Goal: Submit feedback/report problem: Submit feedback/report problem

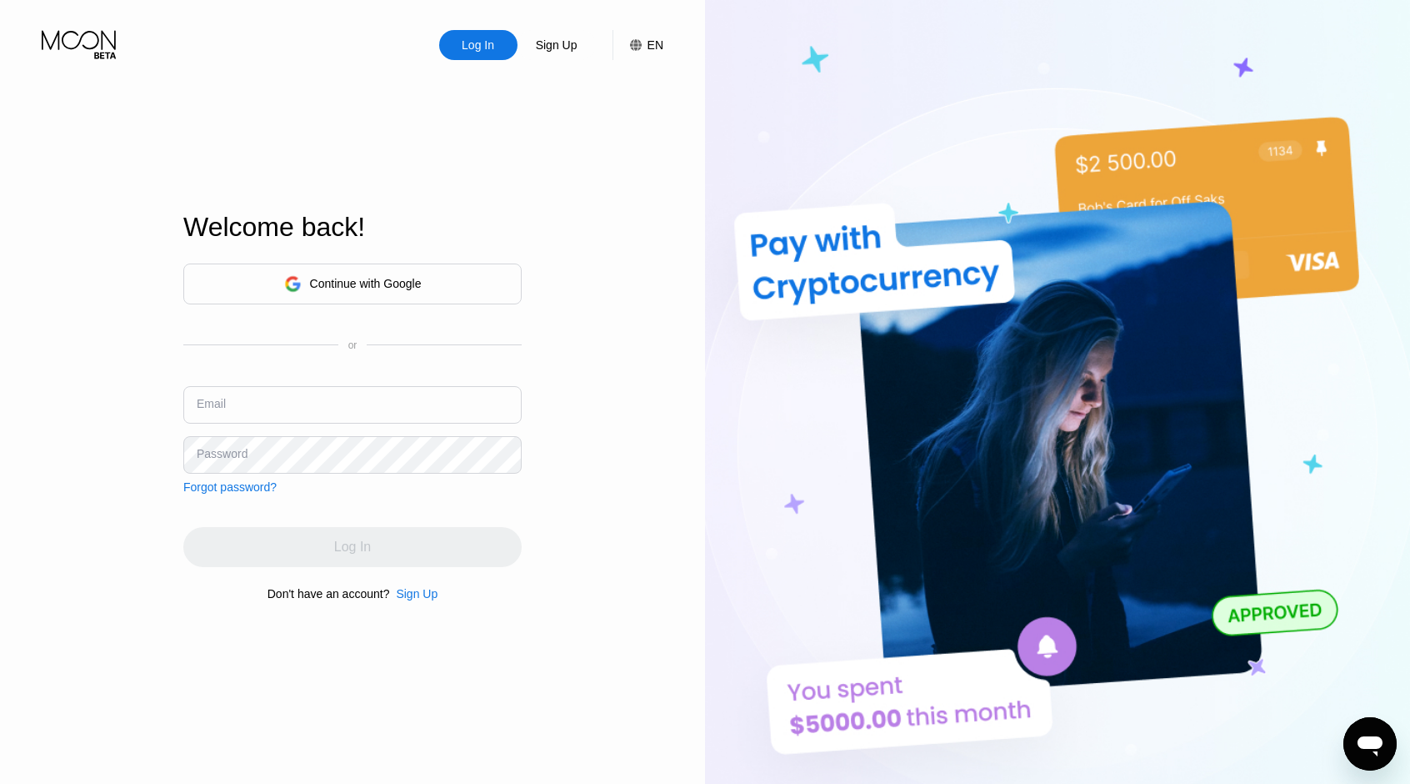
click at [1374, 751] on icon "Open messaging window" at bounding box center [1370, 746] width 25 height 20
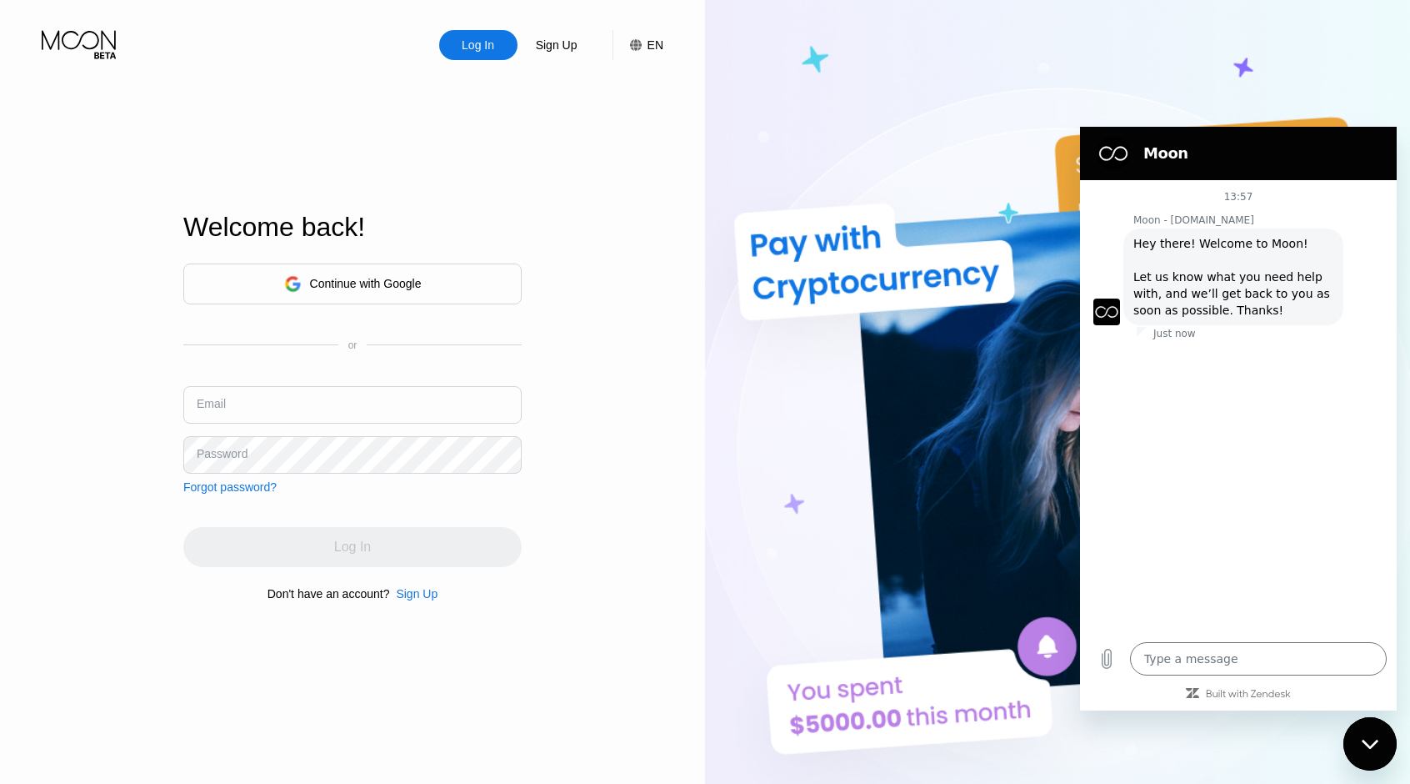
click at [1366, 731] on div "Close messaging window" at bounding box center [1370, 744] width 50 height 50
type textarea "x"
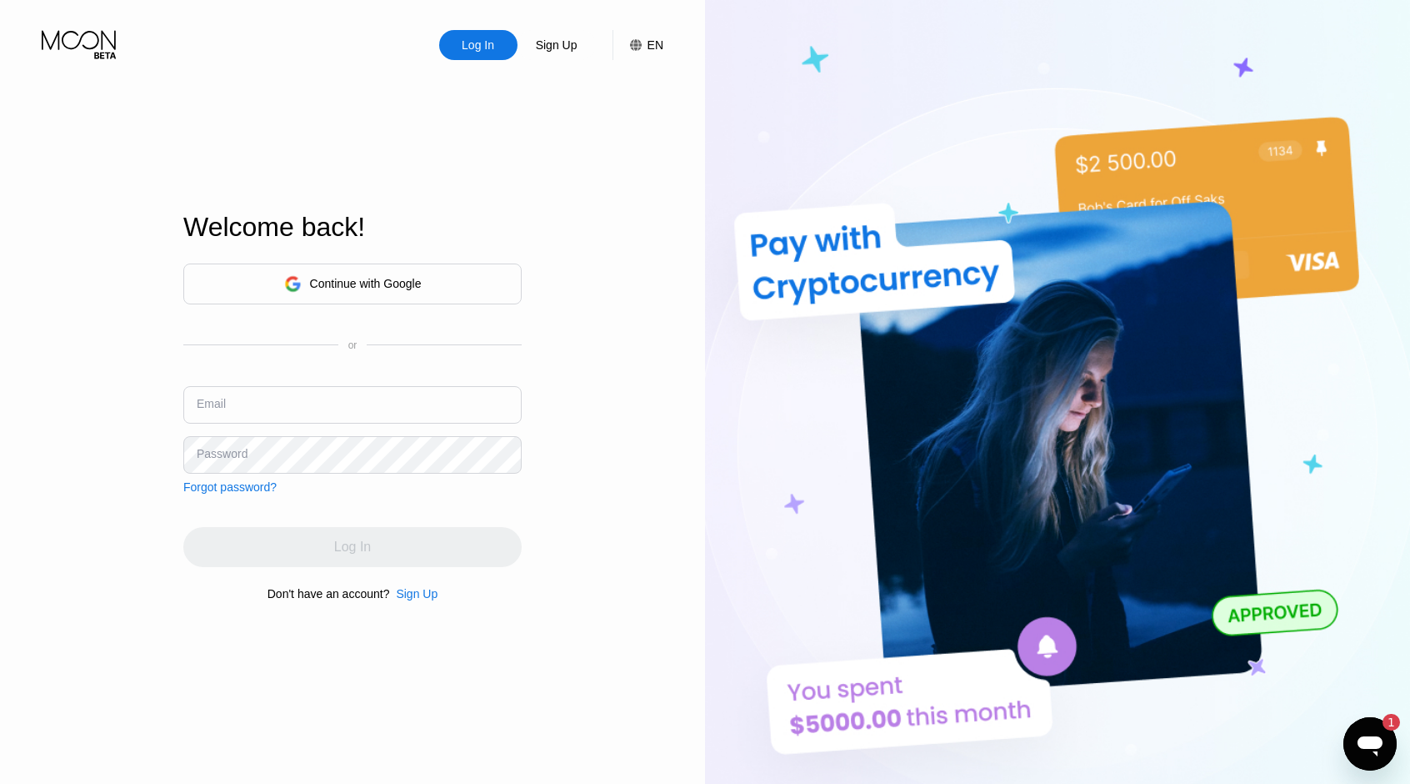
click at [379, 409] on input "text" at bounding box center [352, 405] width 338 height 38
type input "[EMAIL_ADDRESS][DOMAIN_NAME]"
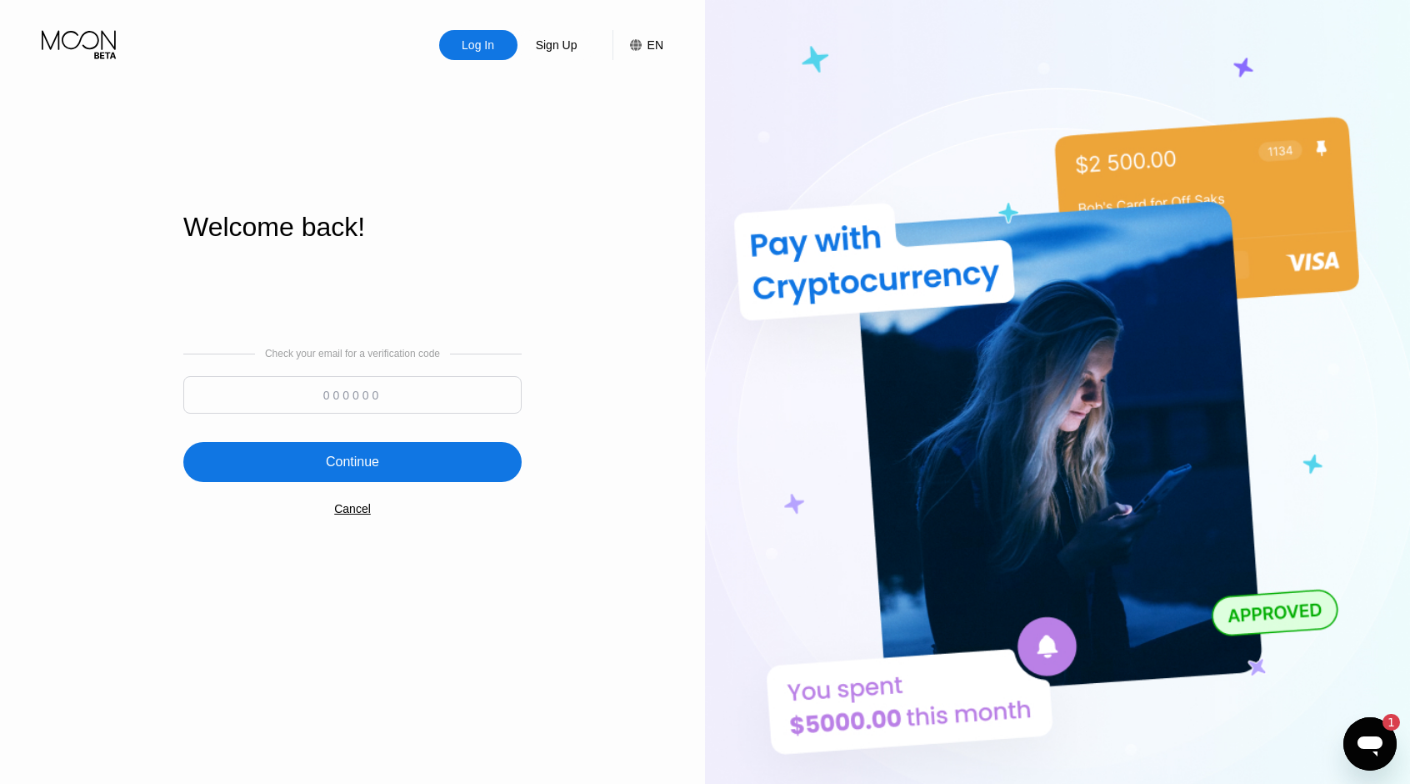
click at [432, 404] on input at bounding box center [352, 395] width 338 height 38
paste input "693969"
type input "693969"
click at [381, 450] on div "Continue" at bounding box center [352, 462] width 338 height 40
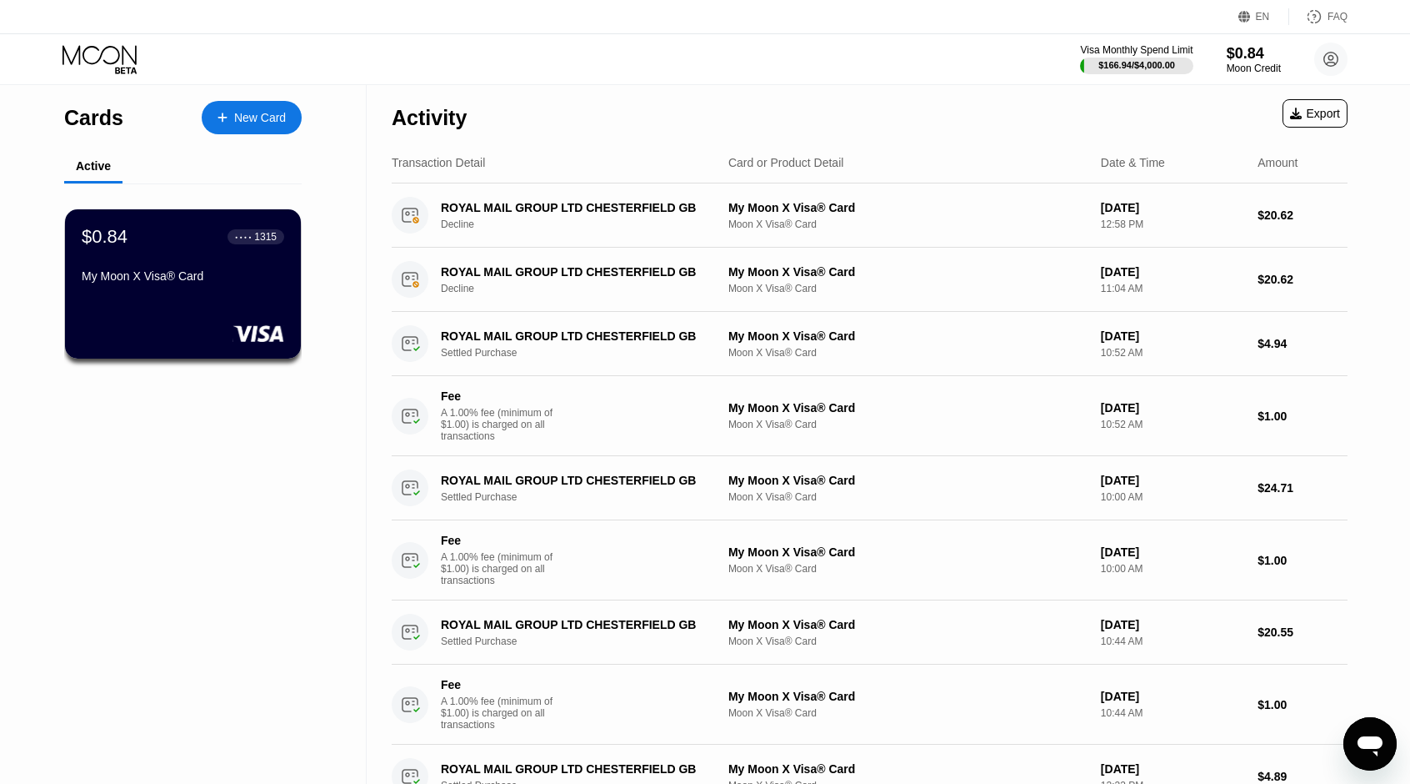
click at [1364, 734] on icon "Open messaging window" at bounding box center [1370, 744] width 30 height 30
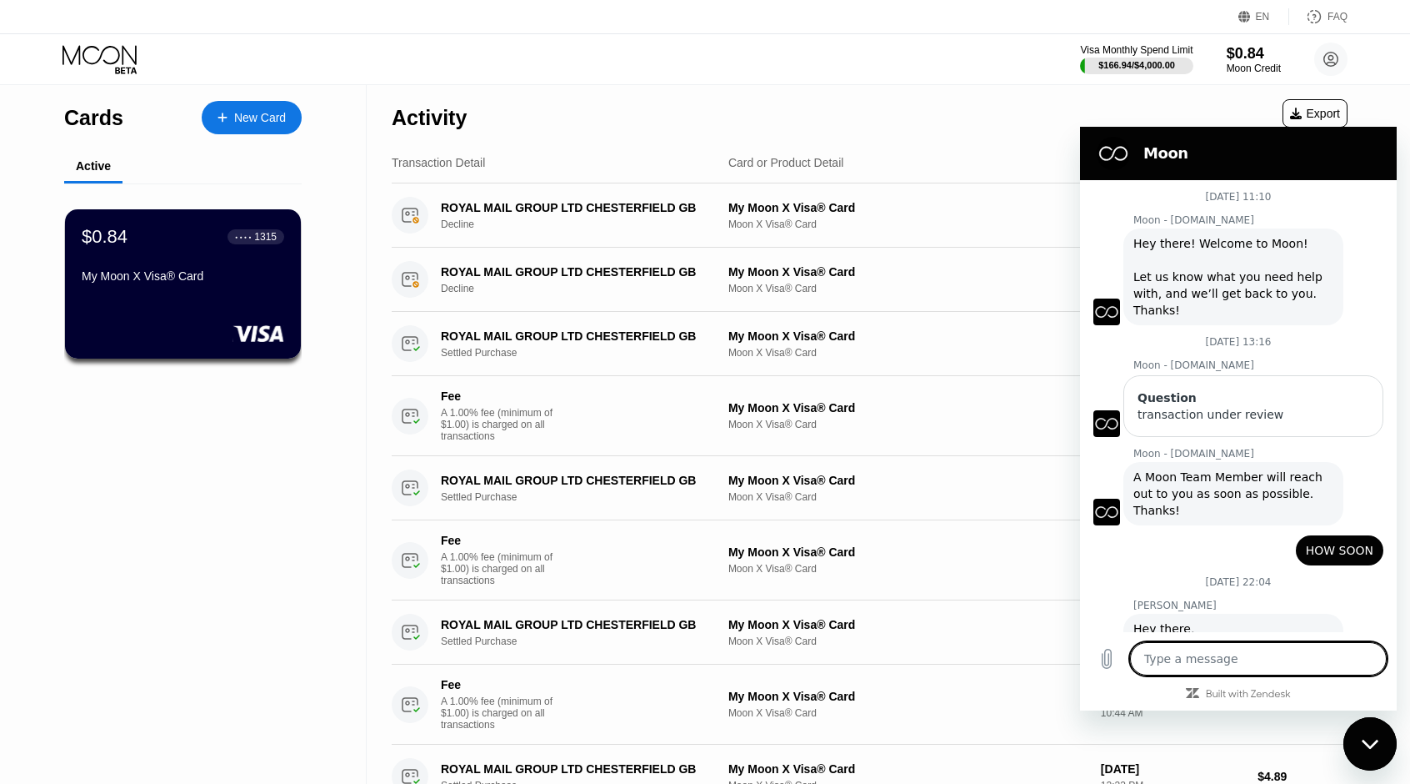
scroll to position [1636, 0]
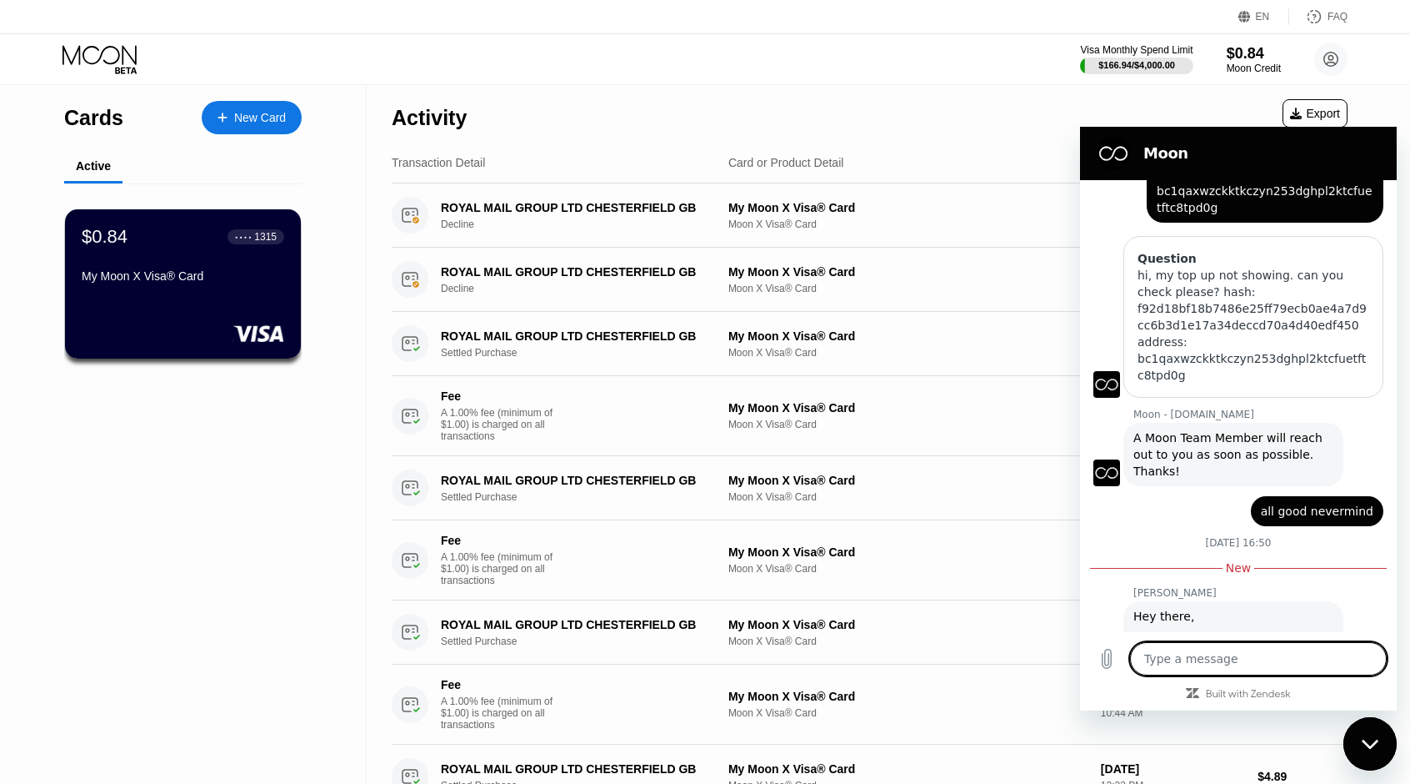
type textarea "h"
type textarea "x"
type textarea "he"
type textarea "x"
type textarea "hel"
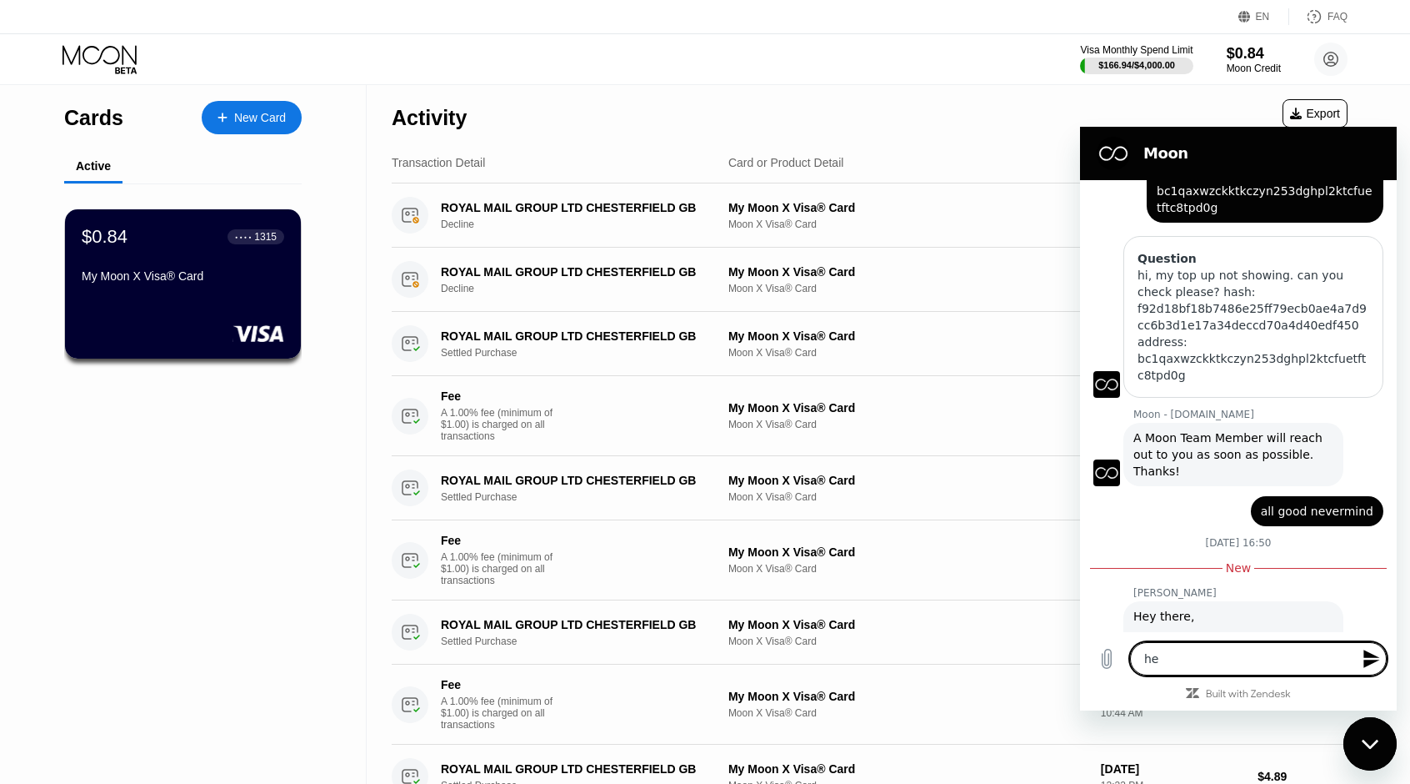
type textarea "x"
type textarea "hell"
type textarea "x"
type textarea "hello"
type textarea "x"
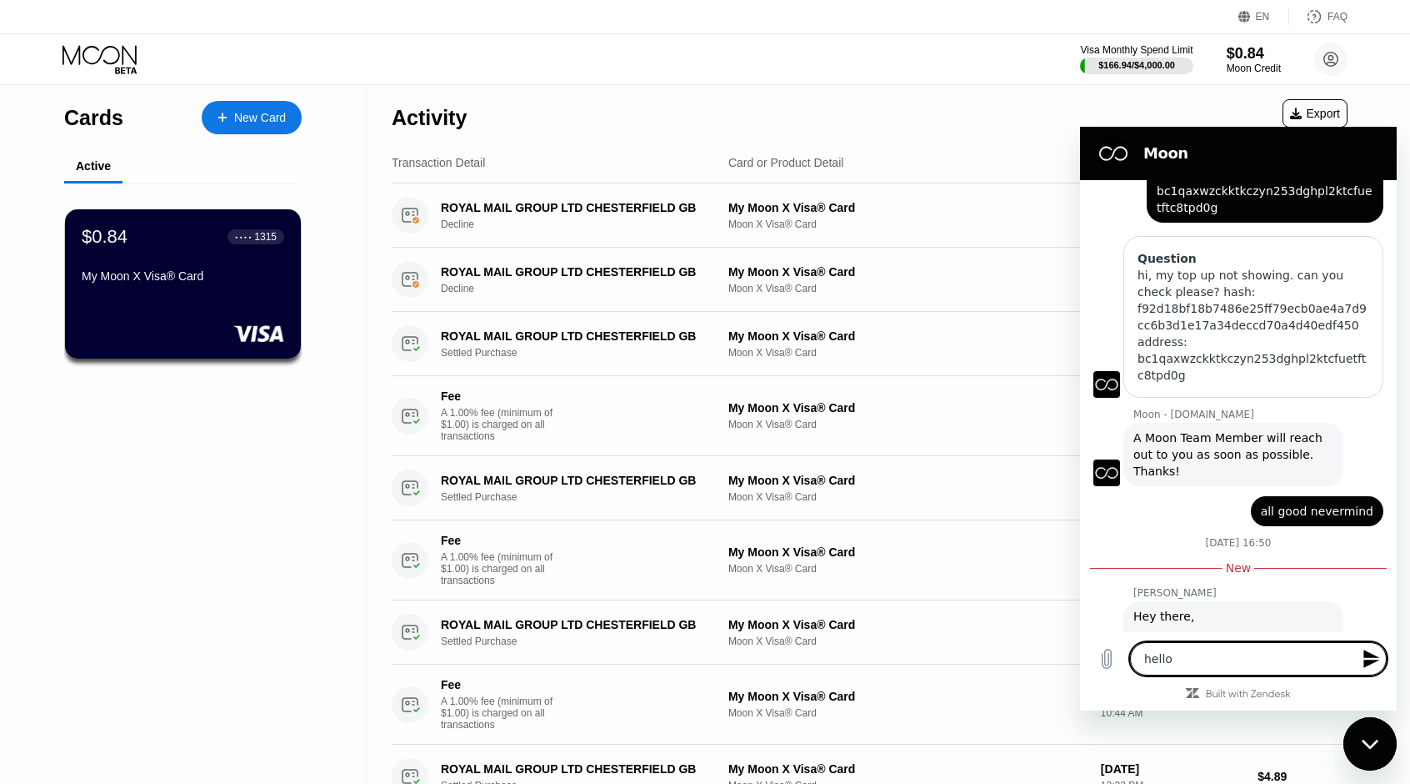
type textarea "hello,"
type textarea "x"
type textarea "hello,"
type textarea "x"
type textarea "hello, m"
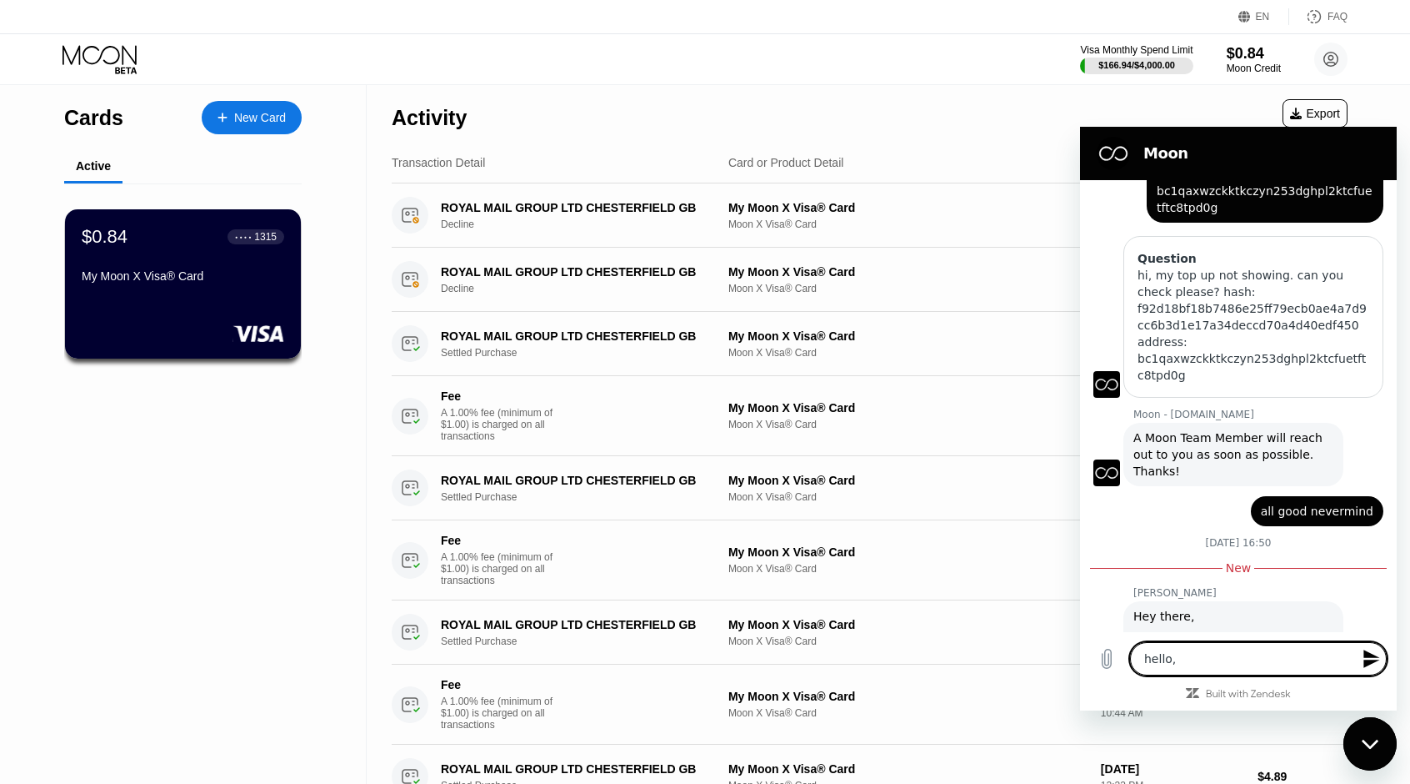
type textarea "x"
type textarea "hello, my"
type textarea "x"
type textarea "hello, my"
type textarea "x"
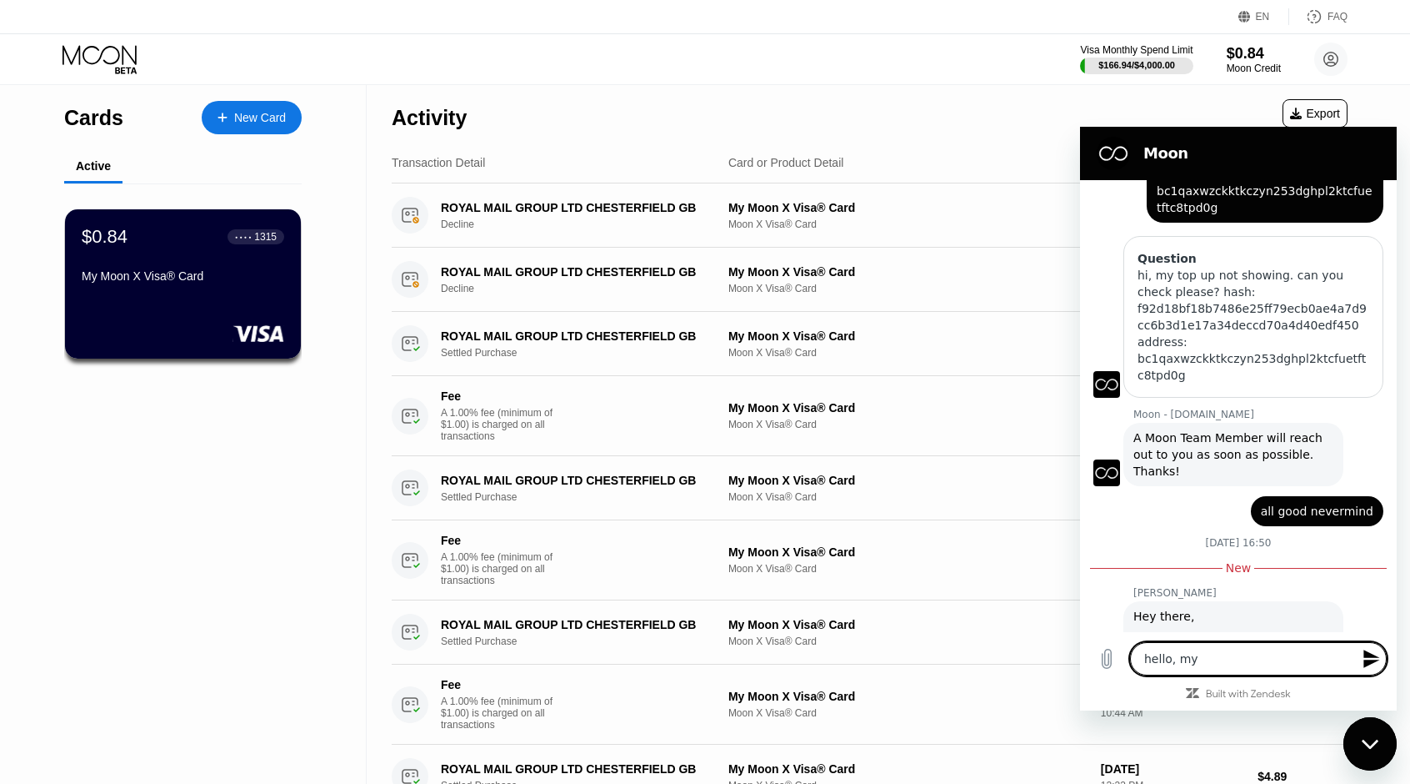
type textarea "hello, my b"
type textarea "x"
type textarea "hello, my ba"
type textarea "x"
type textarea "hello, my bal"
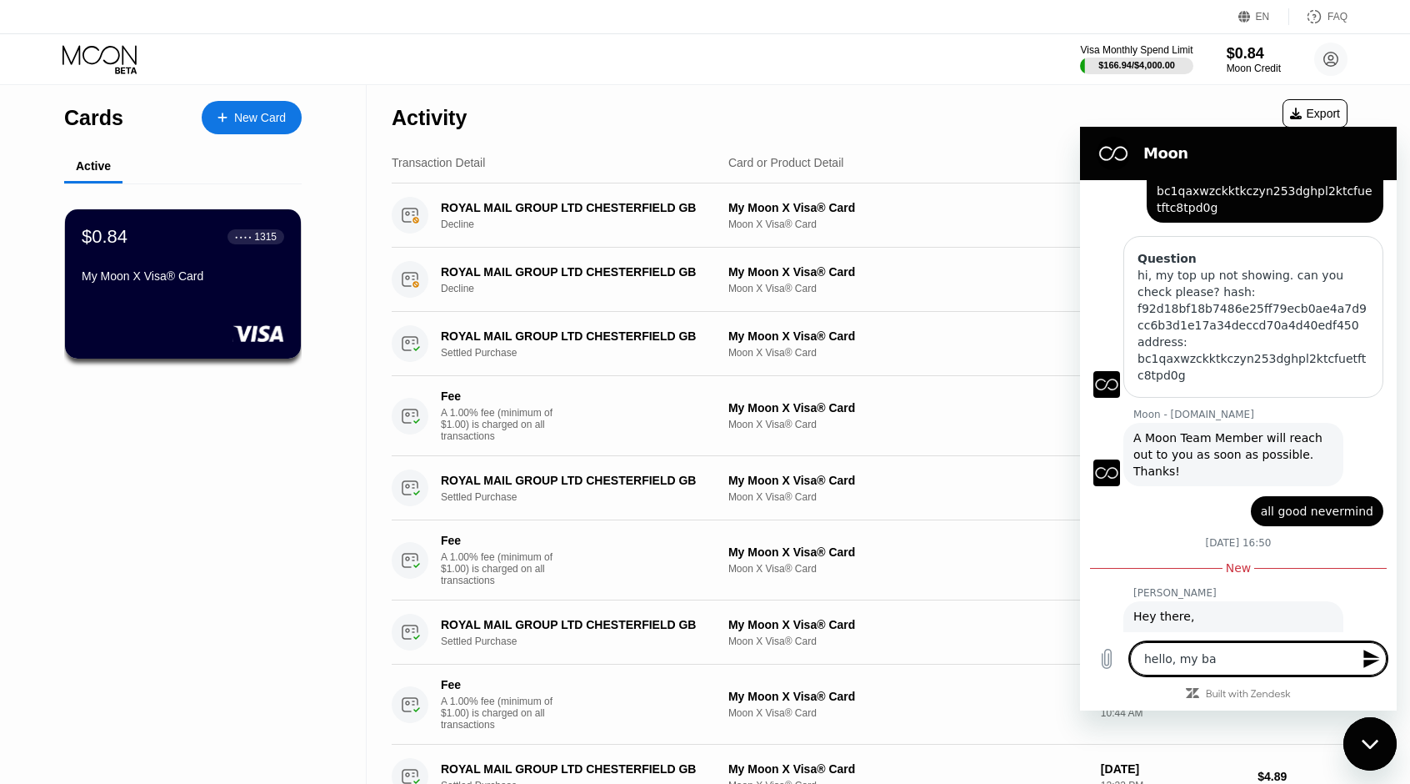
type textarea "x"
type textarea "hello, my bala"
type textarea "x"
type textarea "hello, my balan"
type textarea "x"
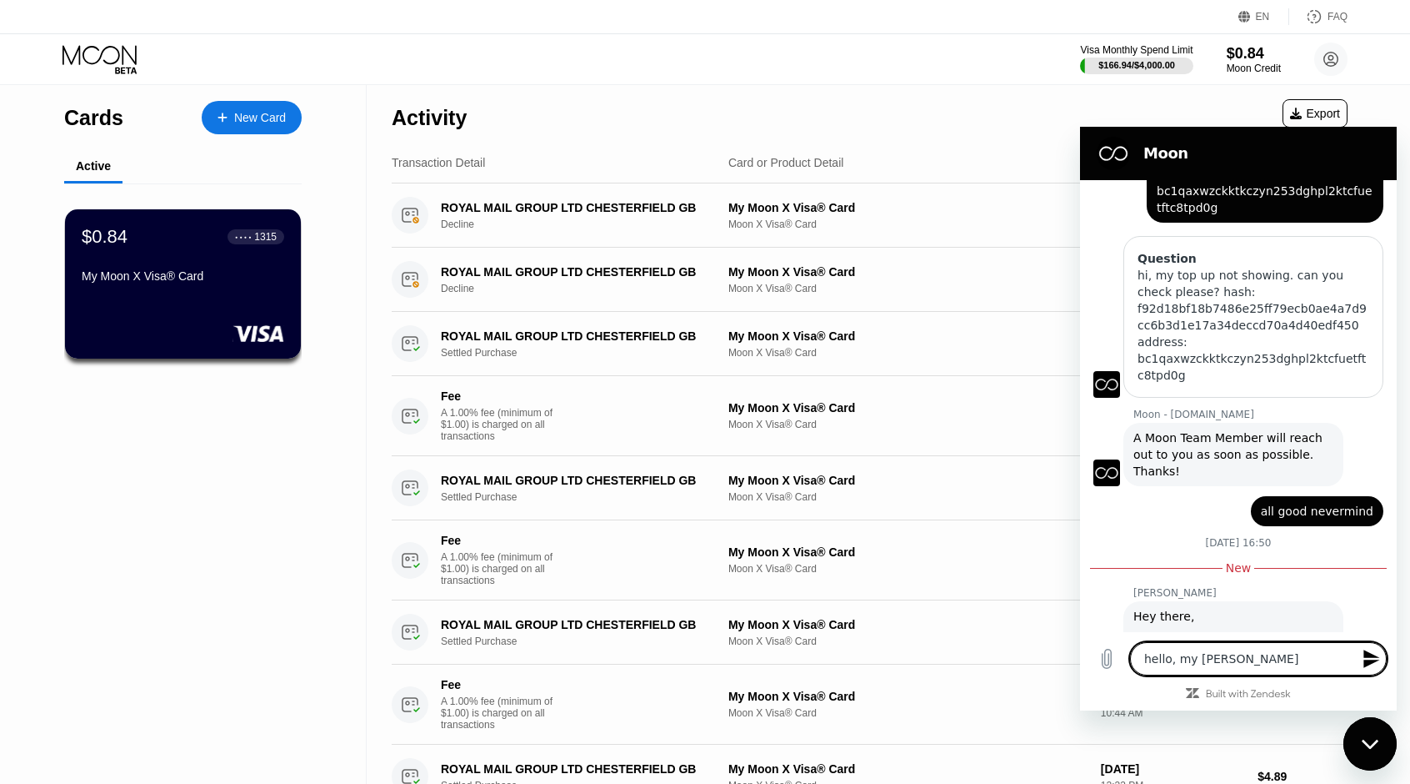
type textarea "hello, my balanc"
type textarea "x"
type textarea "hello, my balance"
type textarea "x"
type textarea "hello, my balance"
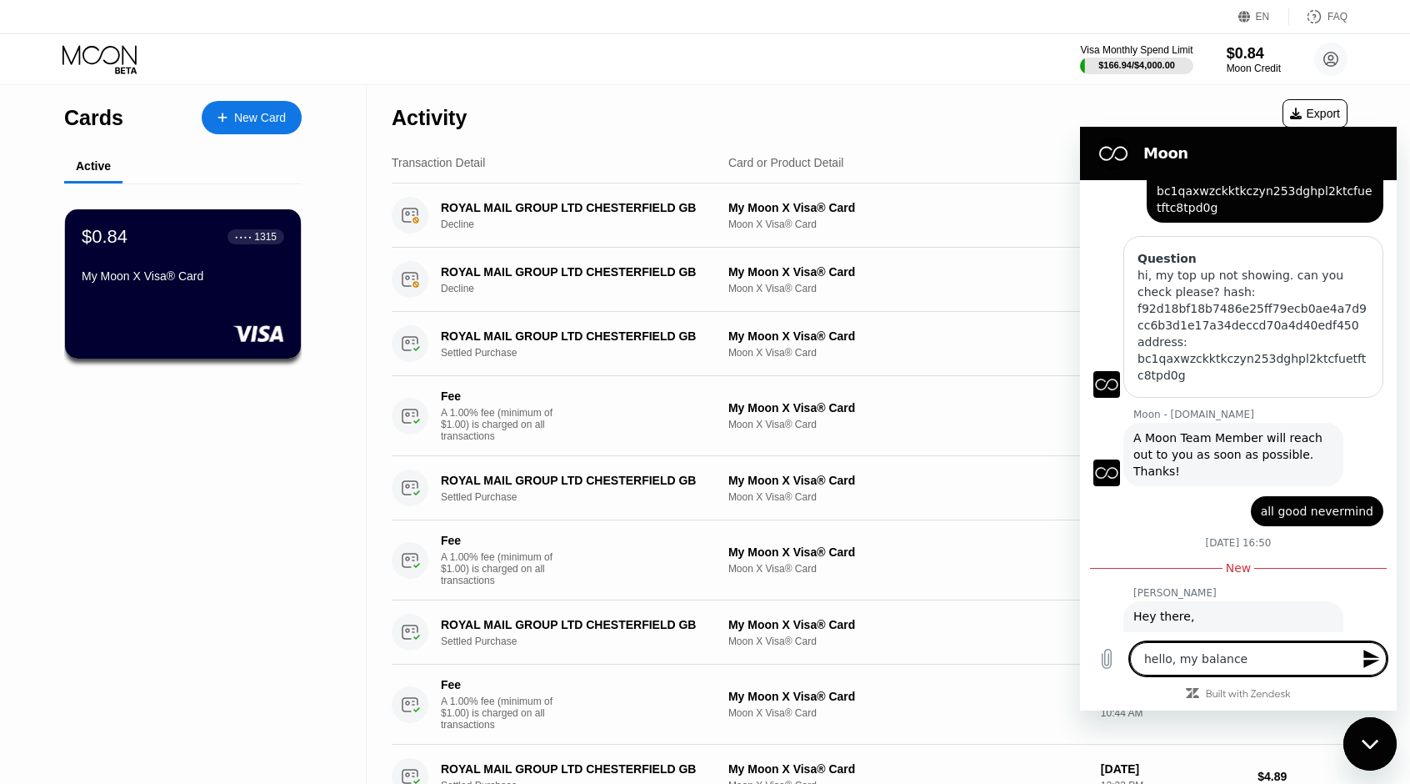
type textarea "x"
type textarea "hello, my balance w"
type textarea "x"
type textarea "hello, my balance"
type textarea "x"
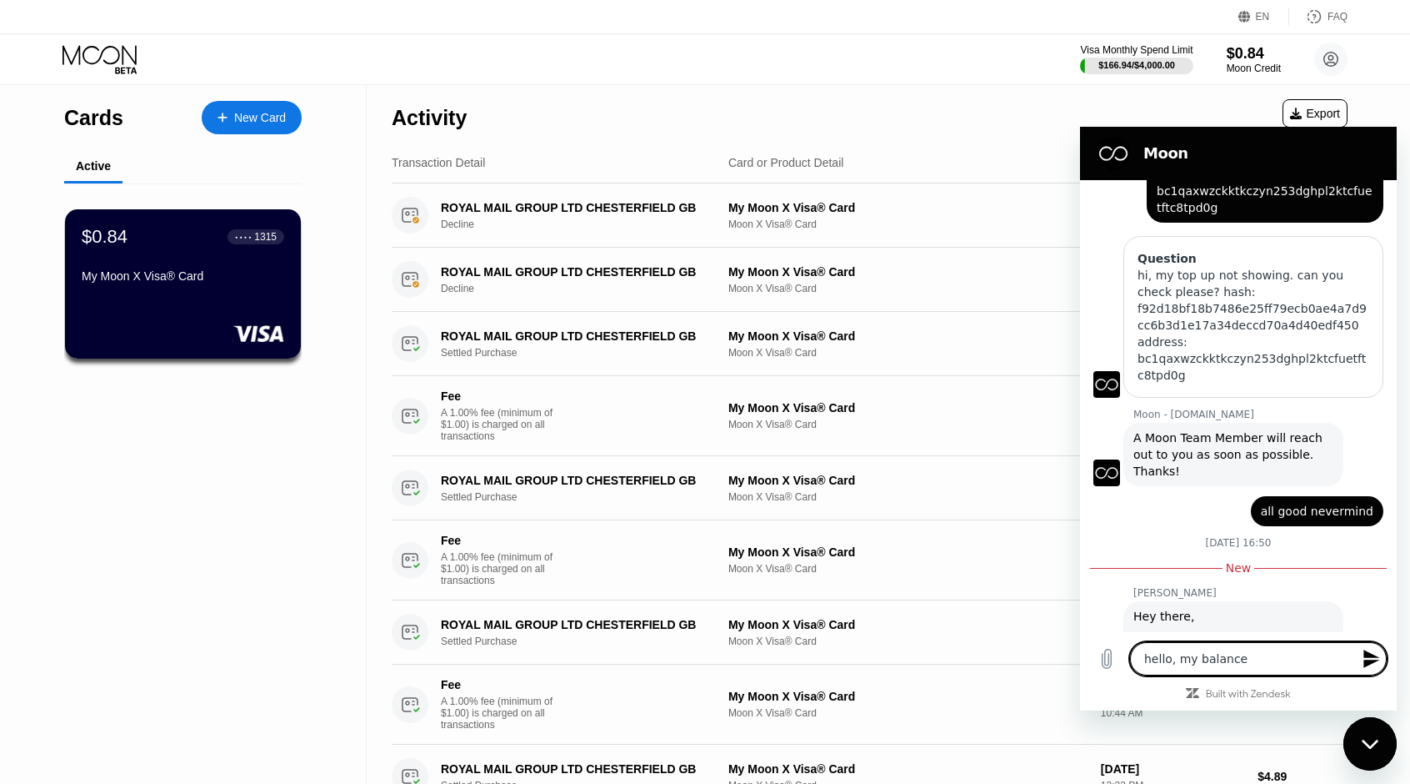
type textarea "hello, my balance n"
type textarea "x"
type textarea "hello, my balance no"
type textarea "x"
type textarea "hello, my balance not"
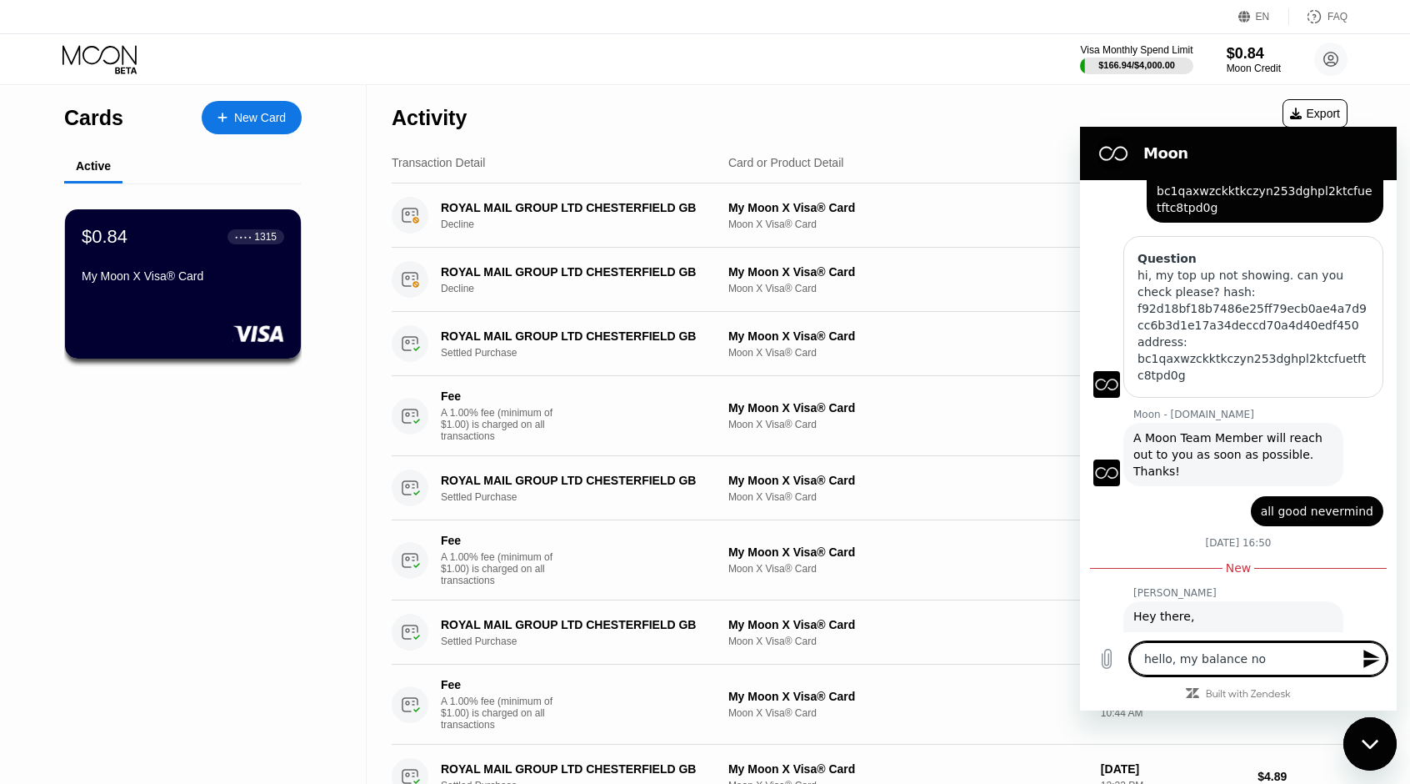
type textarea "x"
type textarea "hello, my balance not"
type textarea "x"
type textarea "hello, my balance not u"
type textarea "x"
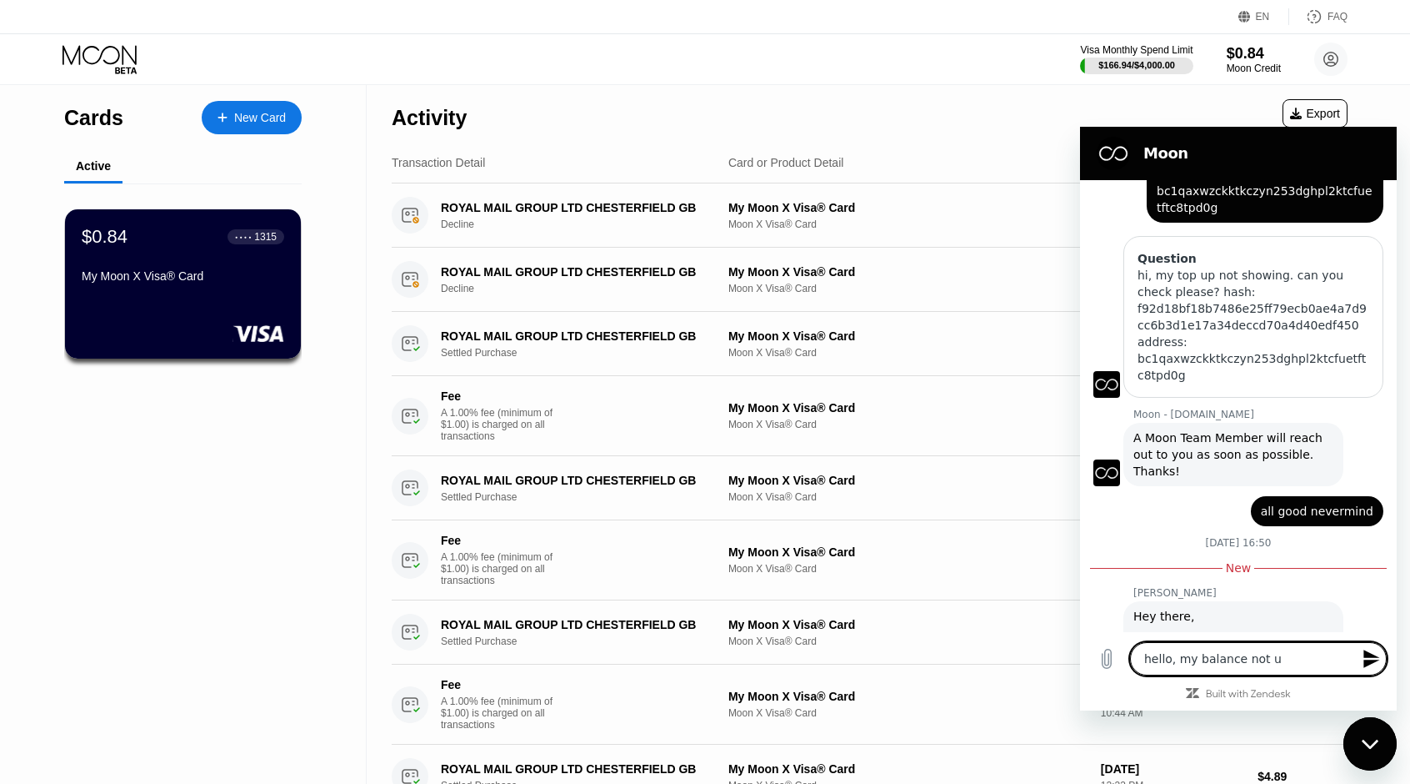
type textarea "hello, my balance not up"
type textarea "x"
type textarea "hello, my balance not upd"
type textarea "x"
type textarea "hello, my balance not upda"
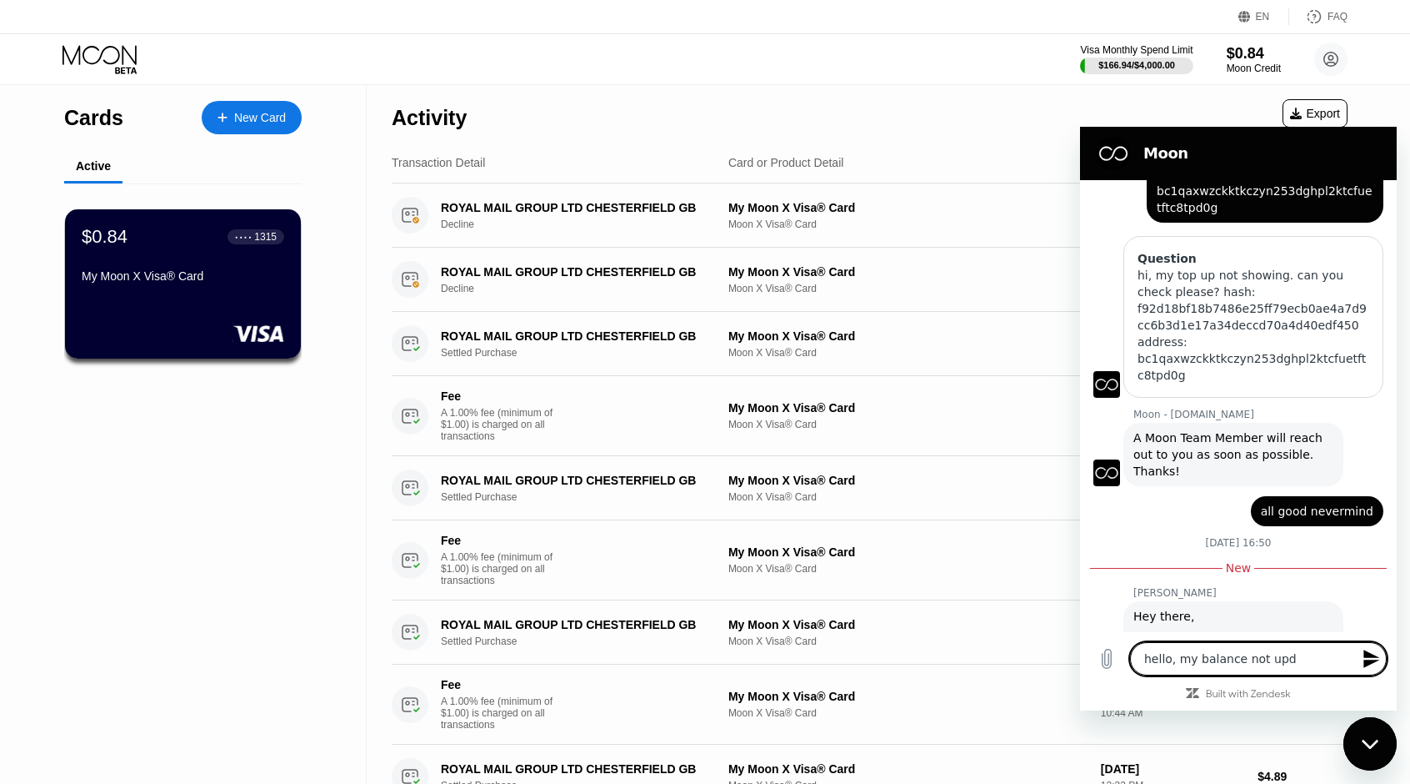
type textarea "x"
type textarea "hello, my balance not updat"
type textarea "x"
type textarea "hello, my balance not updati"
type textarea "x"
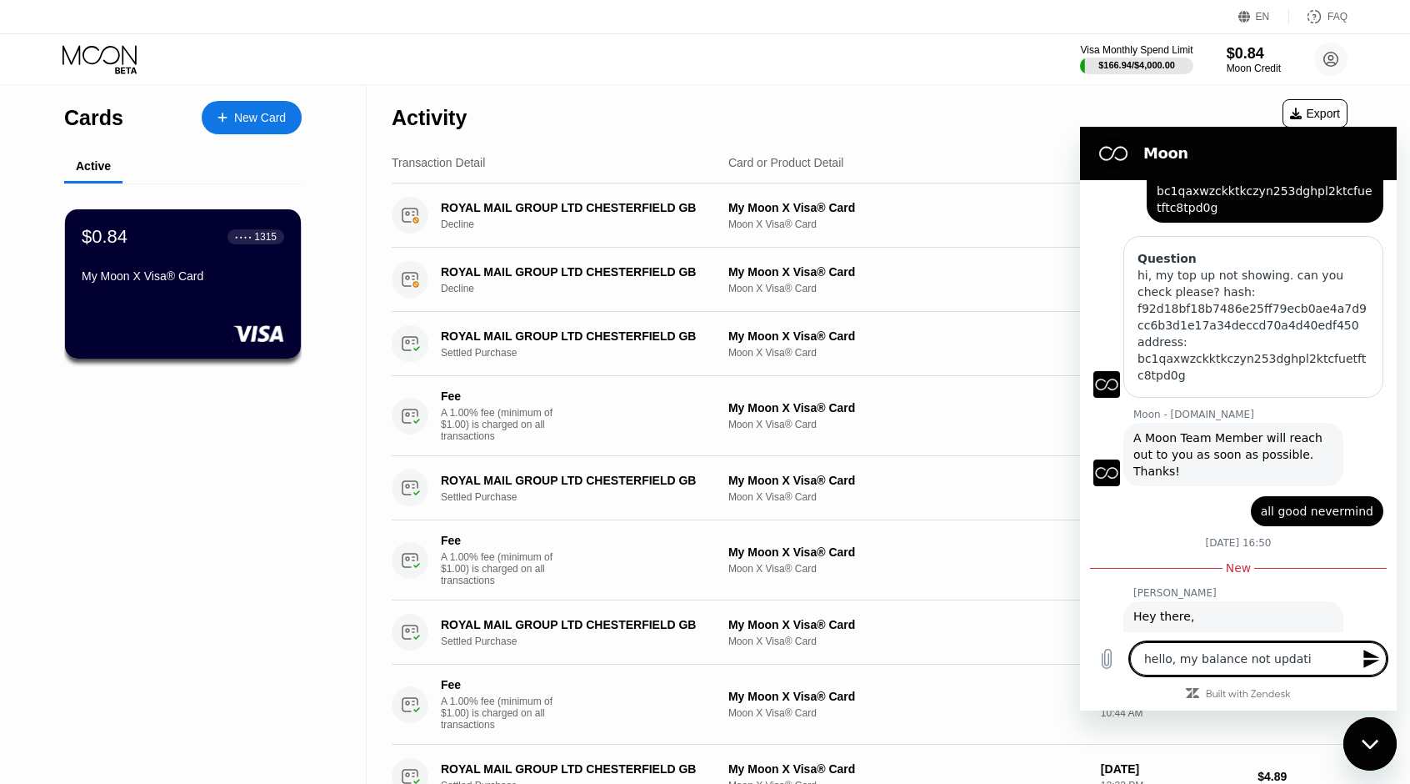
type textarea "hello, my balance not updatin"
type textarea "x"
type textarea "hello, my balance not updating"
type textarea "x"
type textarea "hello, my balance not updating"
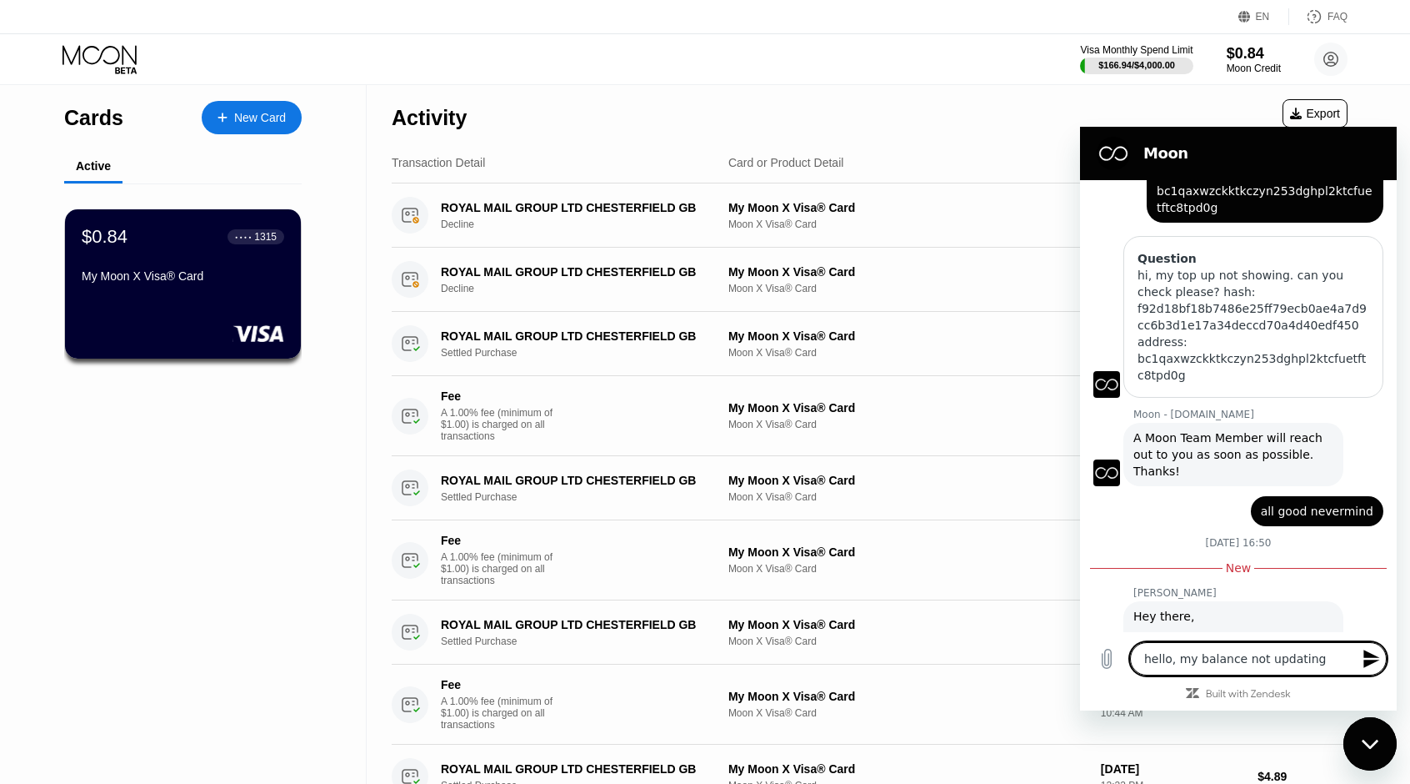
type textarea "x"
type textarea "hello, my balance not updating a"
type textarea "x"
type textarea "hello, my balance not updating af"
type textarea "x"
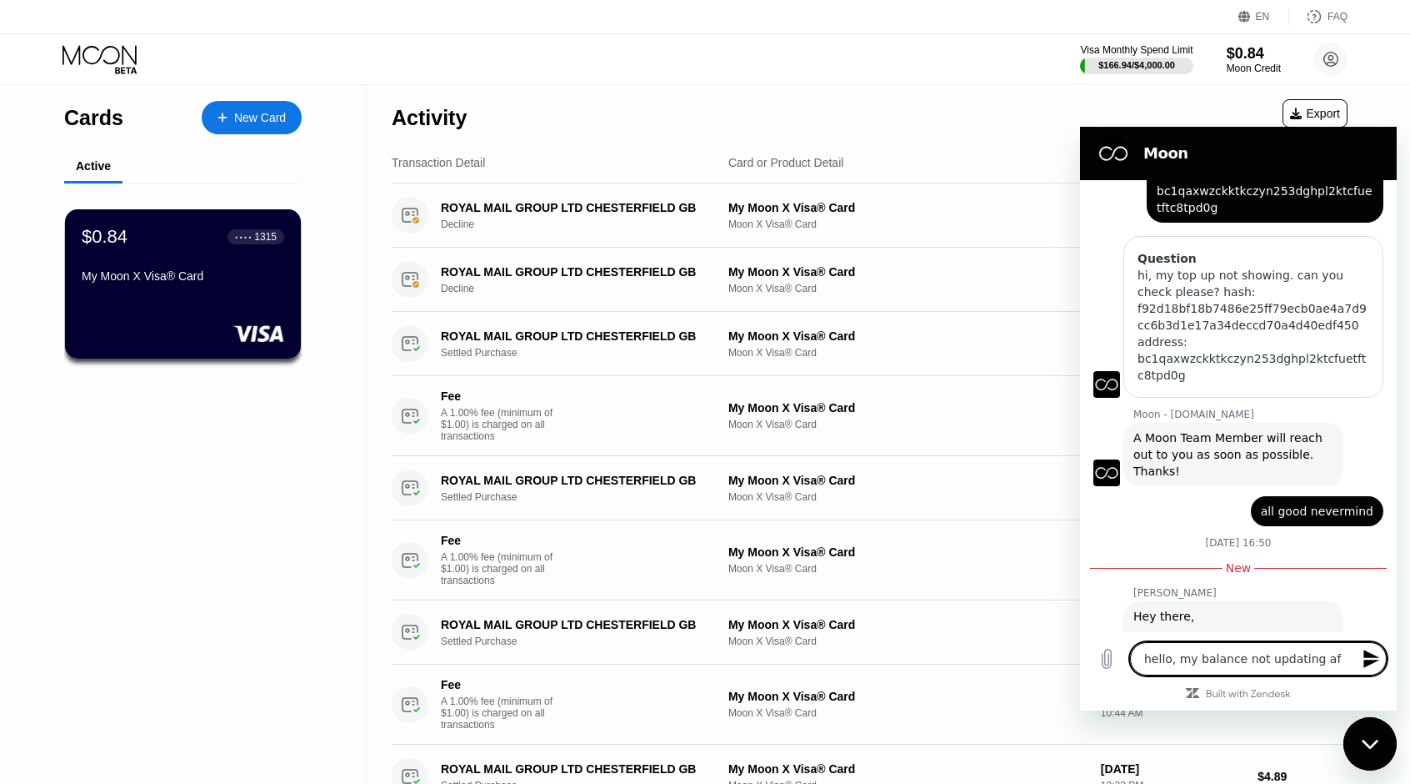
type textarea "hello, my balance not updating aft"
type textarea "x"
type textarea "hello, my balance not updating af"
type textarea "x"
type textarea "hello, my balance not updating a"
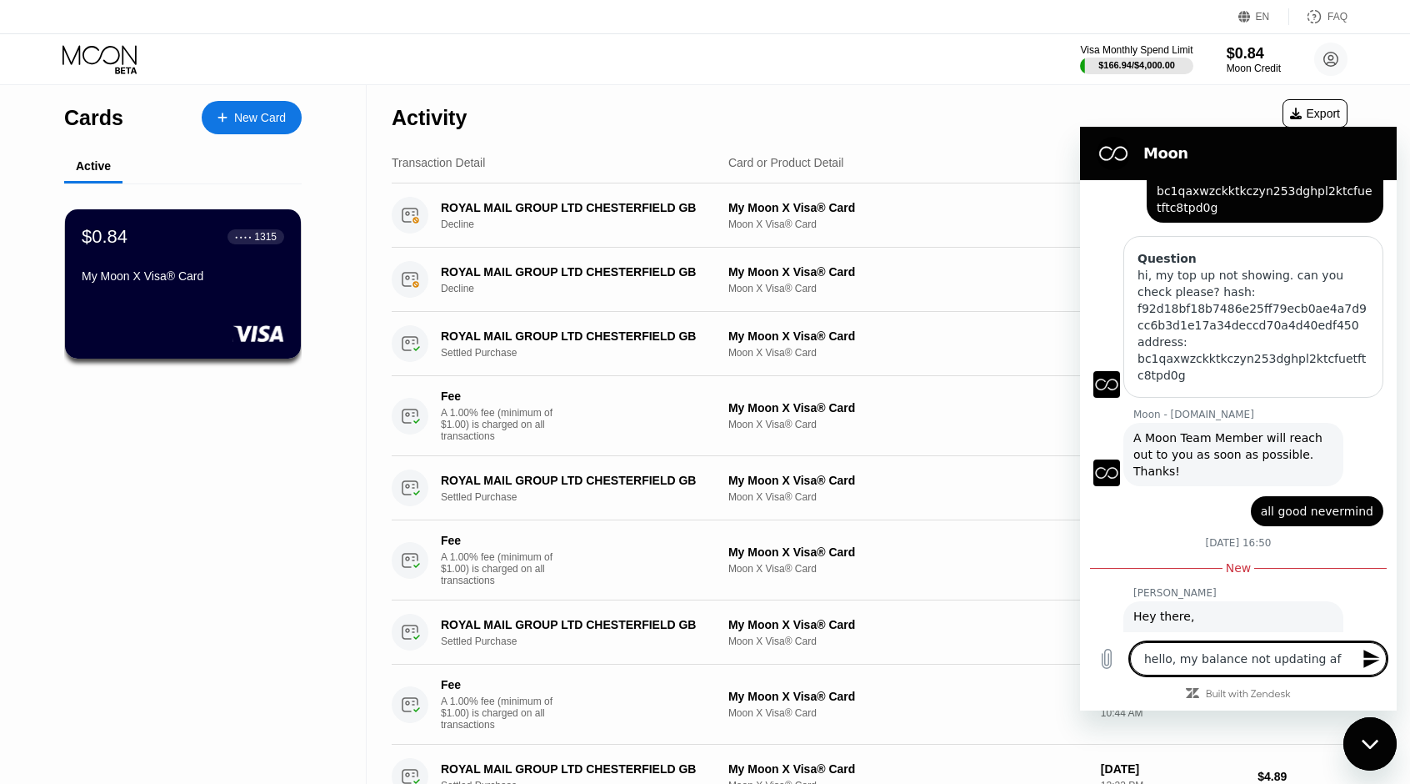
type textarea "x"
type textarea "hello, my balance not updating"
type textarea "x"
type textarea "hello, my balance not updating e"
type textarea "x"
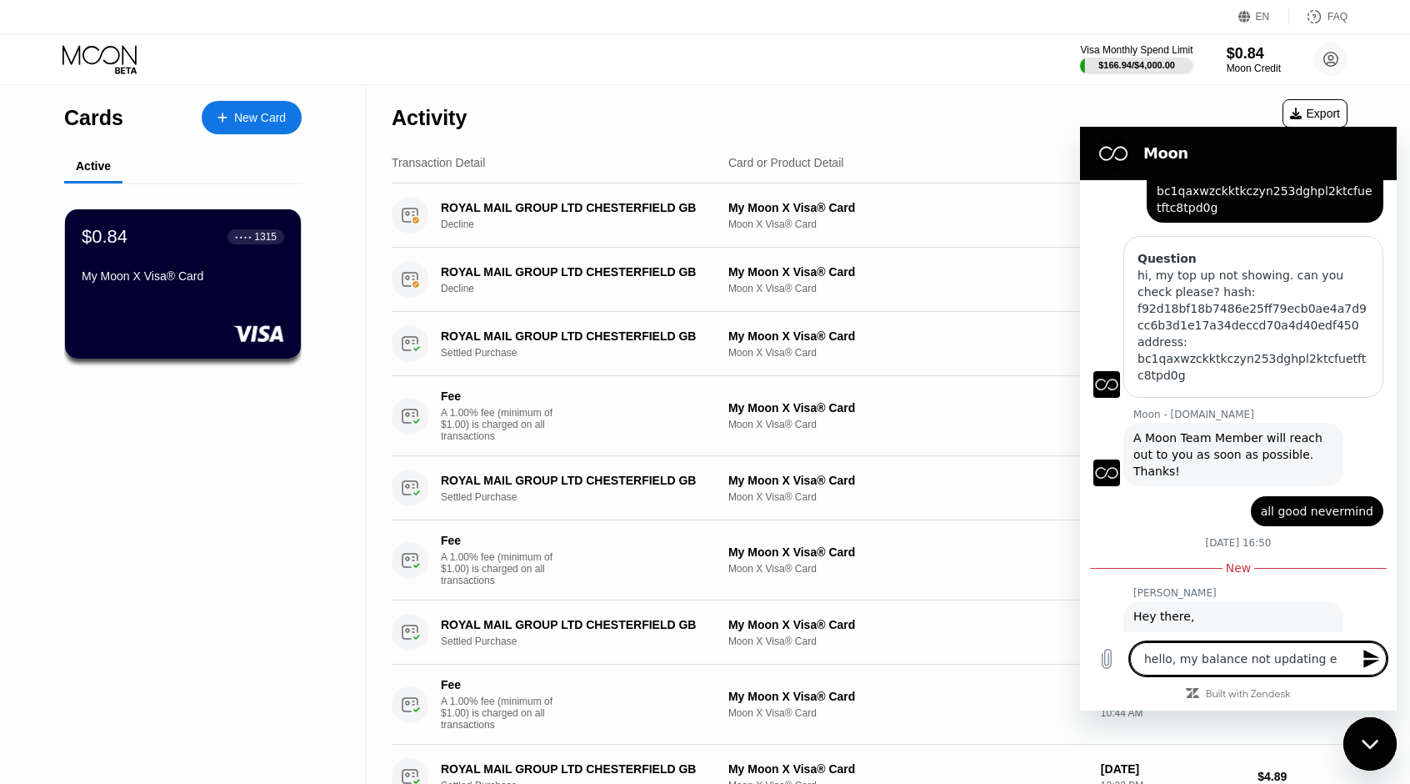
type textarea "hello, my balance not updating ev"
type textarea "x"
type textarea "hello, my balance not updating eve"
type textarea "x"
type textarea "hello, my balance not updating even"
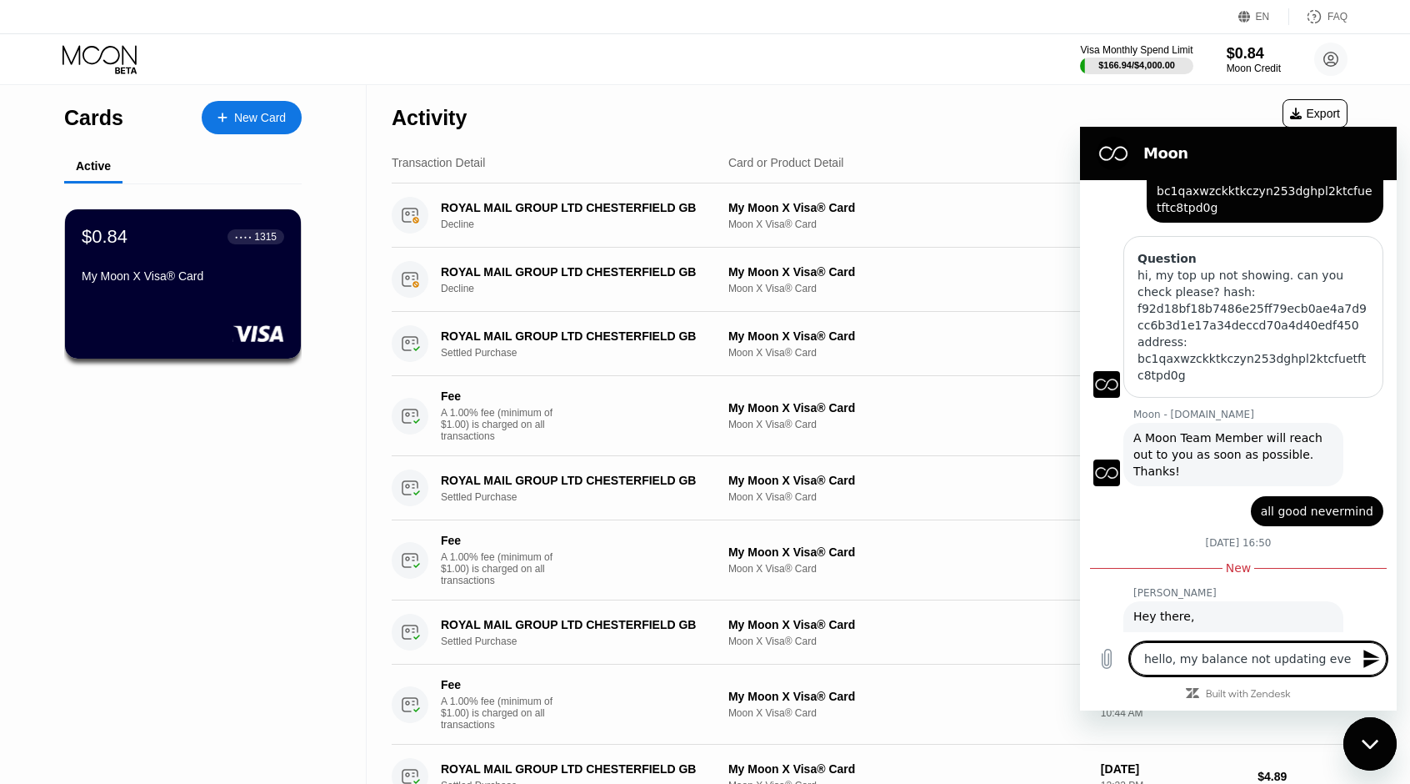
type textarea "x"
type textarea "hello, my balance not updating even"
type textarea "x"
type textarea "hello, my balance not updating even a"
type textarea "x"
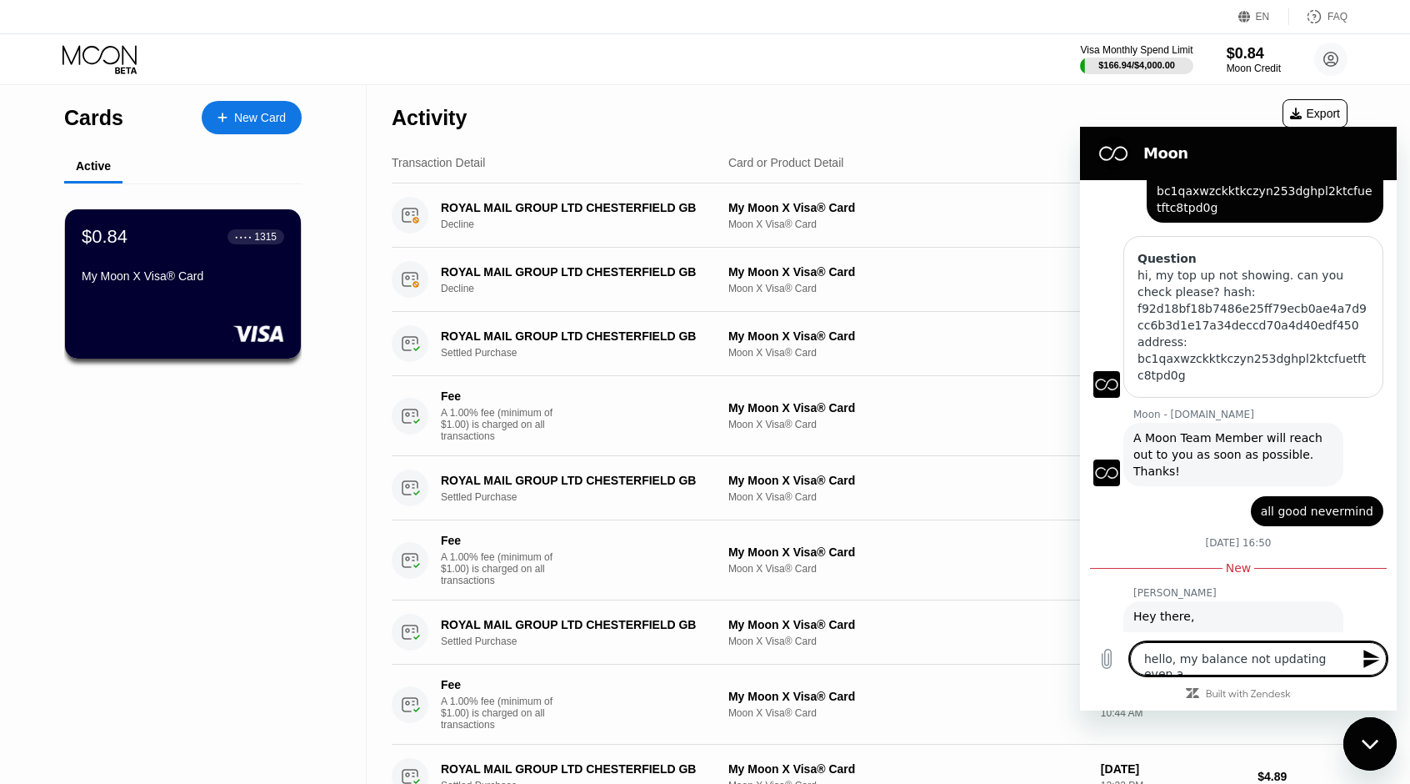
type textarea "hello, my balance not updating even af"
type textarea "x"
type textarea "hello, my balance not updating even aft"
type textarea "x"
type textarea "hello, my balance not updating even afte"
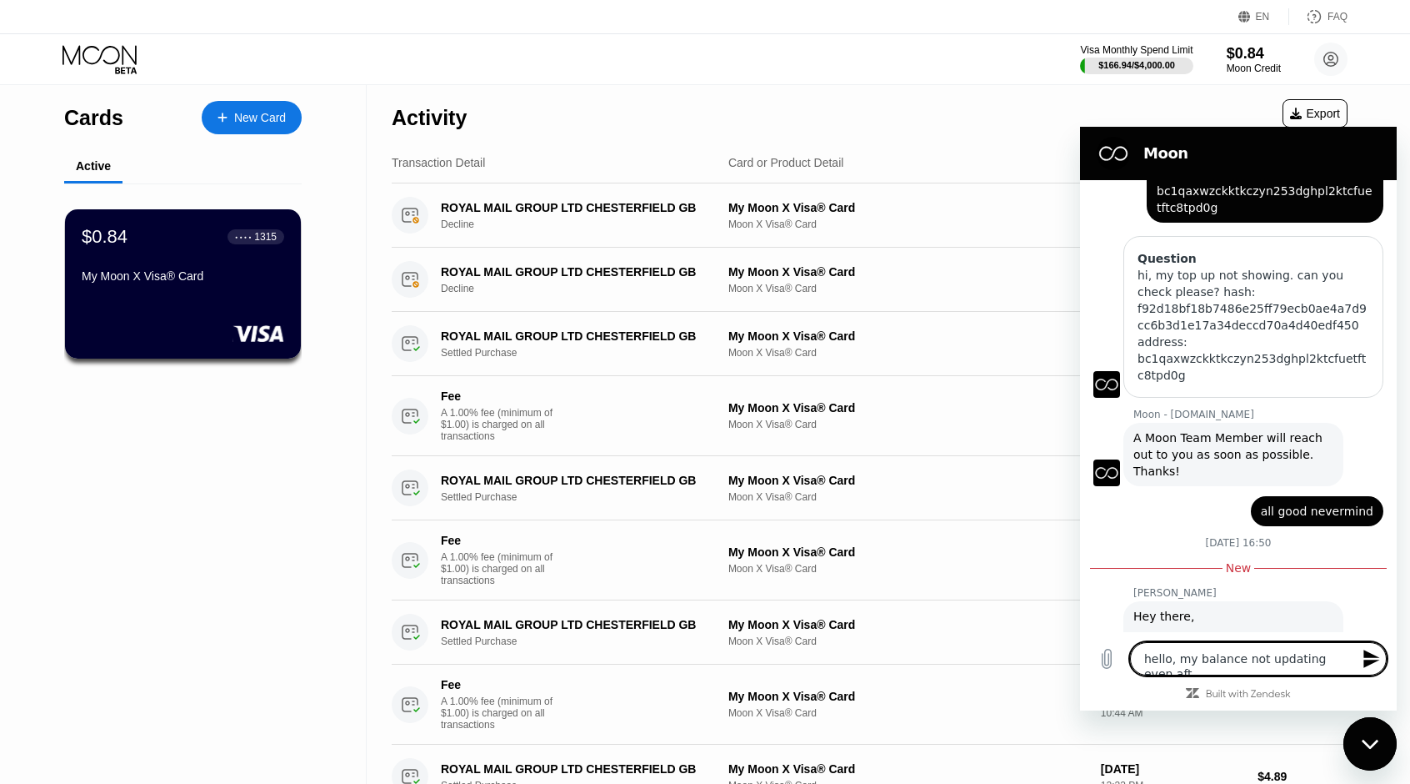
type textarea "x"
type textarea "hello, my balance not updating even after"
type textarea "x"
type textarea "hello, my balance not updating even after"
type textarea "x"
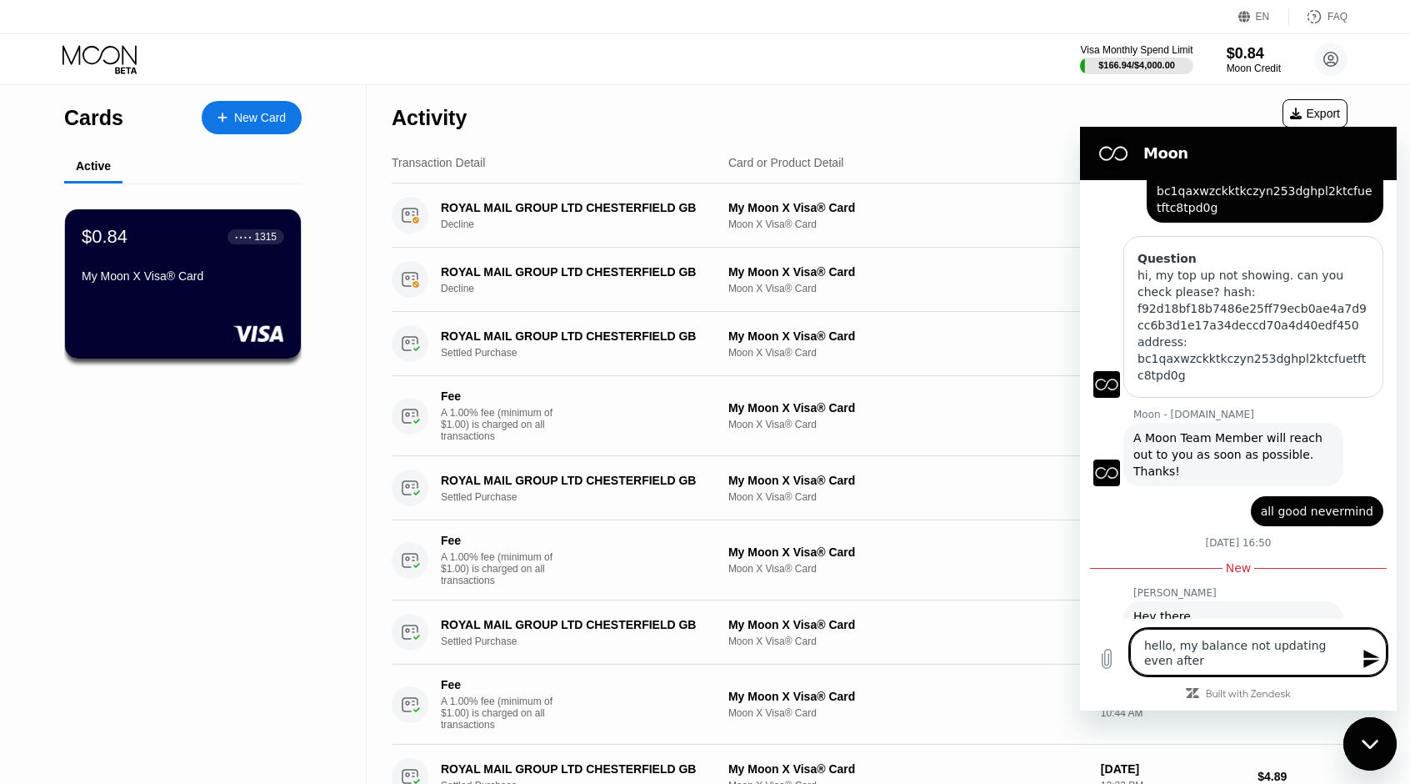
type textarea "hello, my balance not updating even after 1"
type textarea "x"
type textarea "hello, my balance not updating even after 10"
type textarea "x"
type textarea "hello, my balance not updating even after 10"
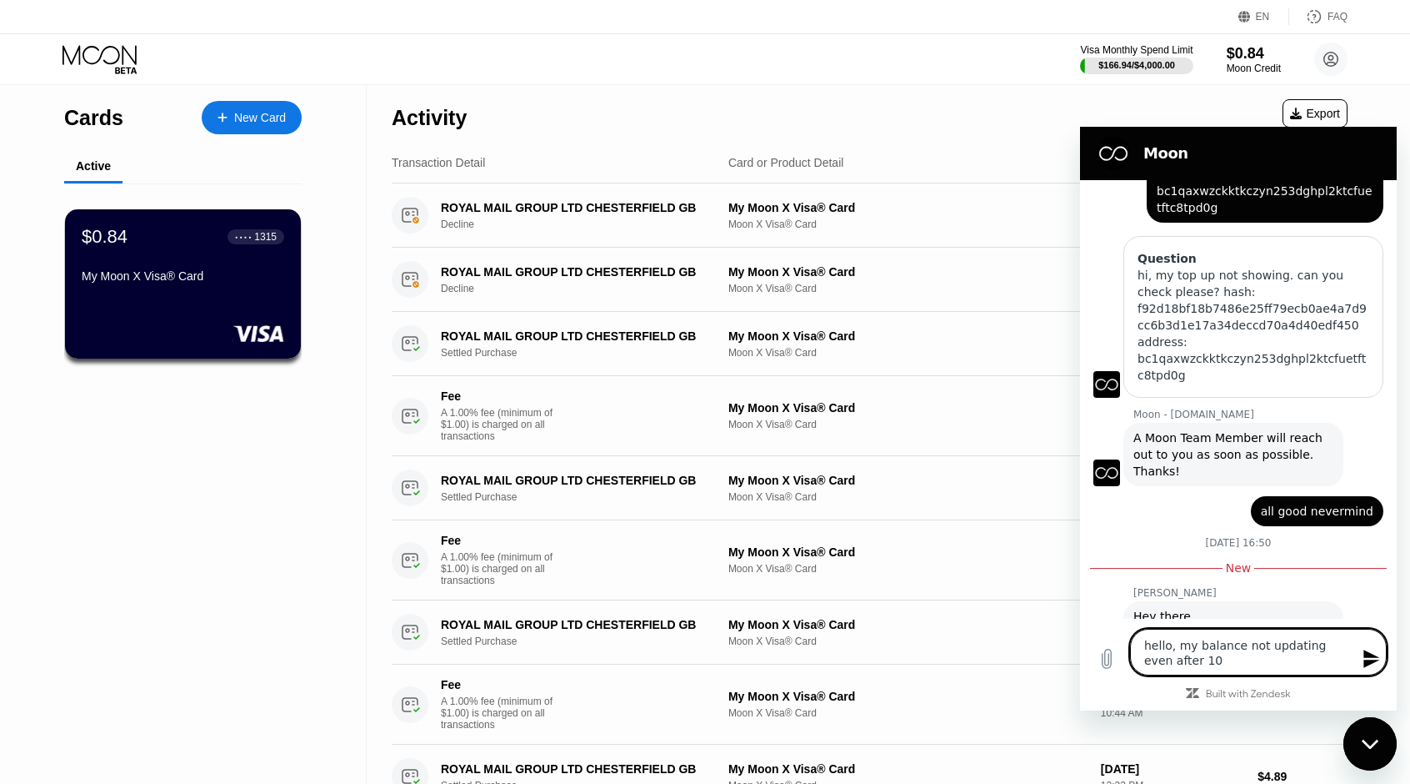
type textarea "x"
type textarea "hello, my balance not updating even after 10 c"
type textarea "x"
type textarea "hello, my balance not updating even after 10 co"
type textarea "x"
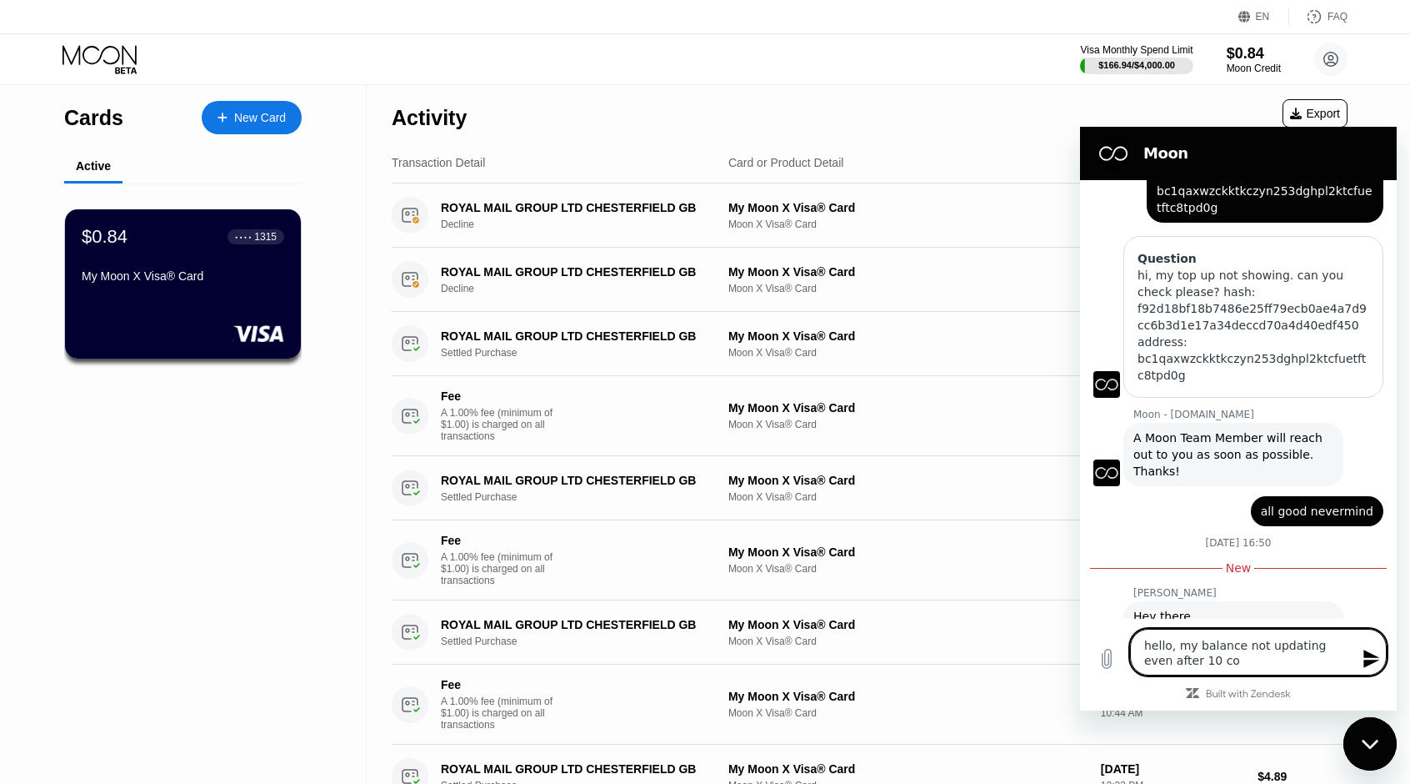
type textarea "hello, my balance not updating even after 10 con"
type textarea "x"
type textarea "hello, my balance not updating even after 10 conf"
type textarea "x"
type textarea "hello, my balance not updating even after 10 confi"
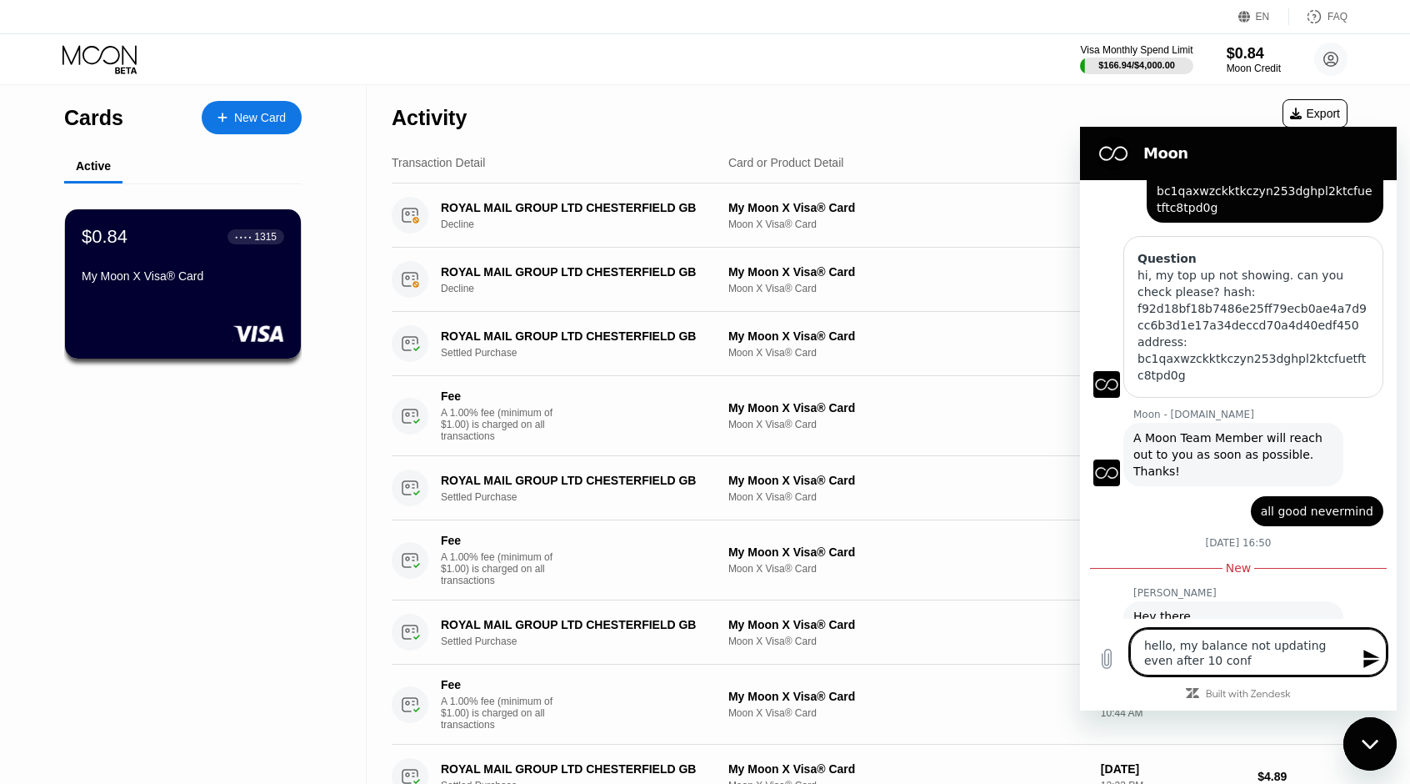
type textarea "x"
type textarea "hello, my balance not updating even after 10 confir"
type textarea "x"
type textarea "hello, my balance not updating even after 10 confirm"
type textarea "x"
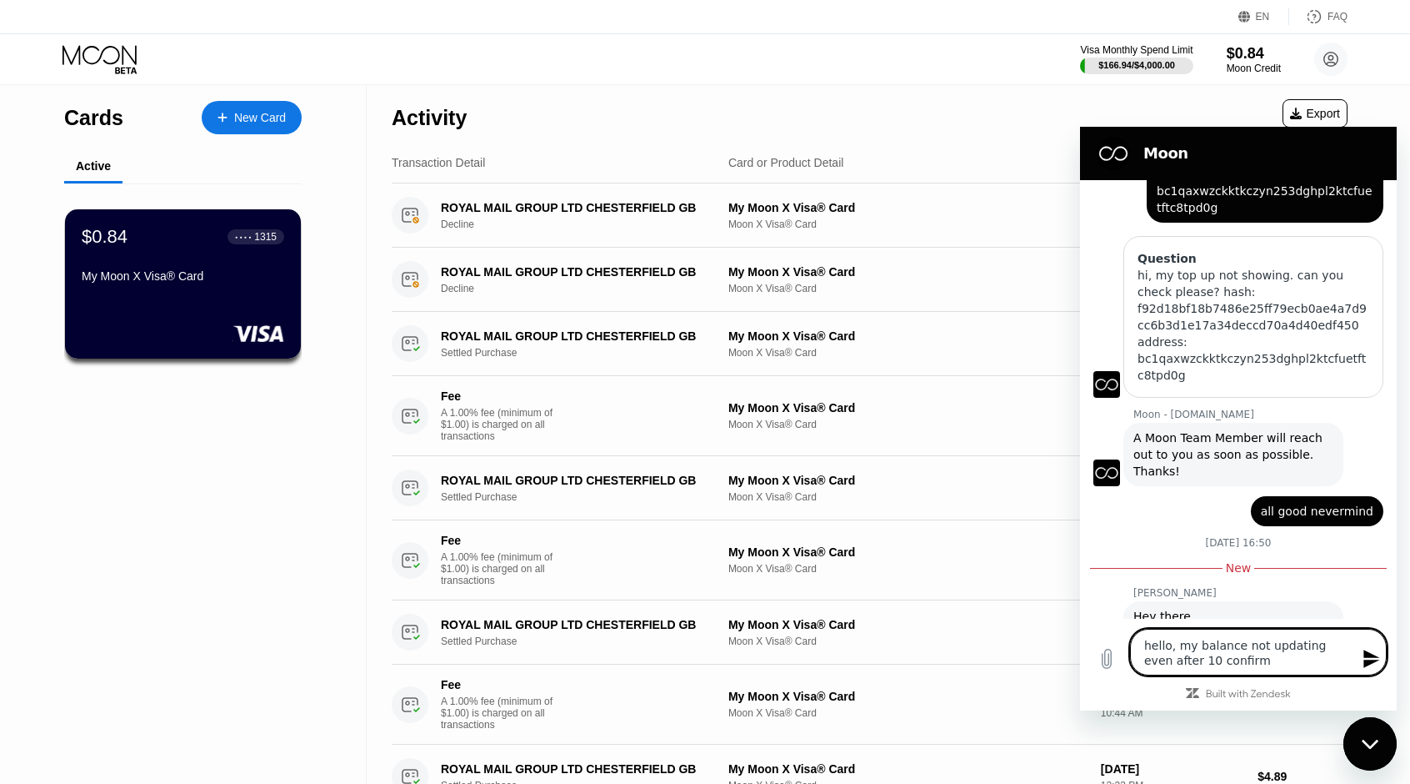
type textarea "hello, my balance not updating even after 10 confirma"
type textarea "x"
type textarea "hello, my balance not updating even after 10 confirmat"
type textarea "x"
type textarea "hello, my balance not updating even after 10 confirmati"
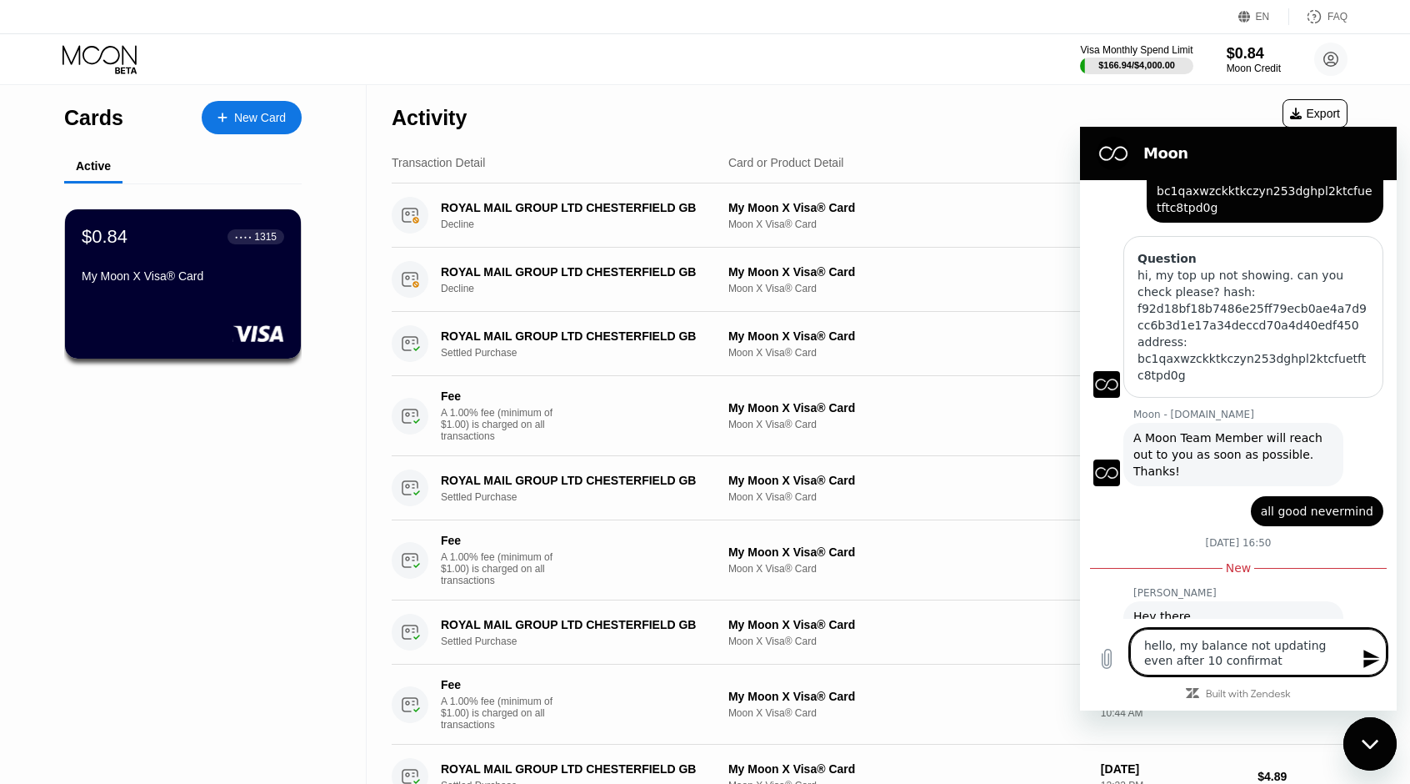
type textarea "x"
type textarea "hello, my balance not updating even after 10 confirmatio"
type textarea "x"
type textarea "hello, my balance not updating even after 10 confirmation"
type textarea "x"
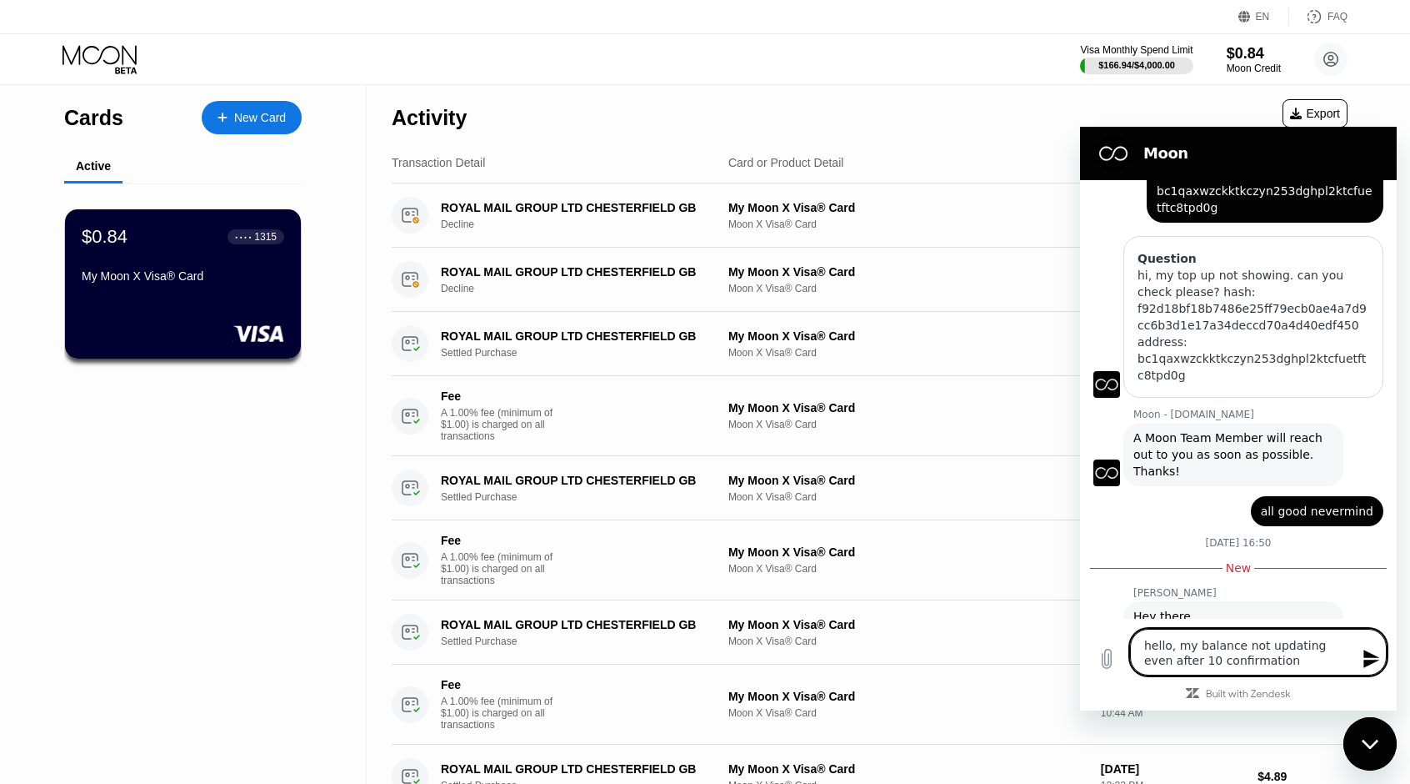
type textarea "hello, my balance not updating even after 10 confirmations"
type textarea "x"
type textarea "hello, my balance not updating even after 10 confirmations#"
type textarea "x"
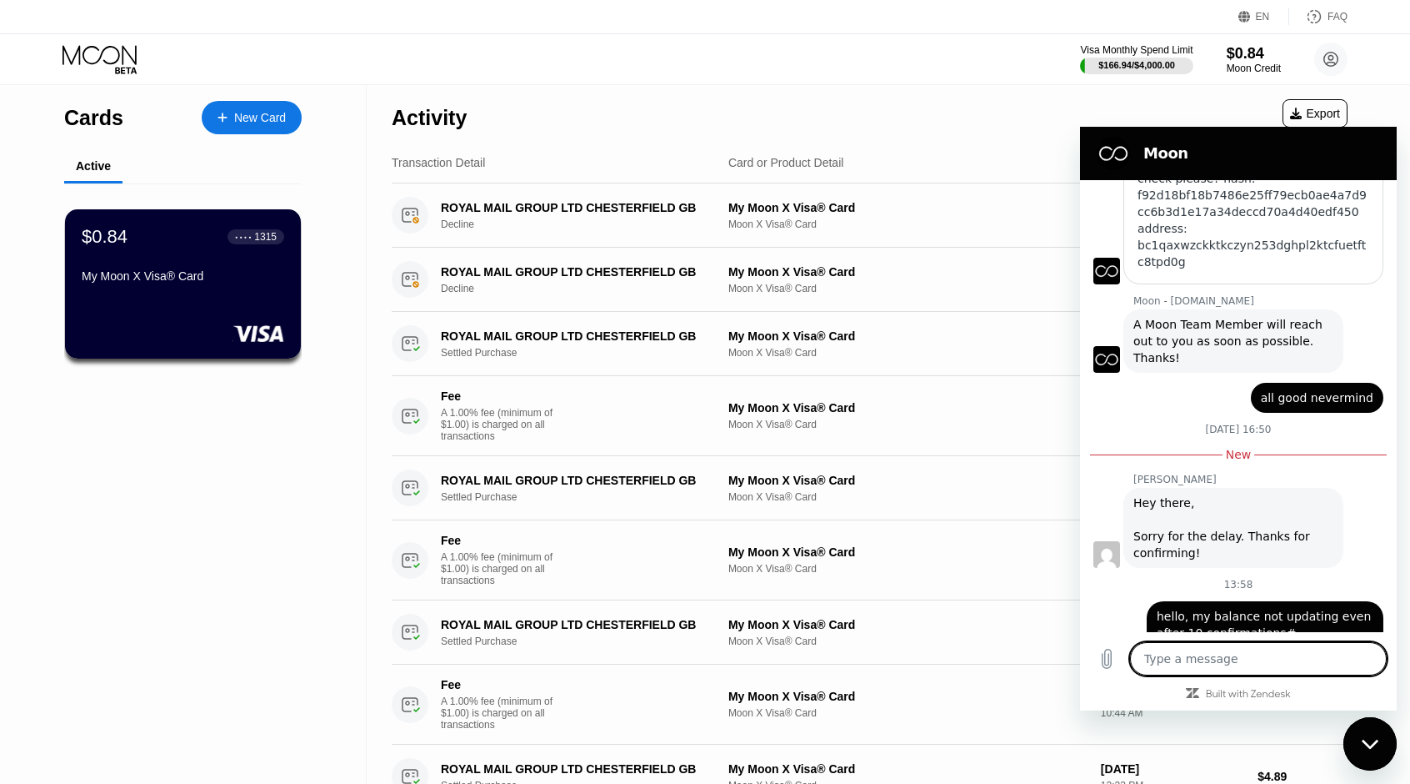
scroll to position [1748, 0]
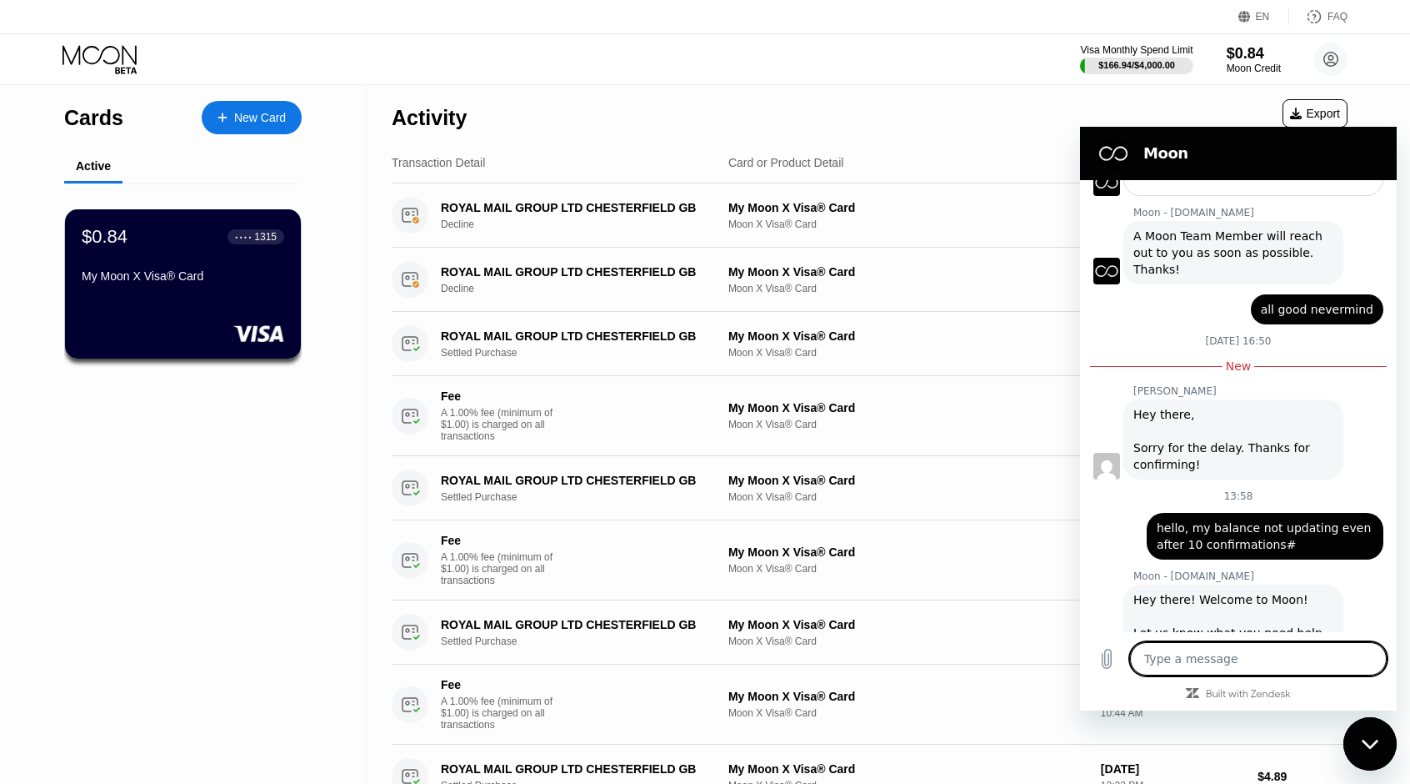
type textarea "x"
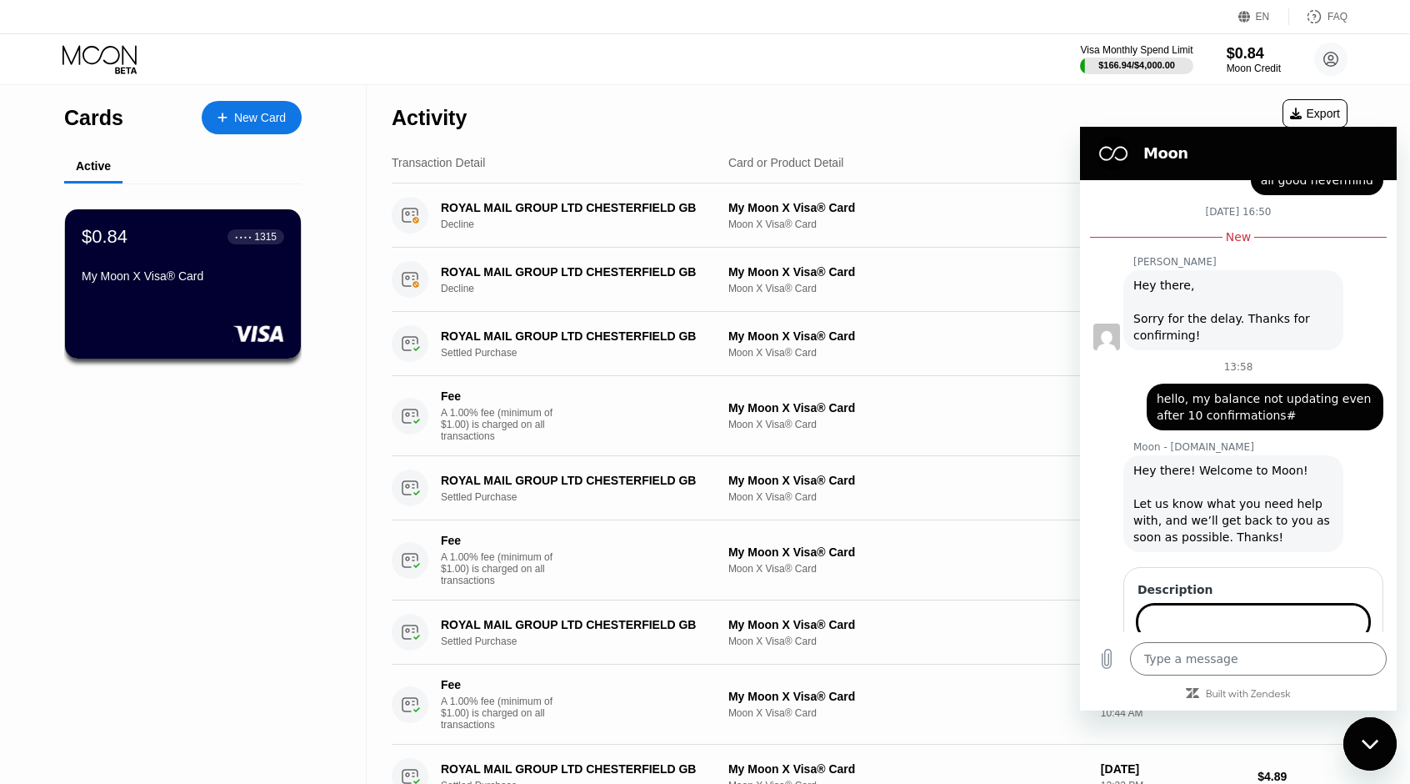
scroll to position [1965, 0]
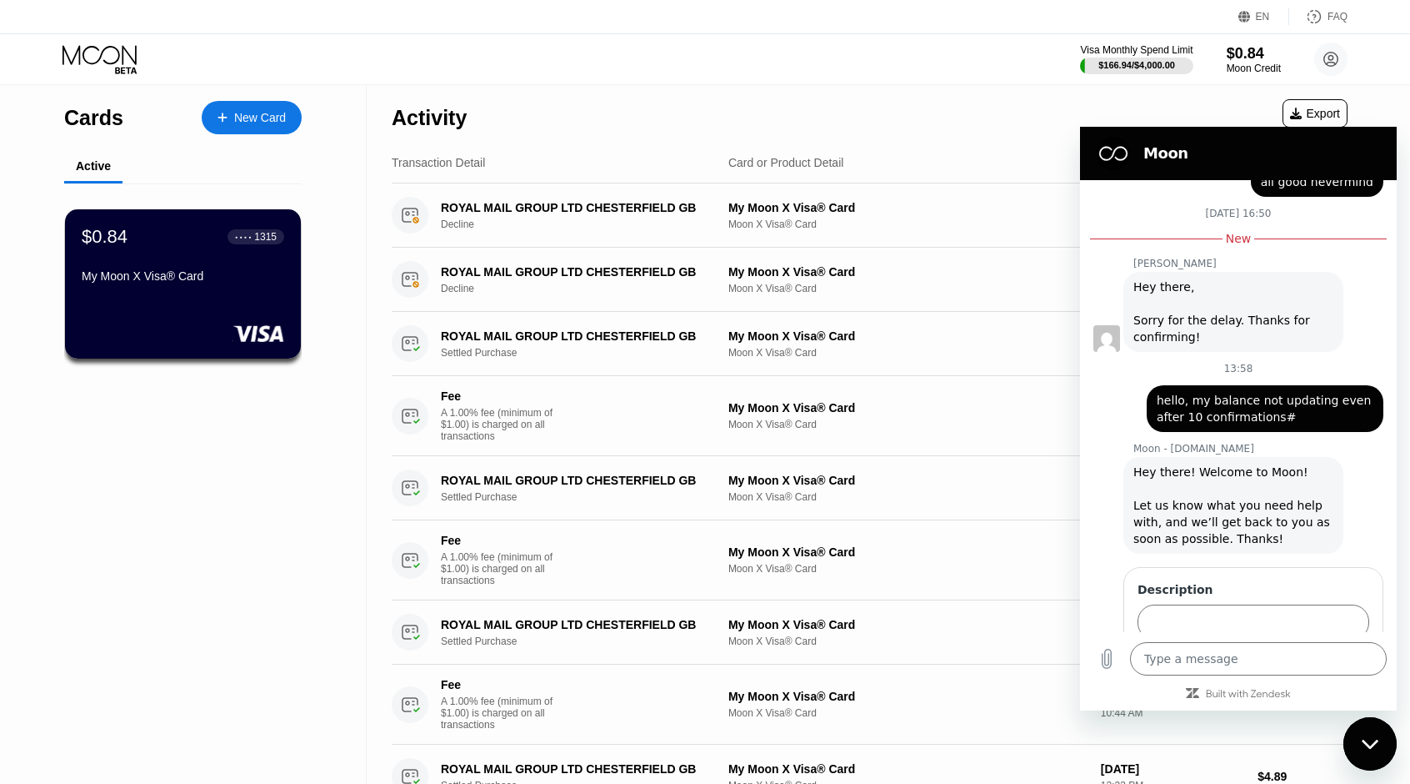
click at [1254, 392] on span "hello, my balance not updating even after 10 confirmations#" at bounding box center [1265, 408] width 217 height 33
copy span "hello, my balance not updating even after 10 confirmations#"
click at [1242, 604] on input "Description" at bounding box center [1254, 621] width 232 height 35
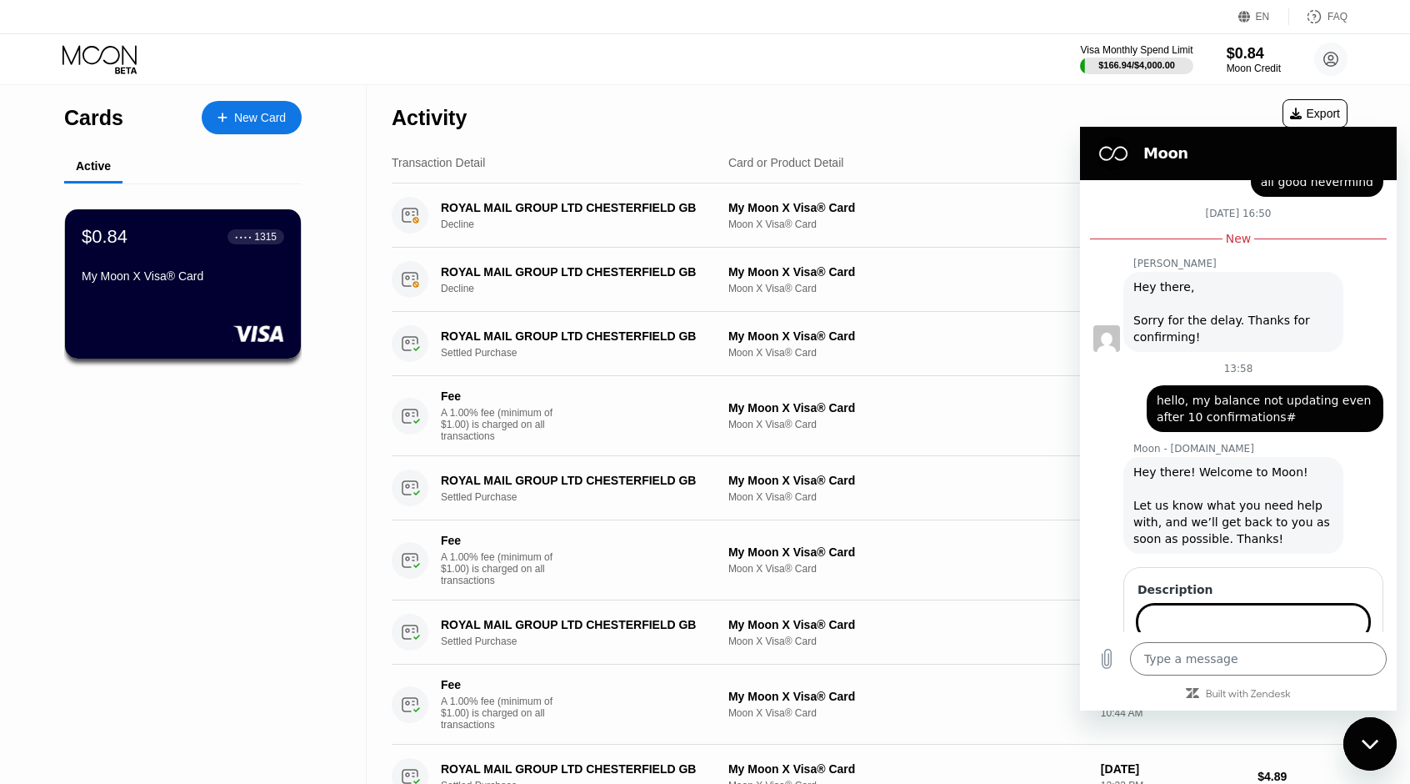
paste input "hello, my balance not updating even after 10 confirmations#"
type input "hello, my balance not updating even after 10 confirmations#"
click at [1326, 659] on span "Send" at bounding box center [1340, 669] width 29 height 20
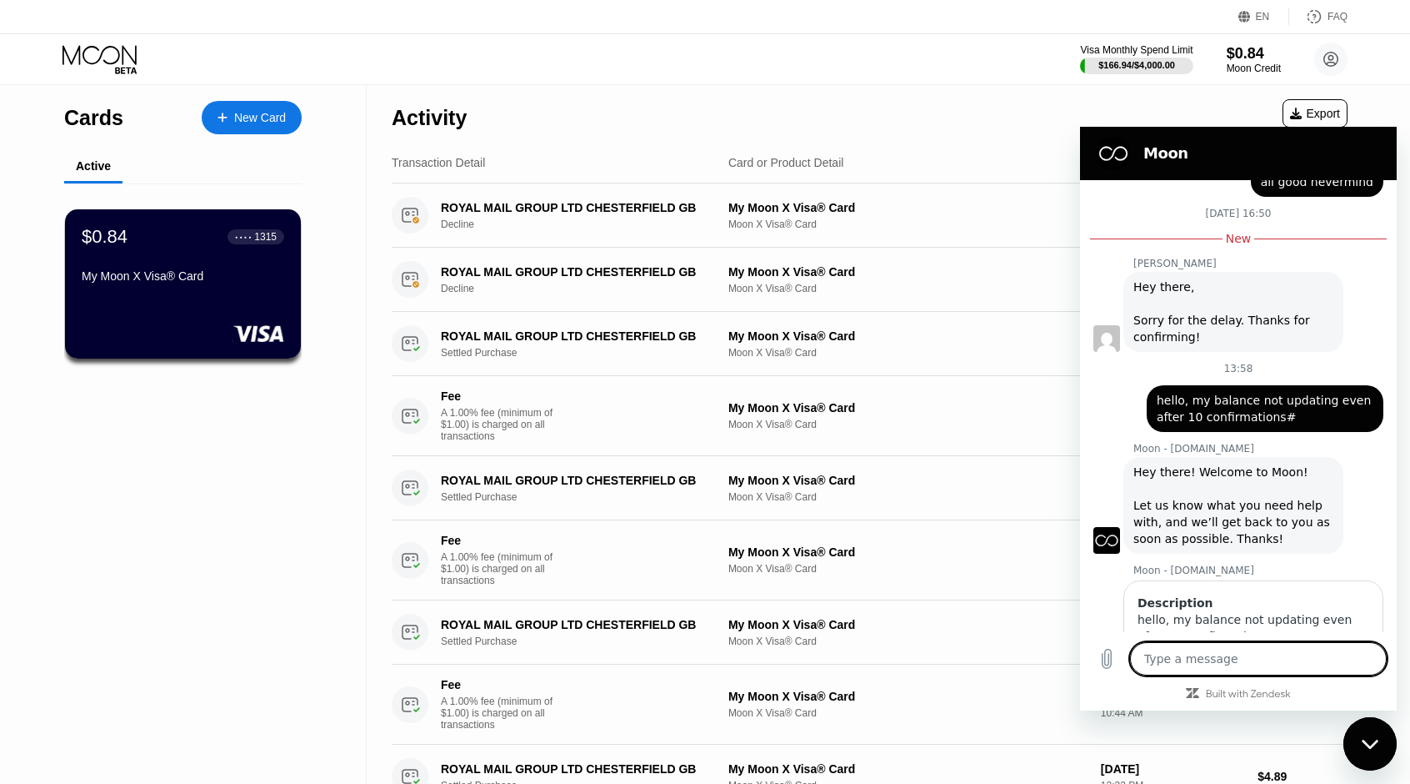
scroll to position [1960, 0]
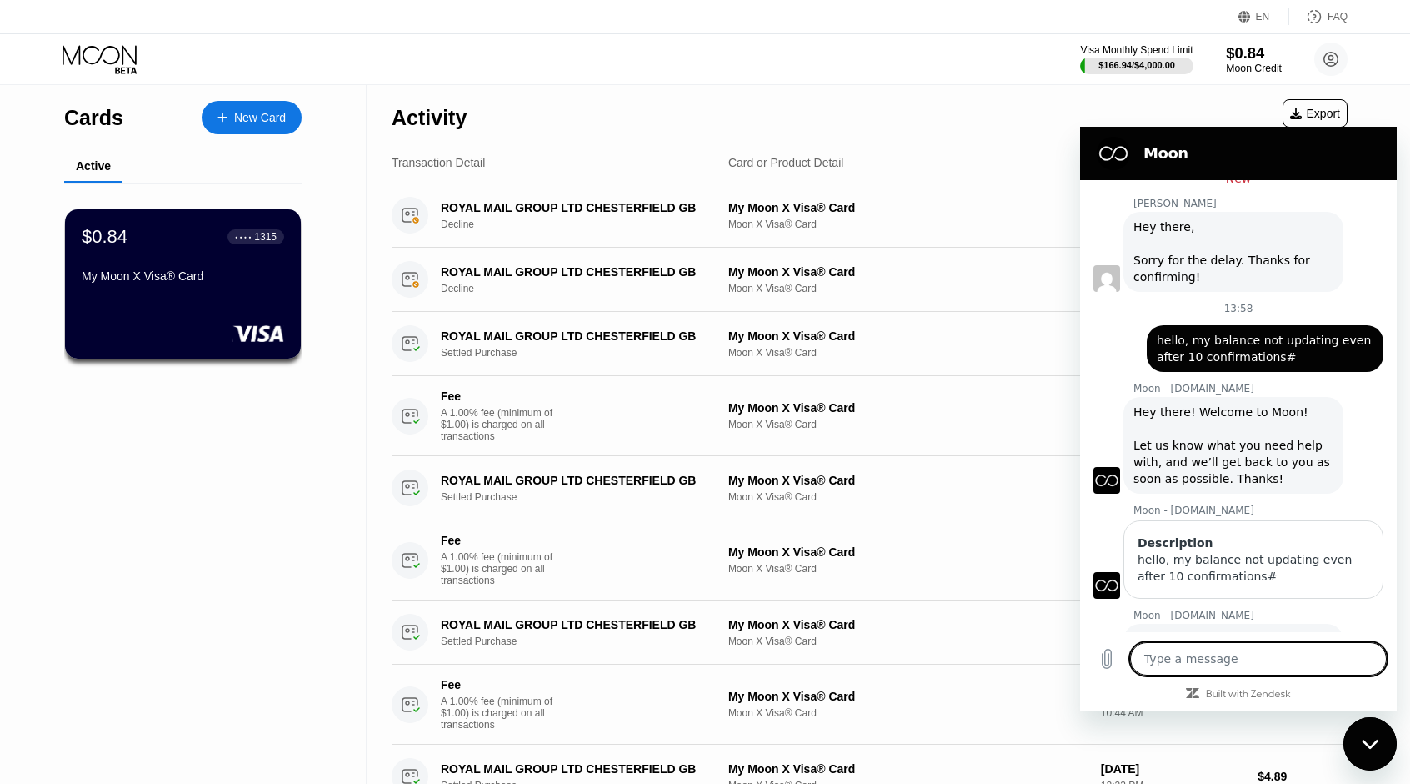
click at [1248, 60] on div "$0.84" at bounding box center [1254, 53] width 56 height 18
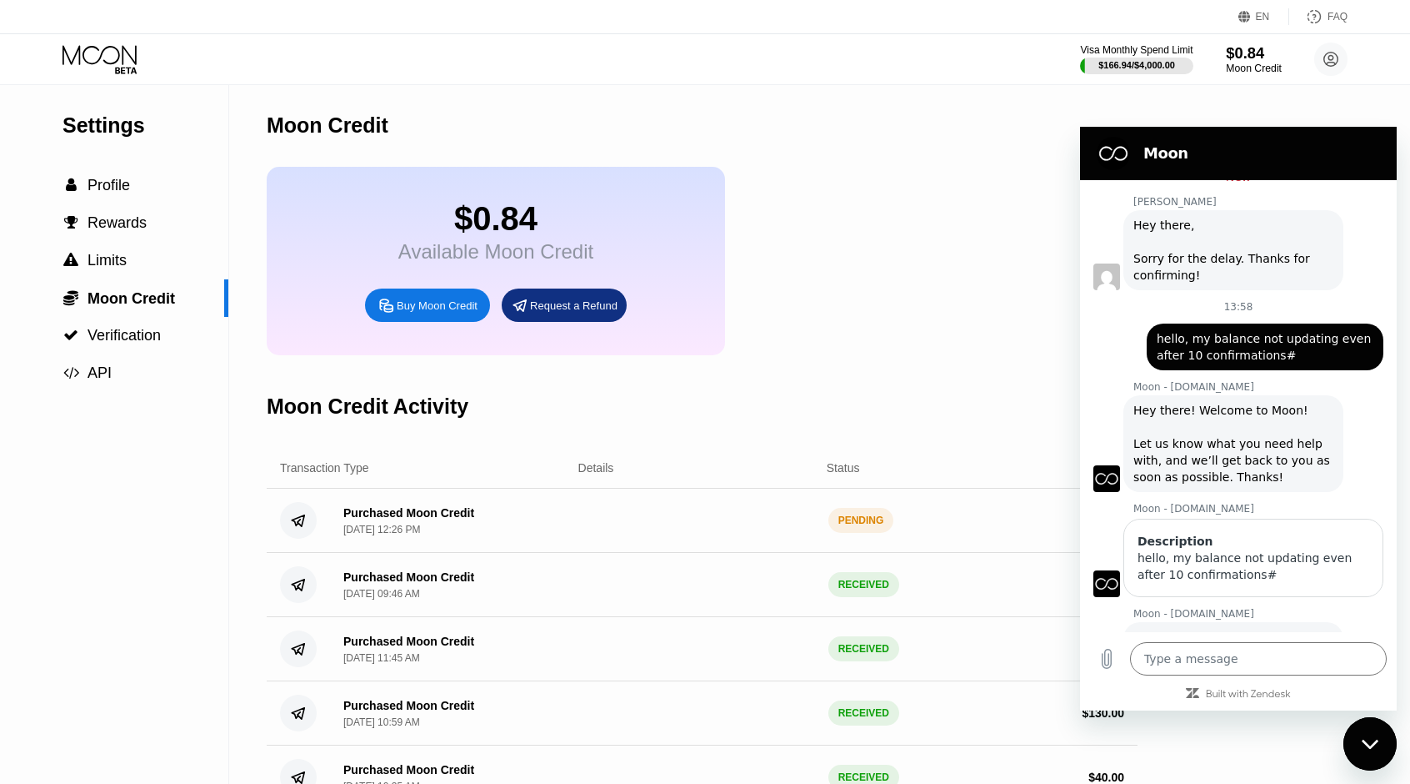
scroll to position [2030, 0]
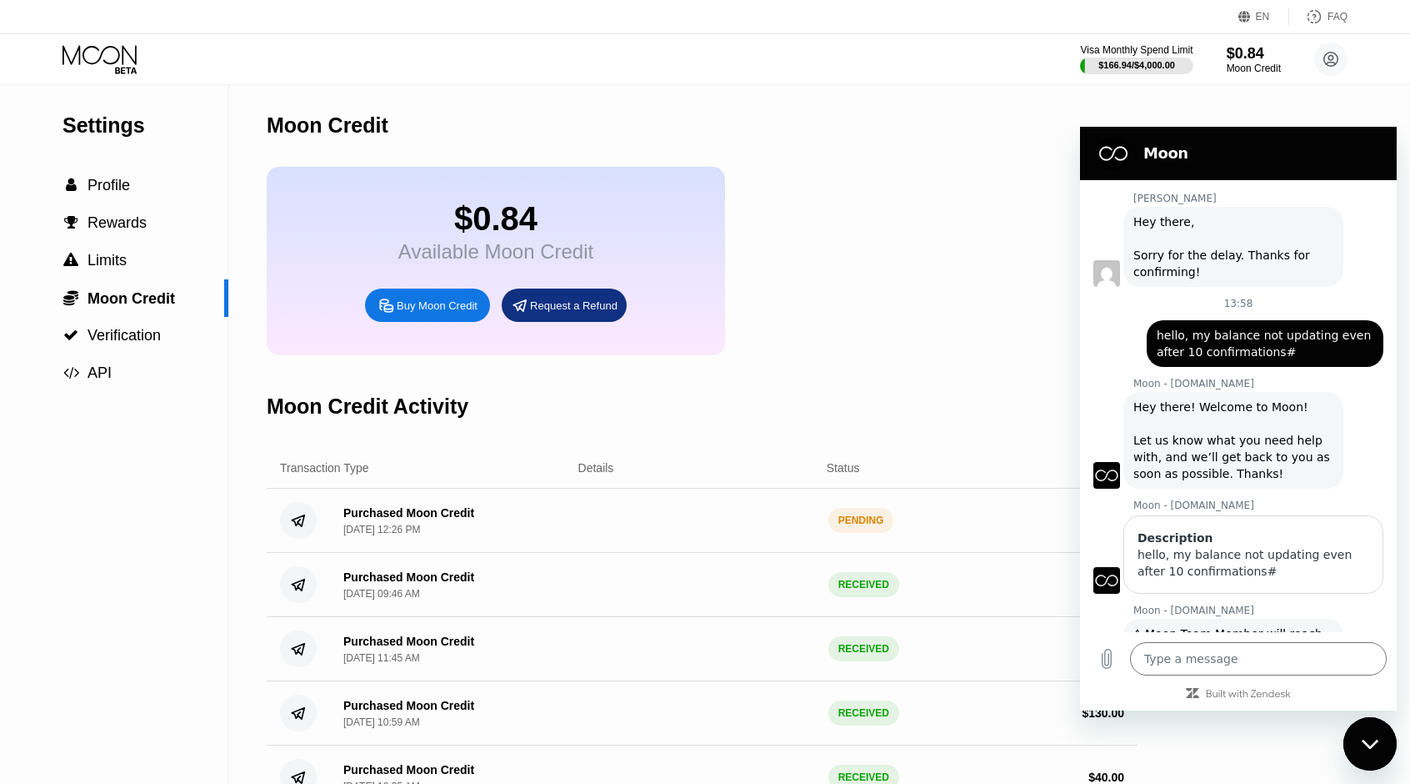
click at [762, 474] on div "Details" at bounding box center [671, 467] width 252 height 13
click at [1349, 733] on div "Close messaging window" at bounding box center [1370, 744] width 50 height 50
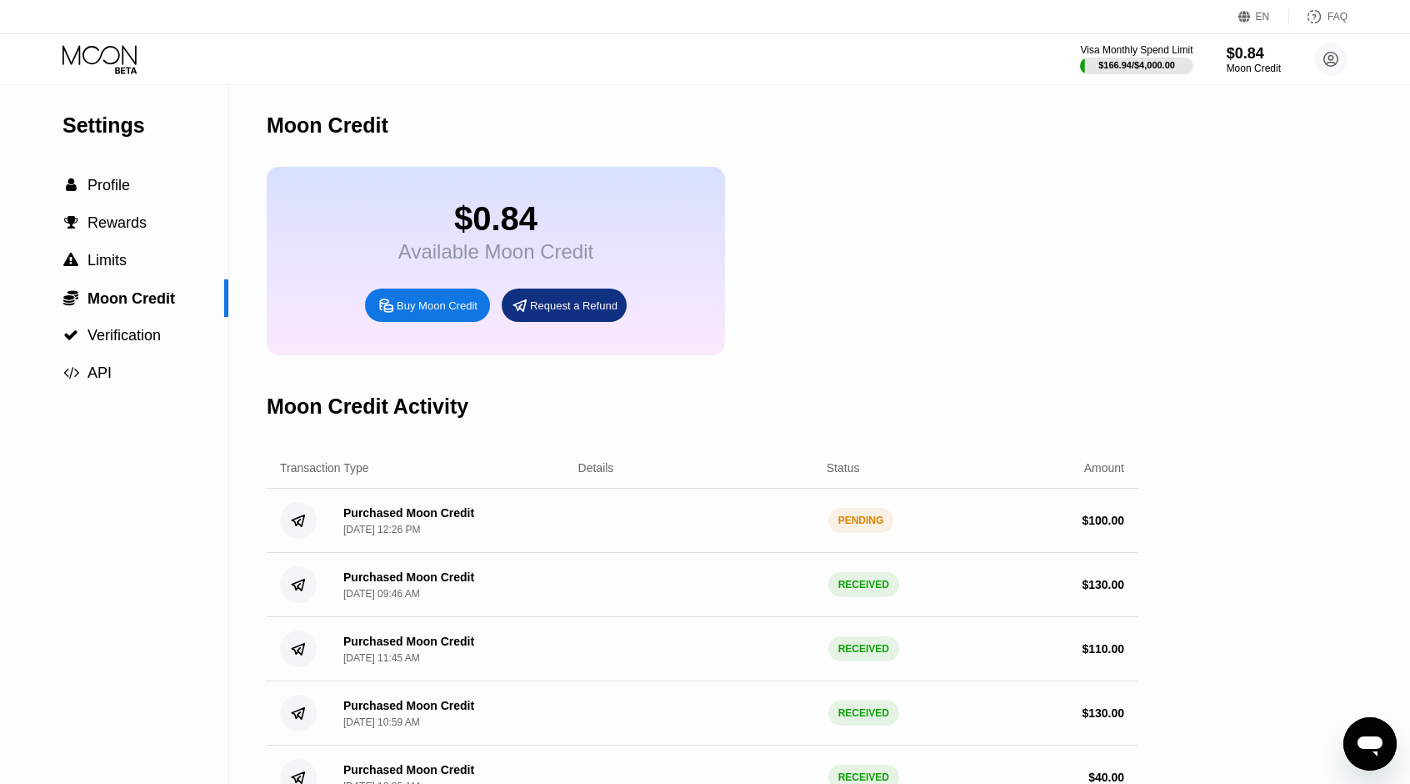
click at [1119, 527] on div "$ 100.00" at bounding box center [1103, 519] width 43 height 13
click at [400, 313] on div "Buy Moon Credit" at bounding box center [437, 305] width 81 height 14
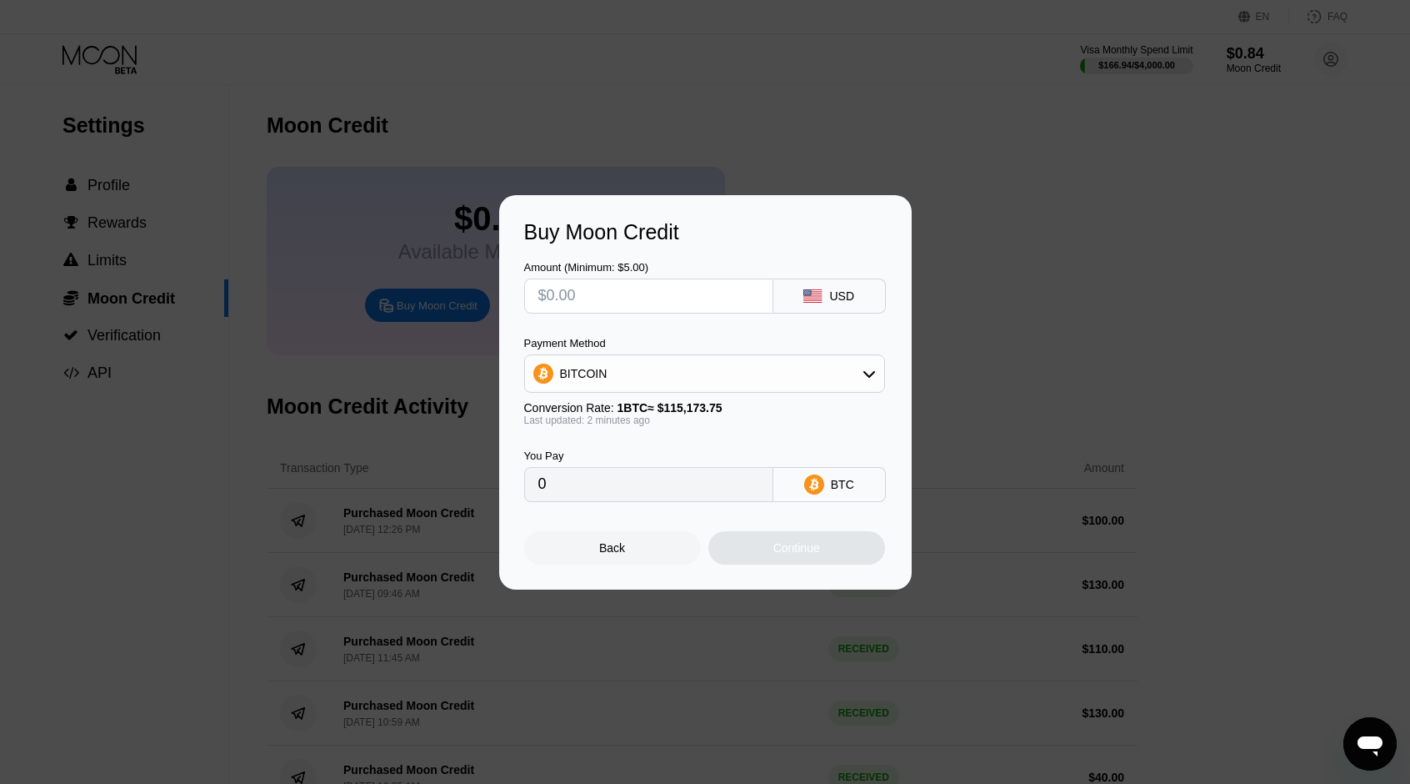
click at [607, 549] on div "Back" at bounding box center [612, 547] width 26 height 13
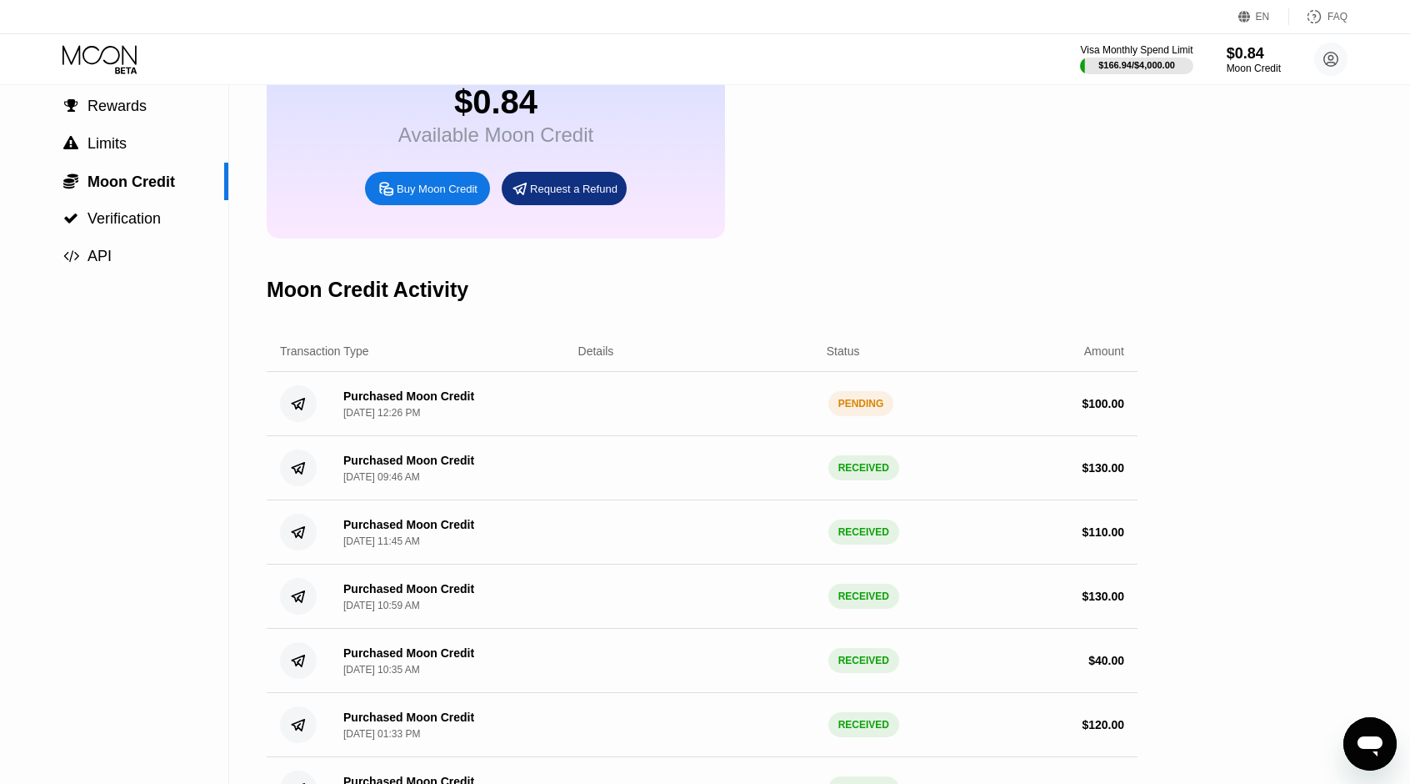
scroll to position [83, 0]
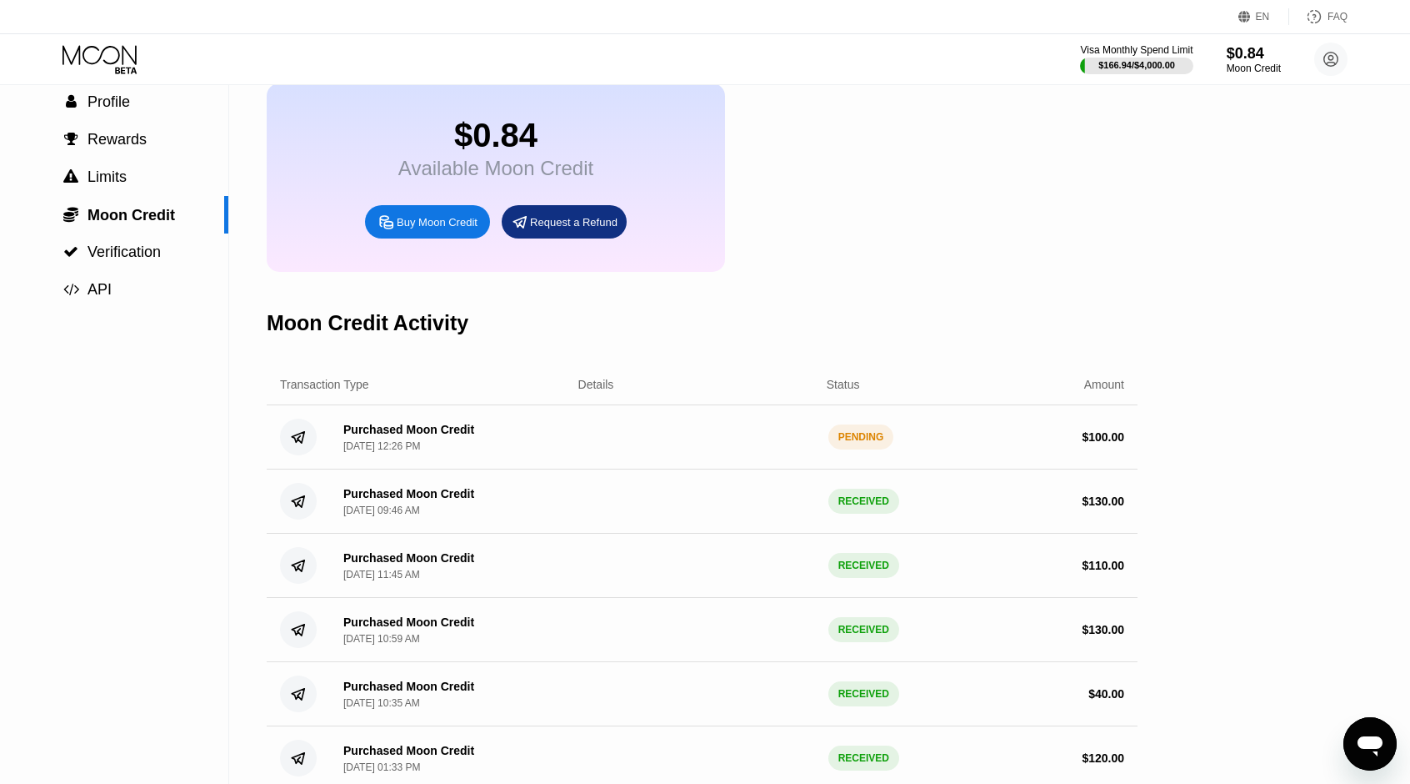
click at [1355, 754] on icon "Open messaging window" at bounding box center [1370, 744] width 30 height 30
type textarea "x"
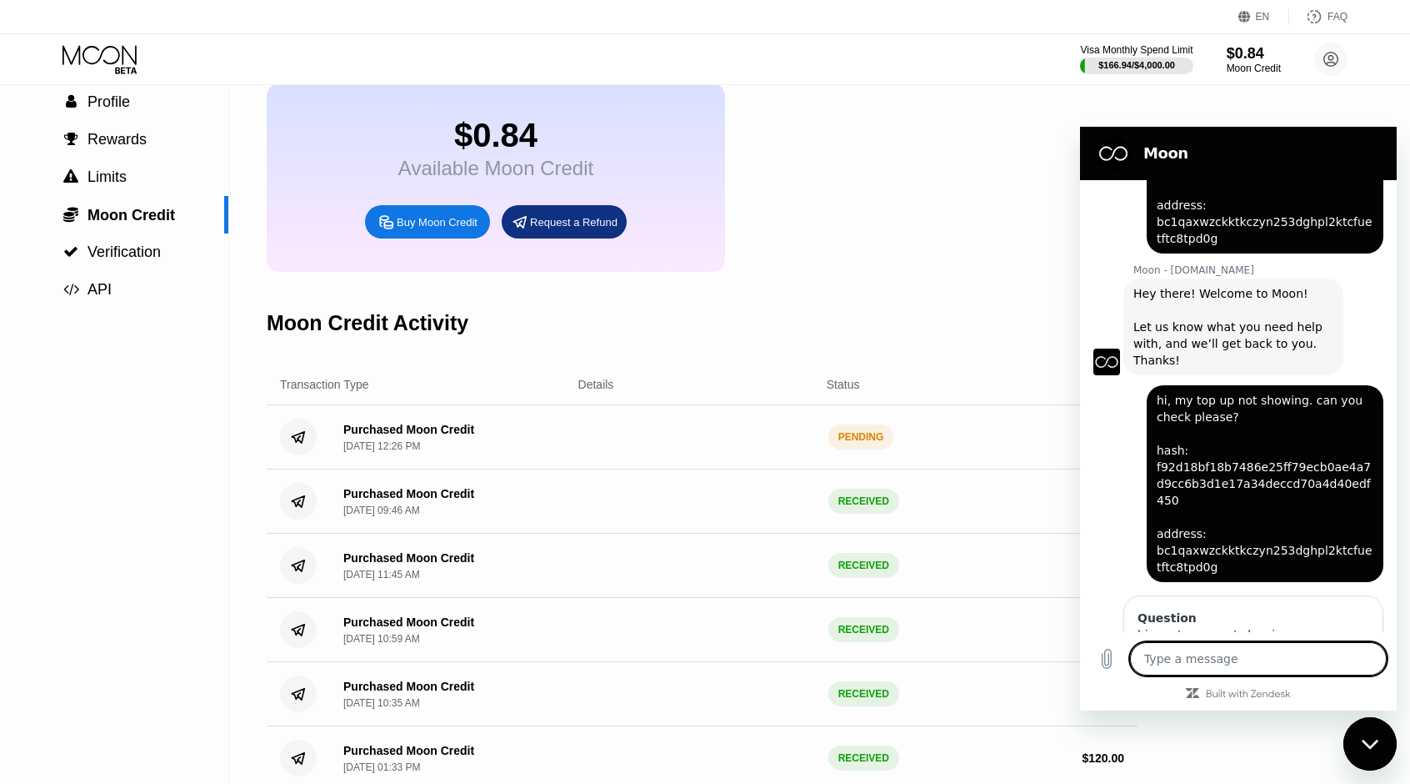
scroll to position [1270, 0]
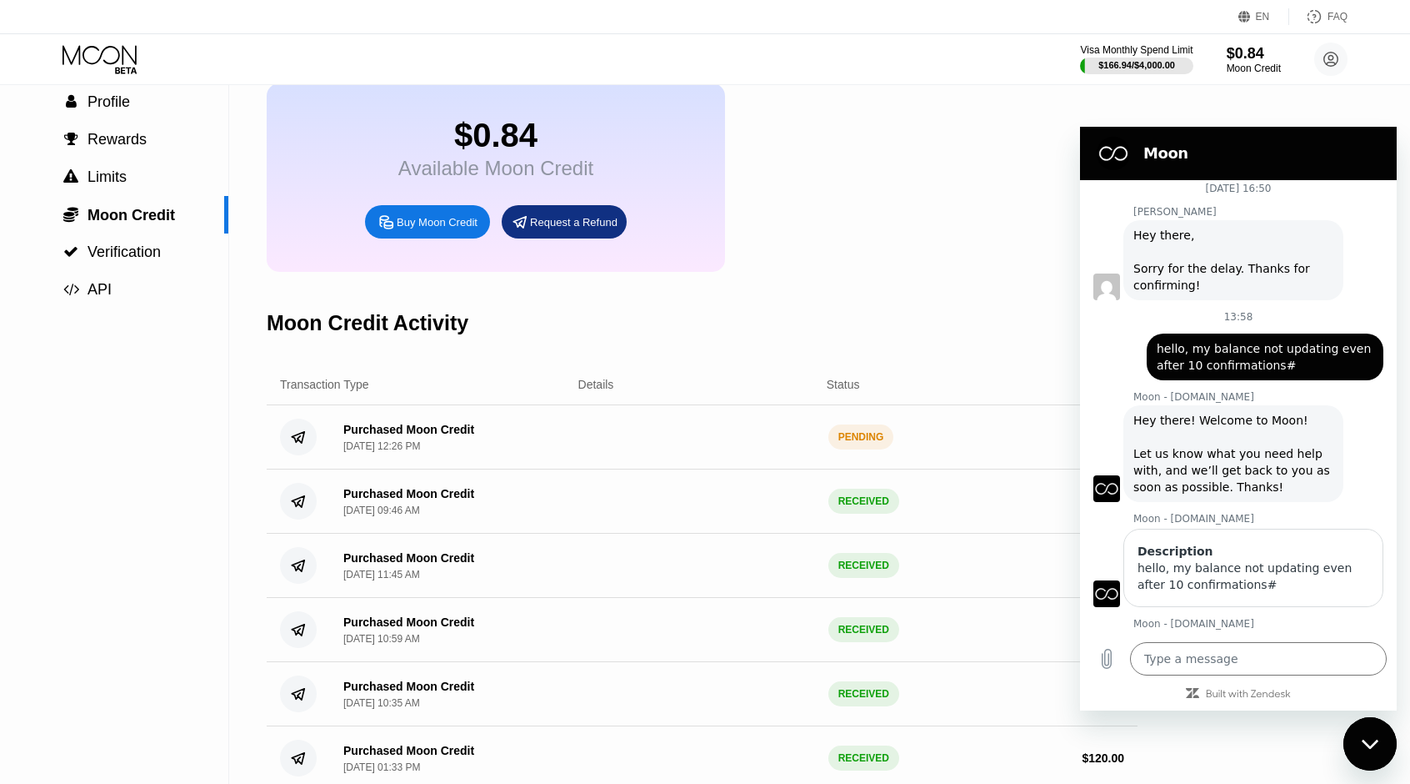
scroll to position [2004, 0]
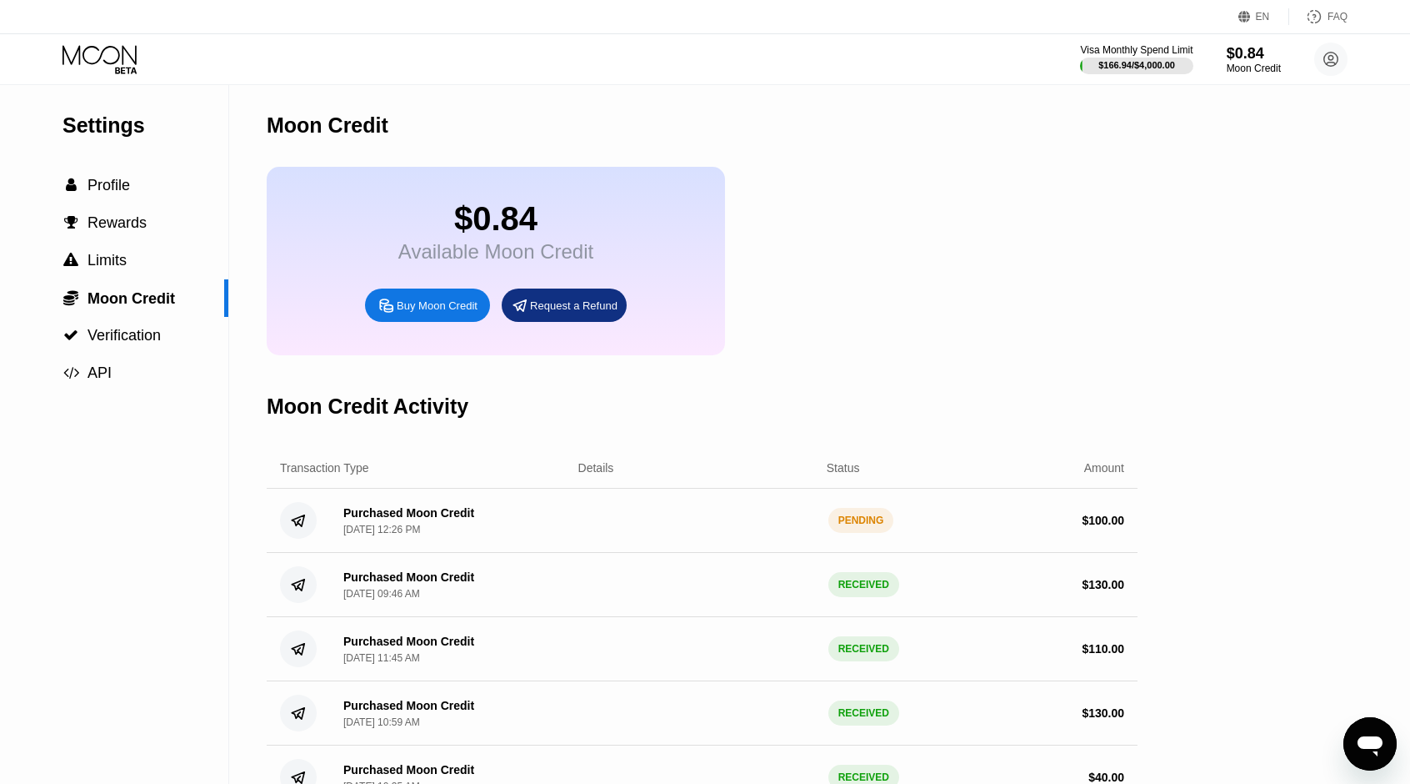
click at [1391, 731] on div "Open messaging window" at bounding box center [1370, 744] width 50 height 50
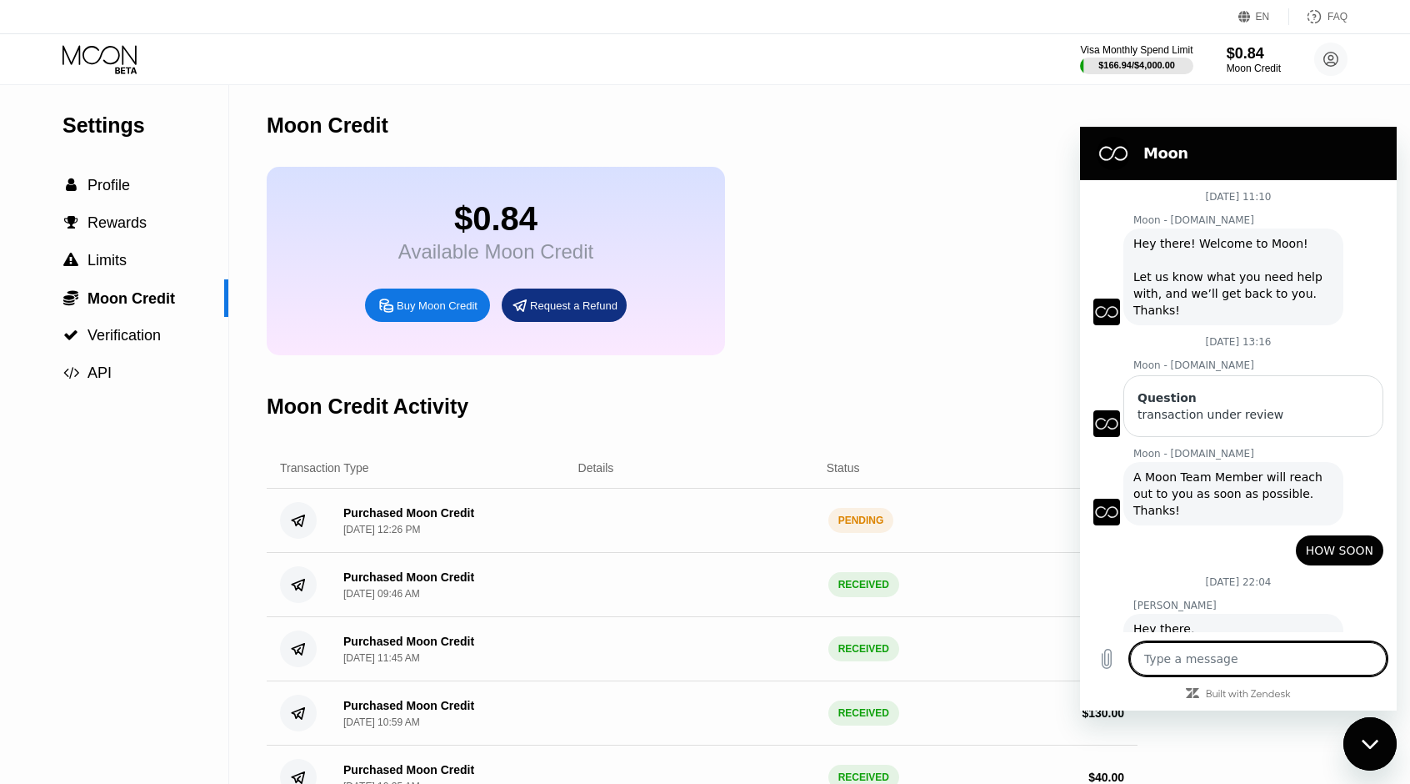
scroll to position [2004, 0]
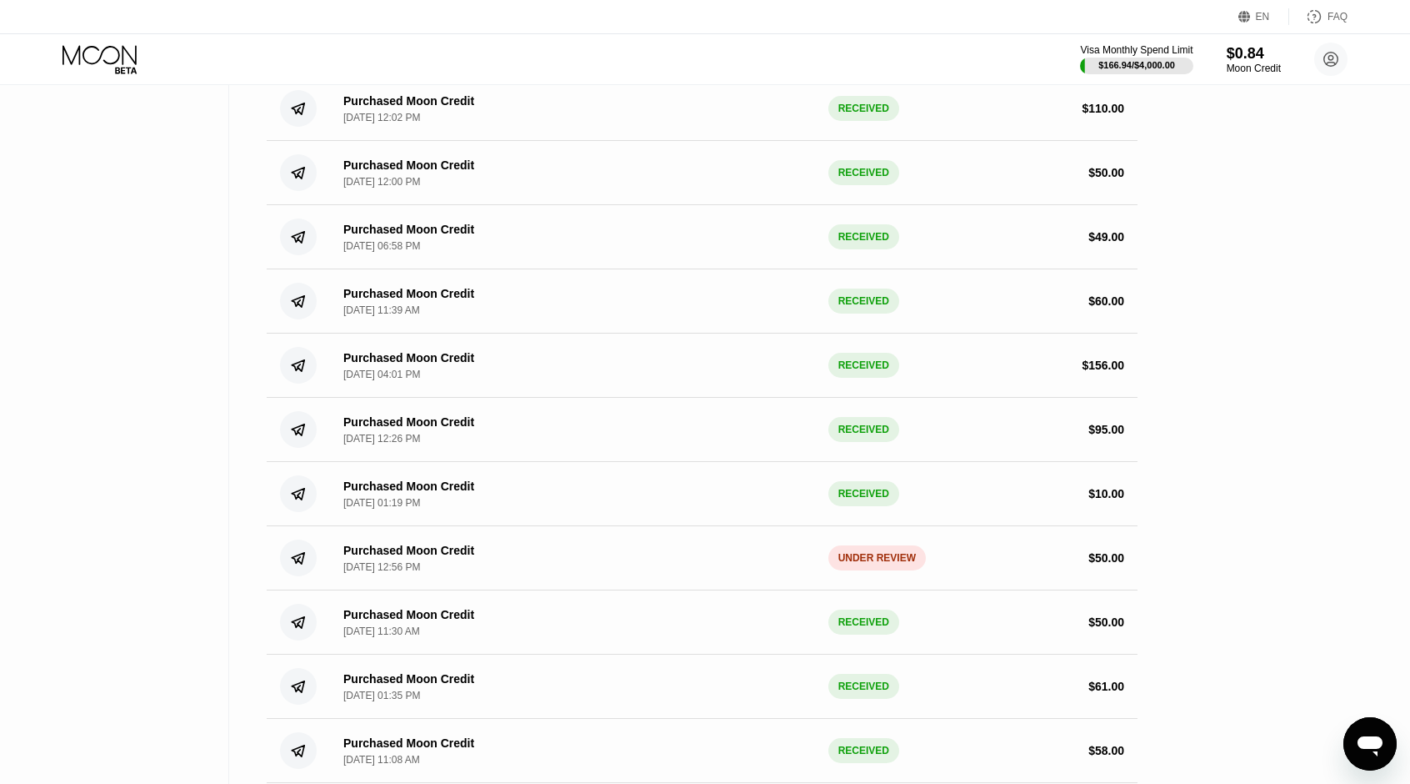
scroll to position [1778, 0]
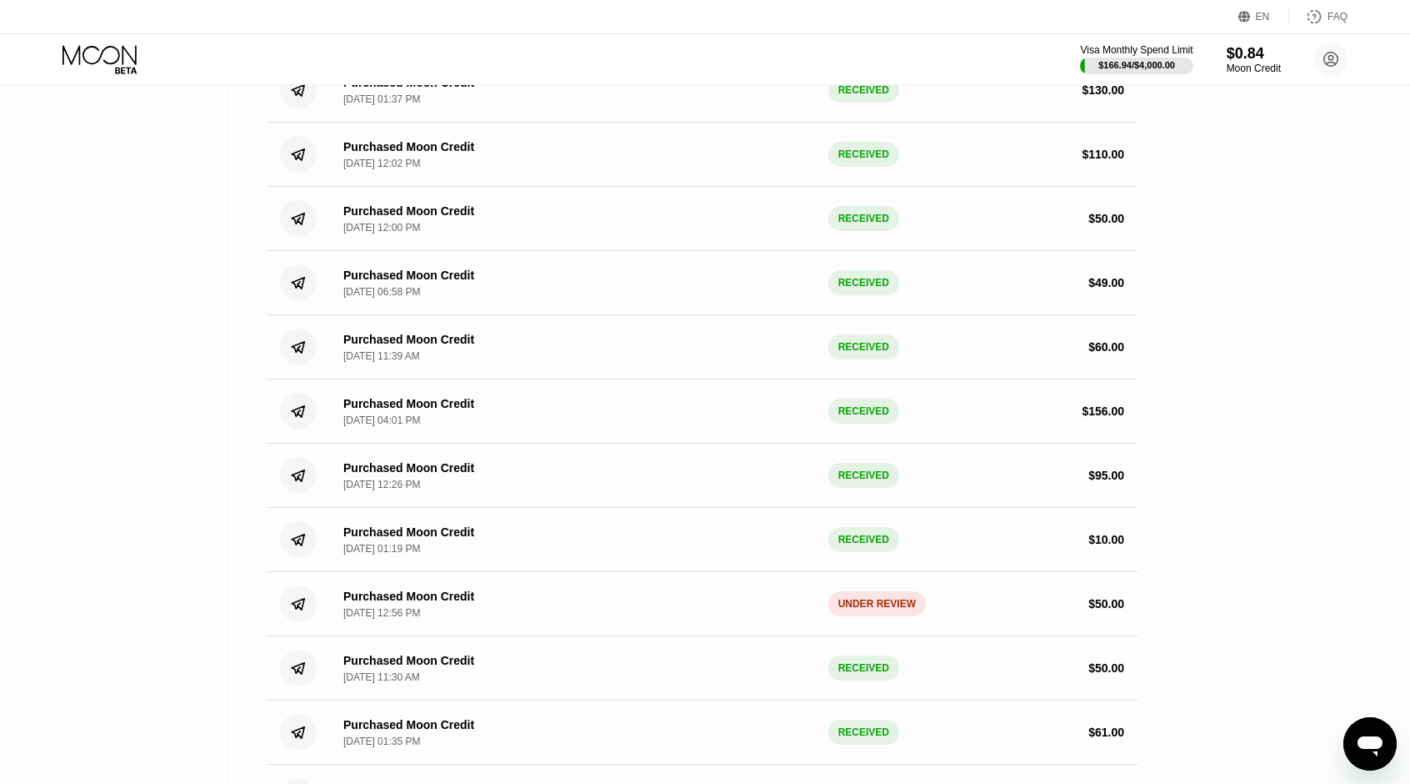
drag, startPoint x: 865, startPoint y: 616, endPoint x: 939, endPoint y: 609, distance: 74.5
click at [939, 609] on div "Purchased Moon Credit Dec 30, 2024, 12:56 PM UNDER REVIEW $ 50.00" at bounding box center [702, 604] width 871 height 64
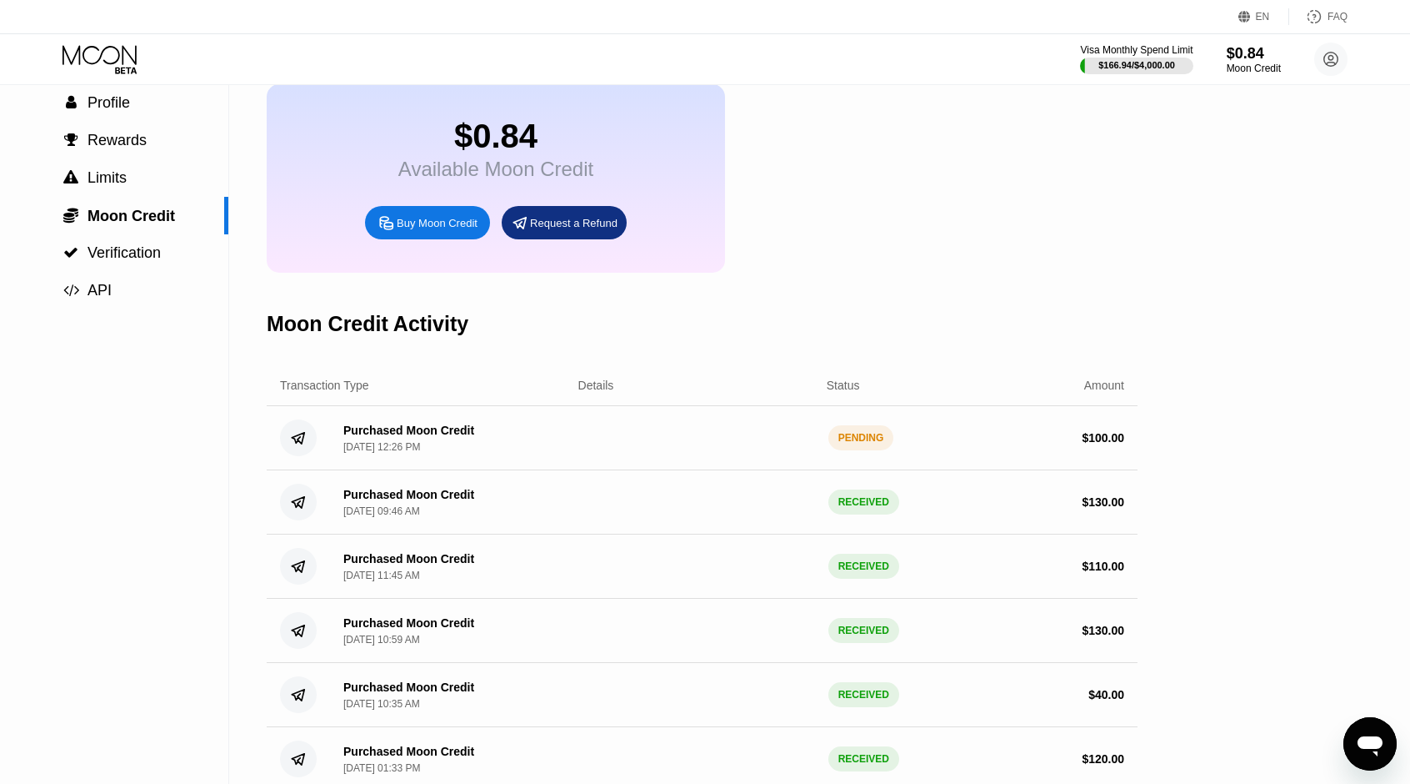
scroll to position [0, 0]
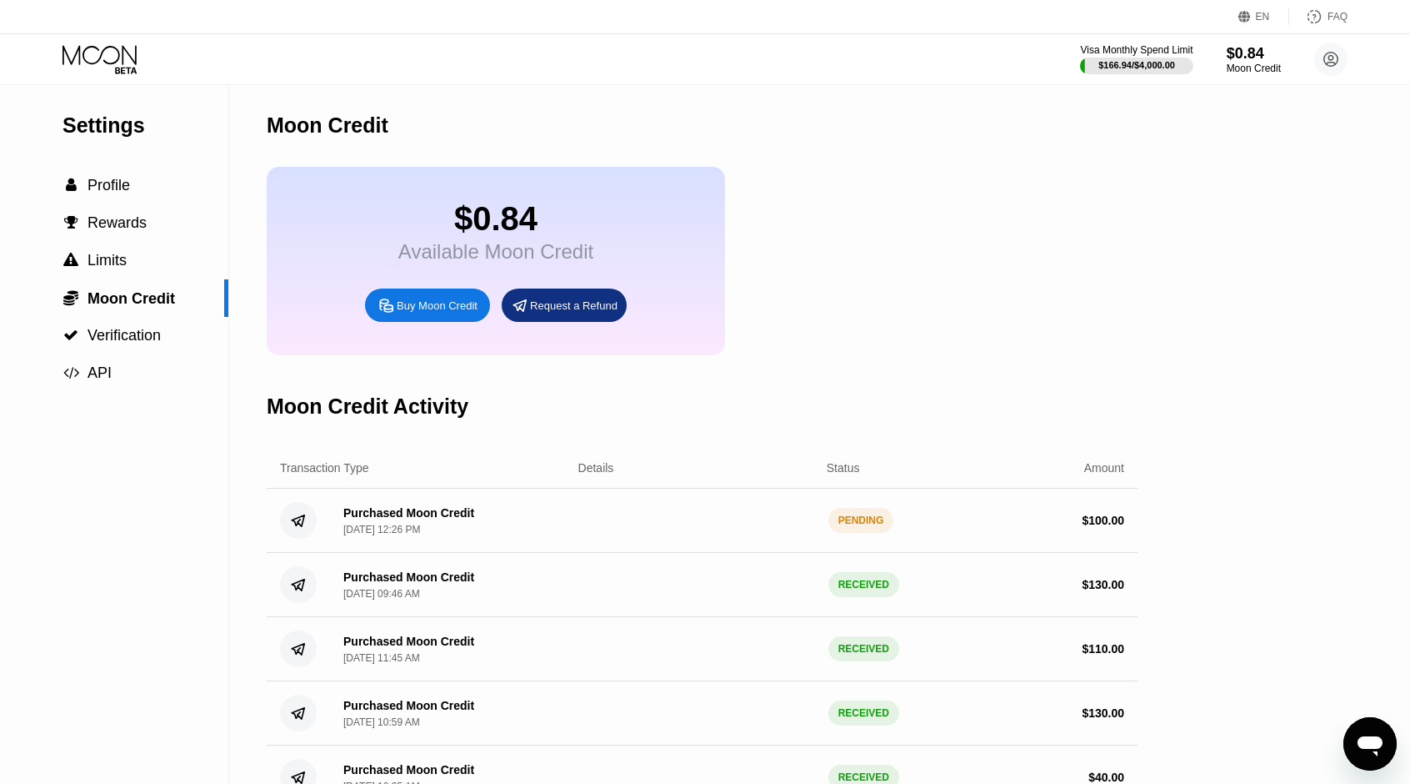
click at [1371, 746] on icon "Open messaging window" at bounding box center [1370, 746] width 25 height 20
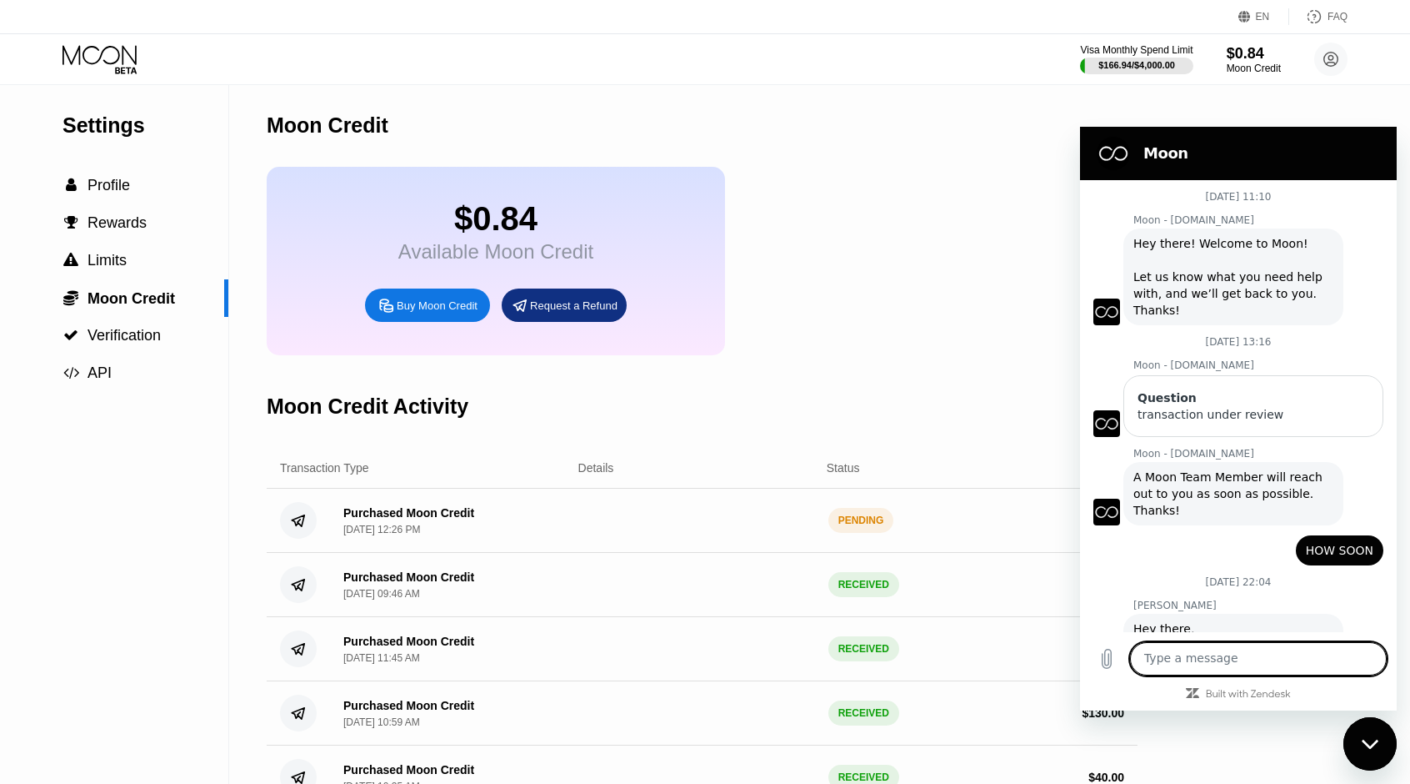
scroll to position [2004, 0]
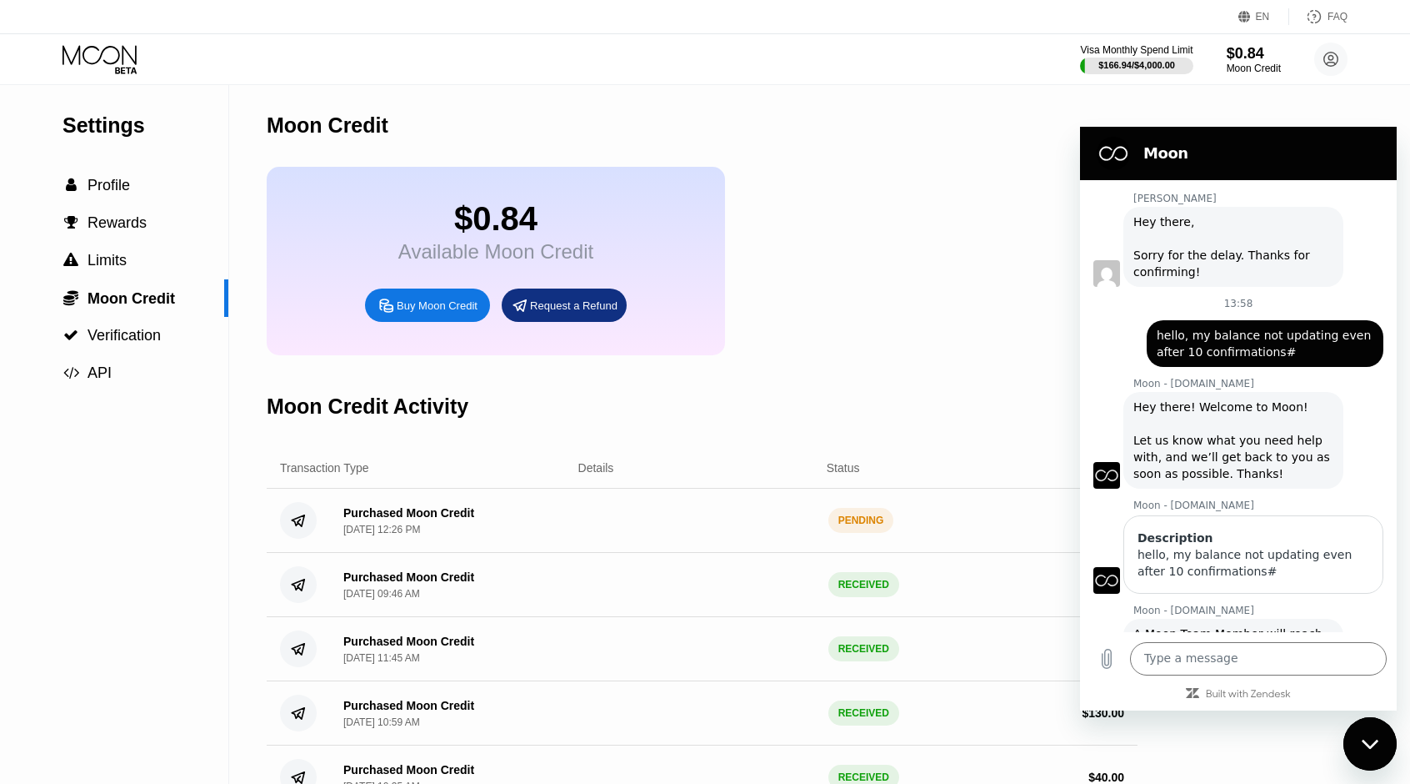
click at [1371, 742] on icon "Close messaging window" at bounding box center [1371, 744] width 18 height 11
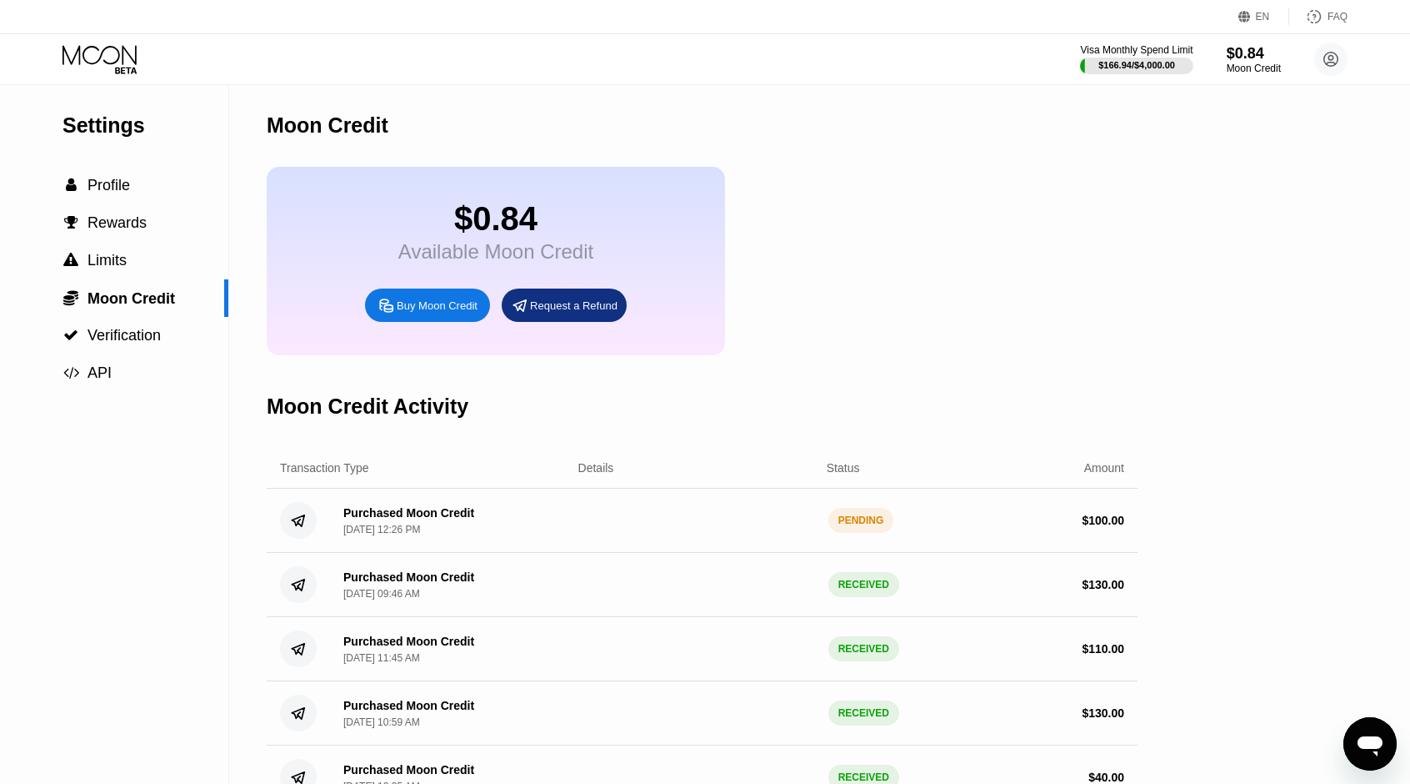
click at [1362, 737] on icon "Open messaging window" at bounding box center [1370, 746] width 25 height 20
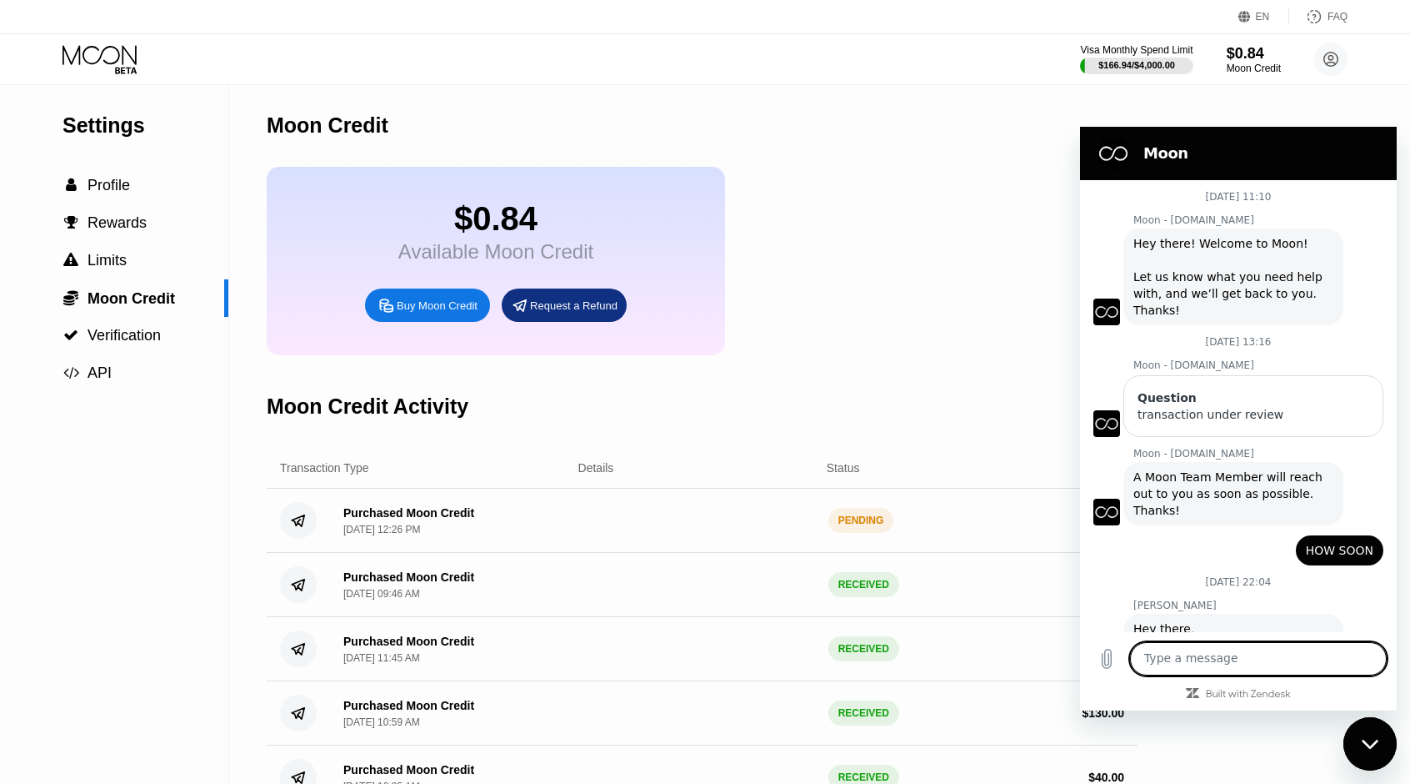
scroll to position [2004, 0]
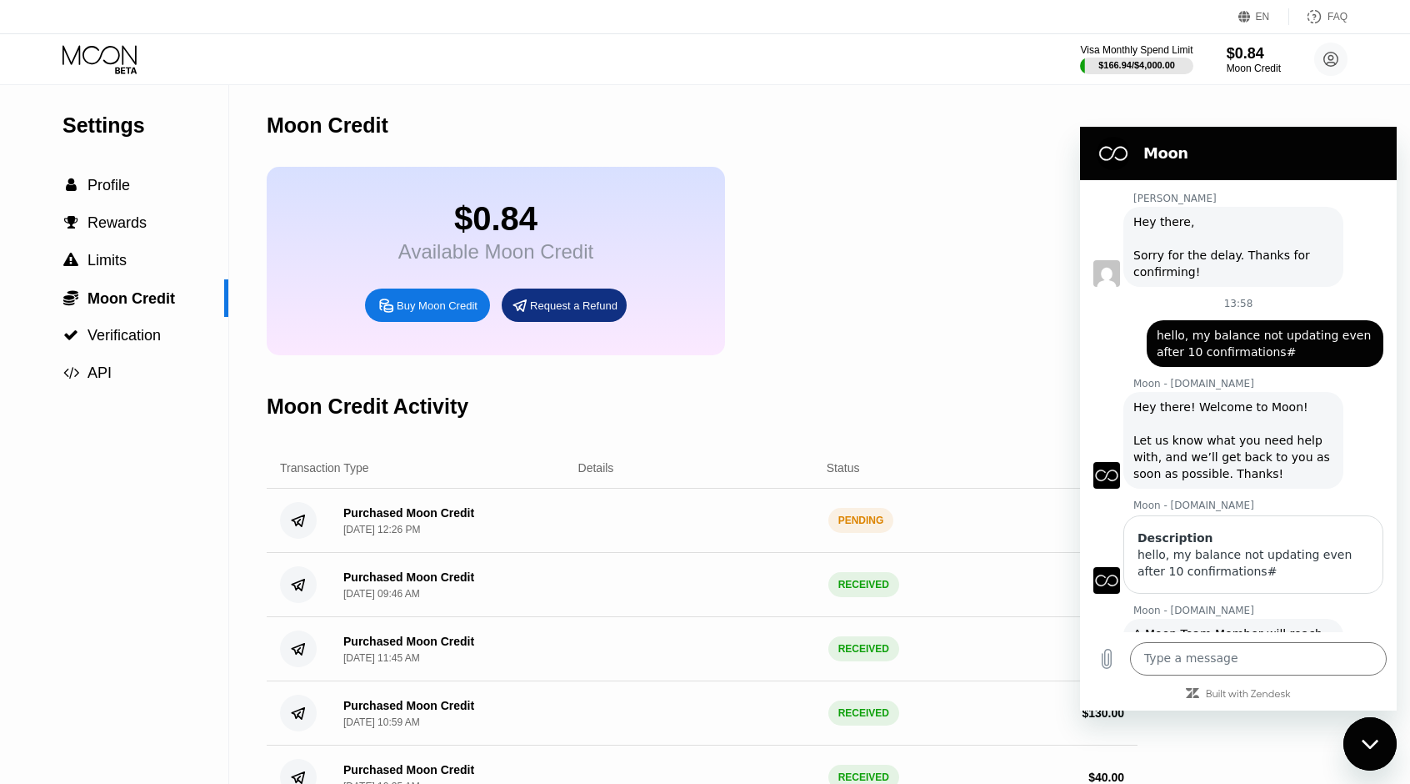
click at [1363, 739] on icon "Close messaging window" at bounding box center [1371, 744] width 18 height 11
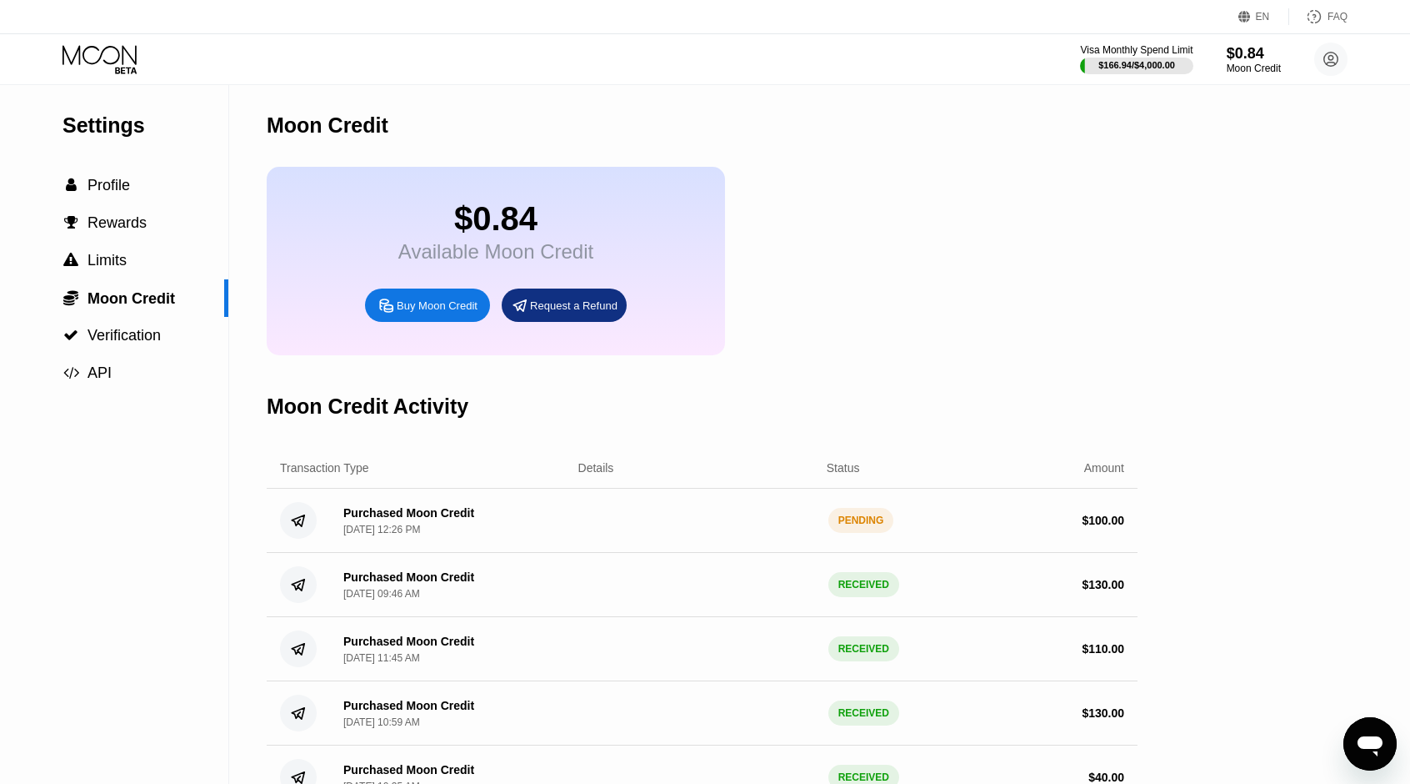
click at [1374, 744] on icon "Open messaging window" at bounding box center [1370, 746] width 25 height 20
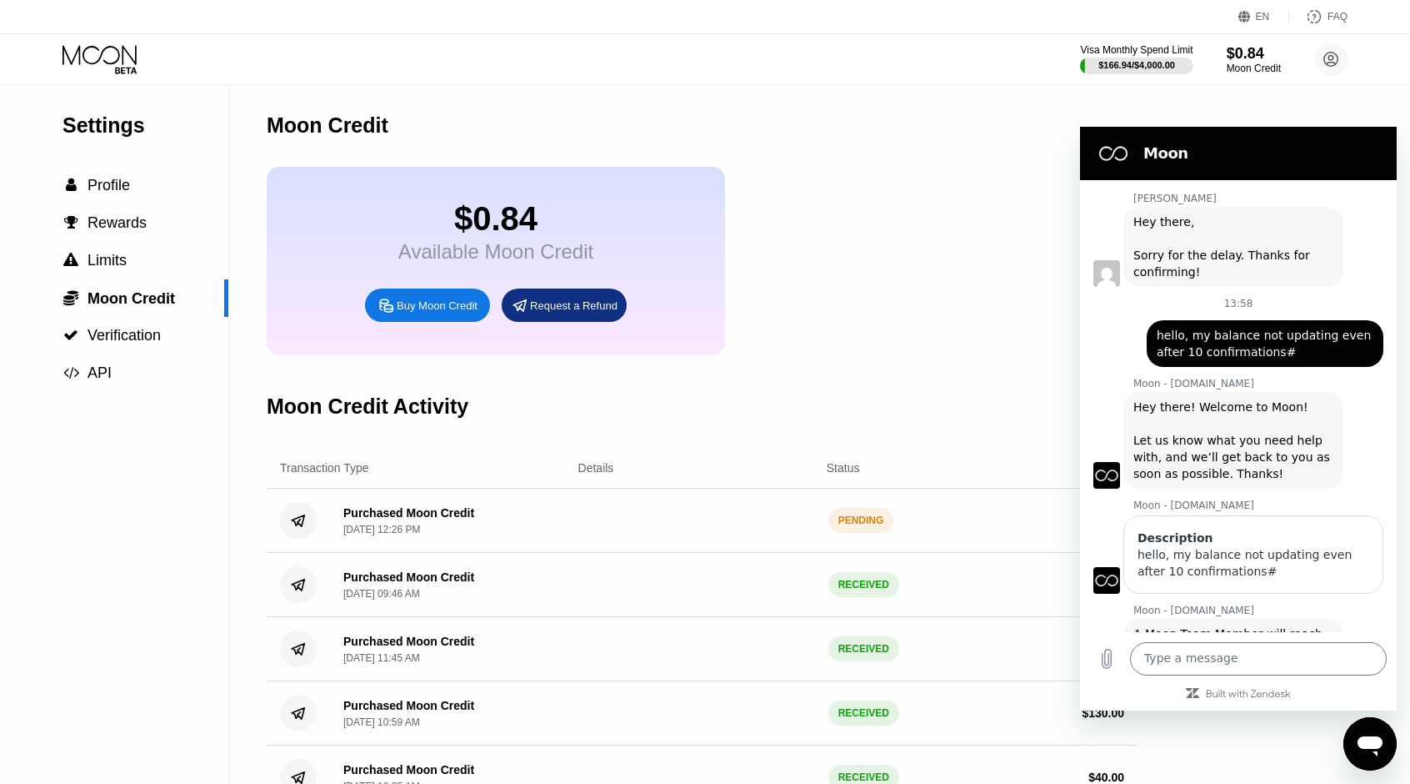
scroll to position [0, 0]
click at [1374, 744] on icon "Close messaging window" at bounding box center [1369, 743] width 17 height 9
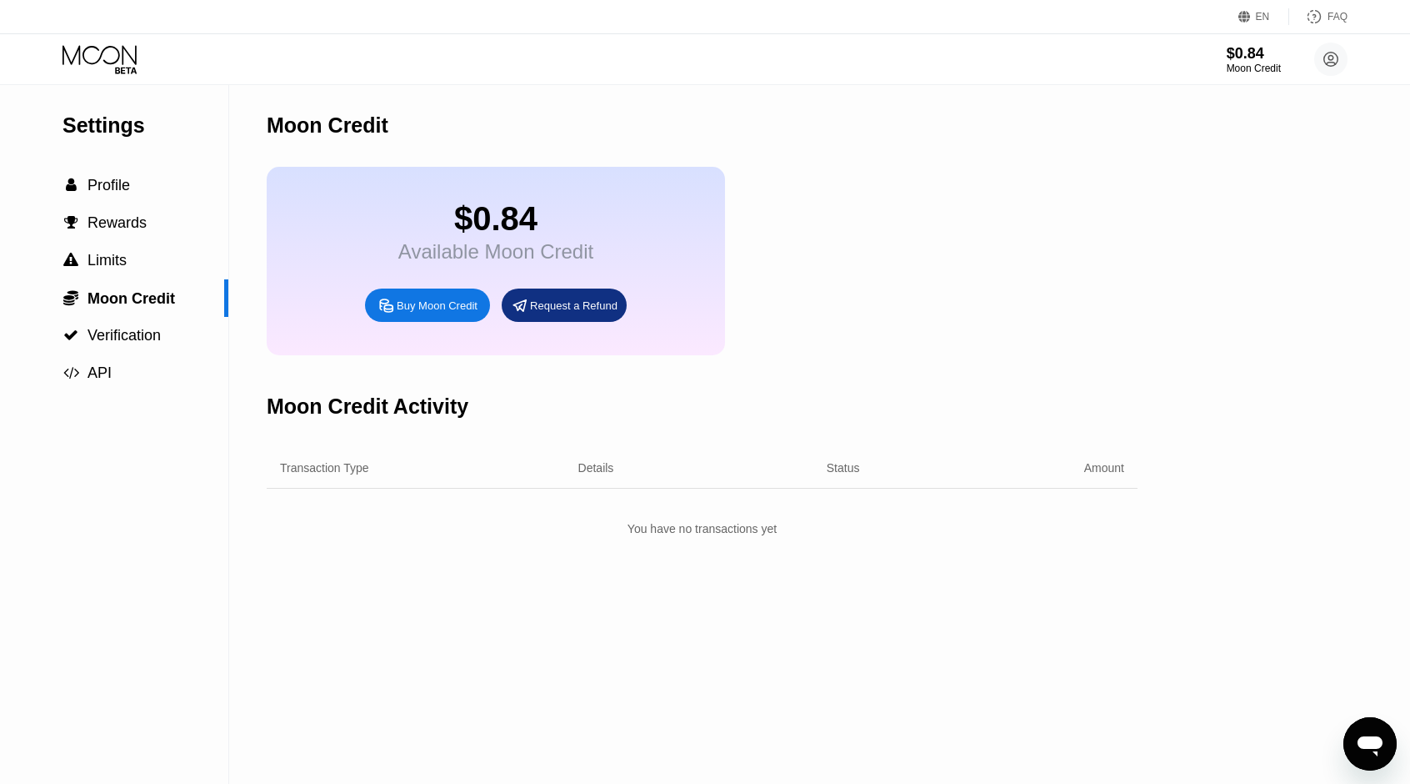
click at [1370, 743] on icon "Open messaging window" at bounding box center [1370, 746] width 25 height 20
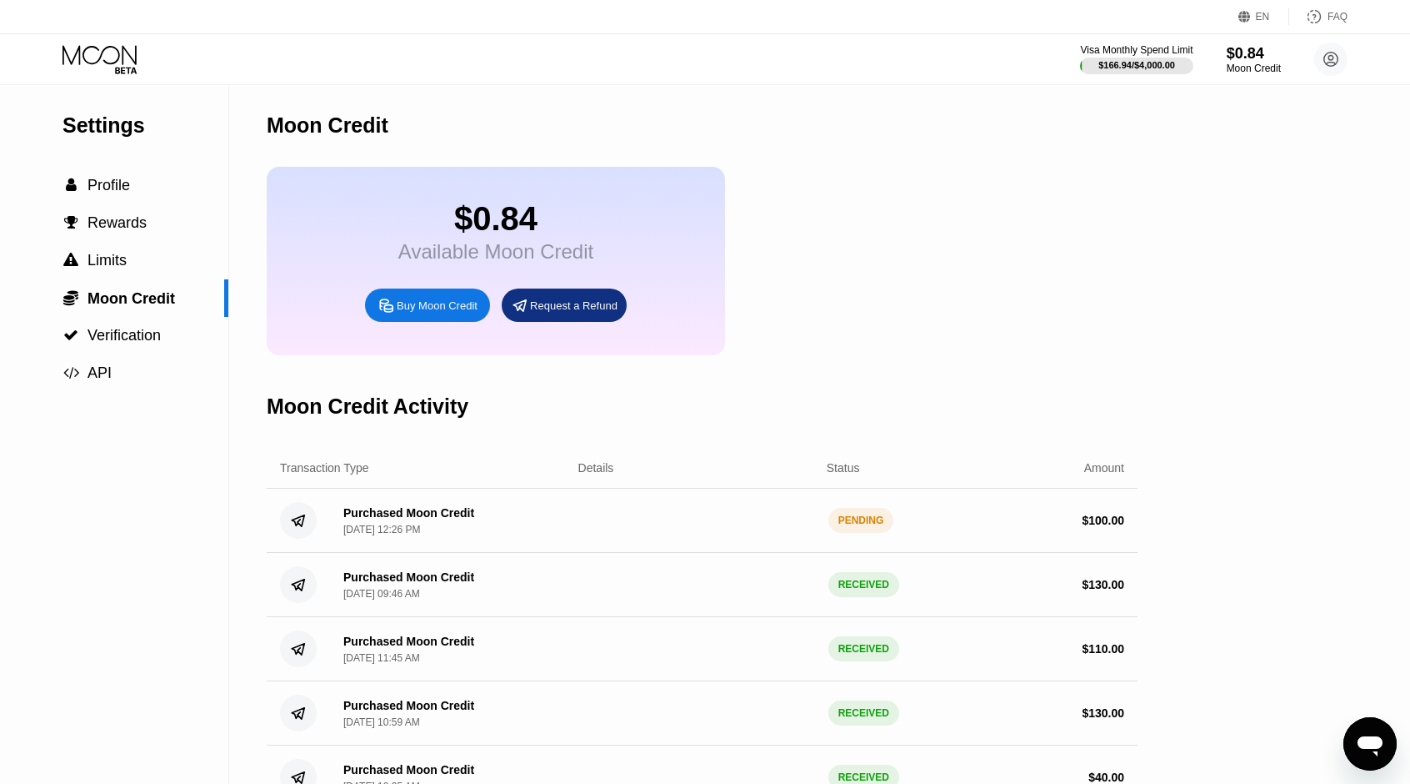
click at [1370, 743] on icon "Open messaging window" at bounding box center [1370, 746] width 25 height 20
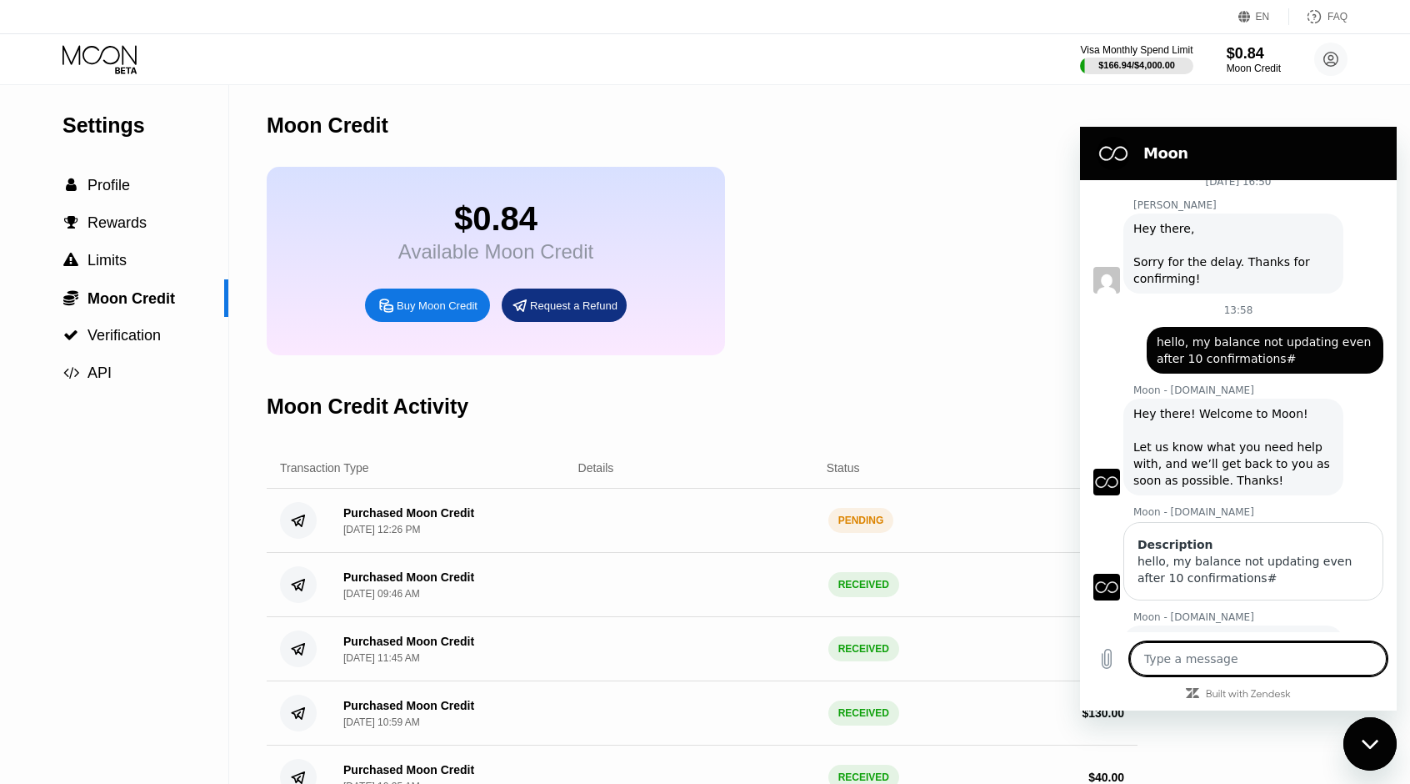
scroll to position [2004, 0]
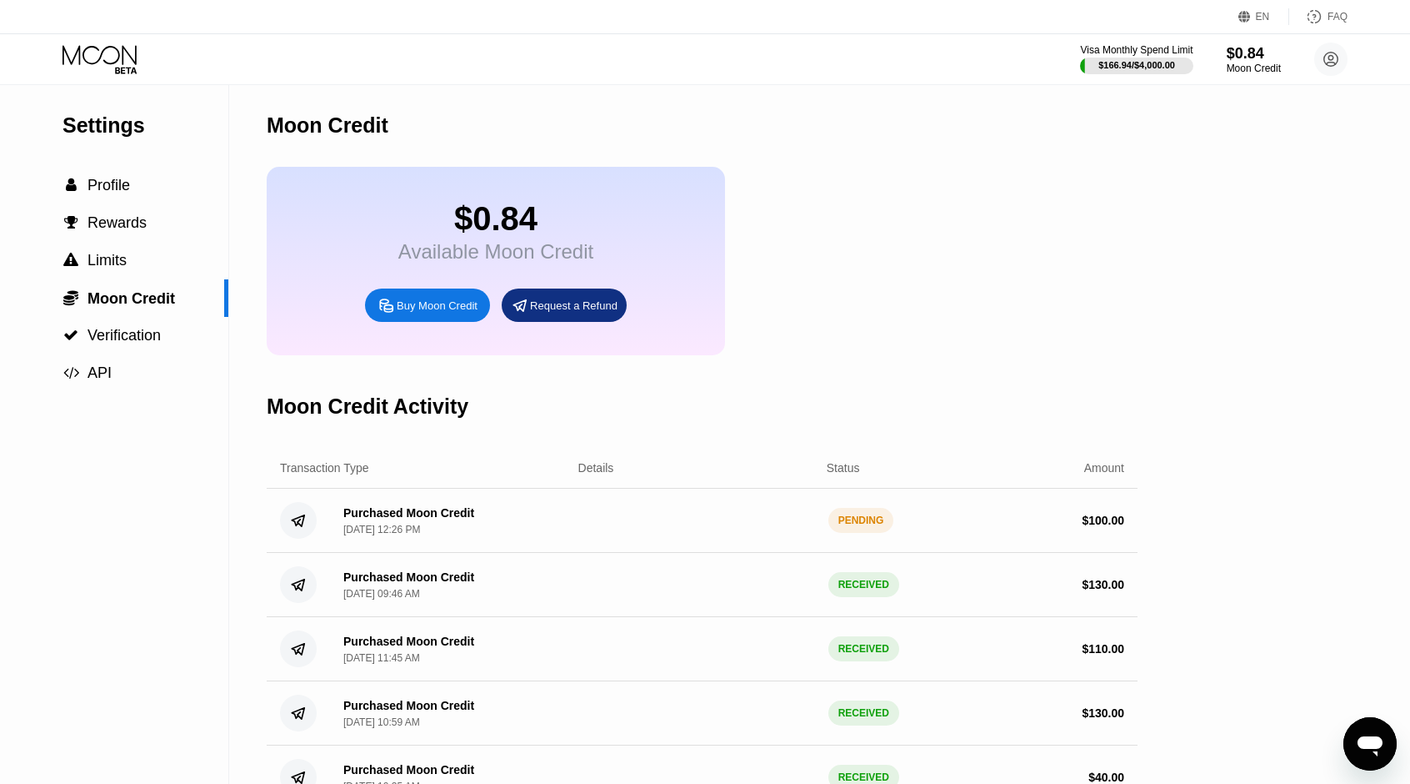
click at [1378, 744] on icon "Open messaging window" at bounding box center [1370, 746] width 25 height 20
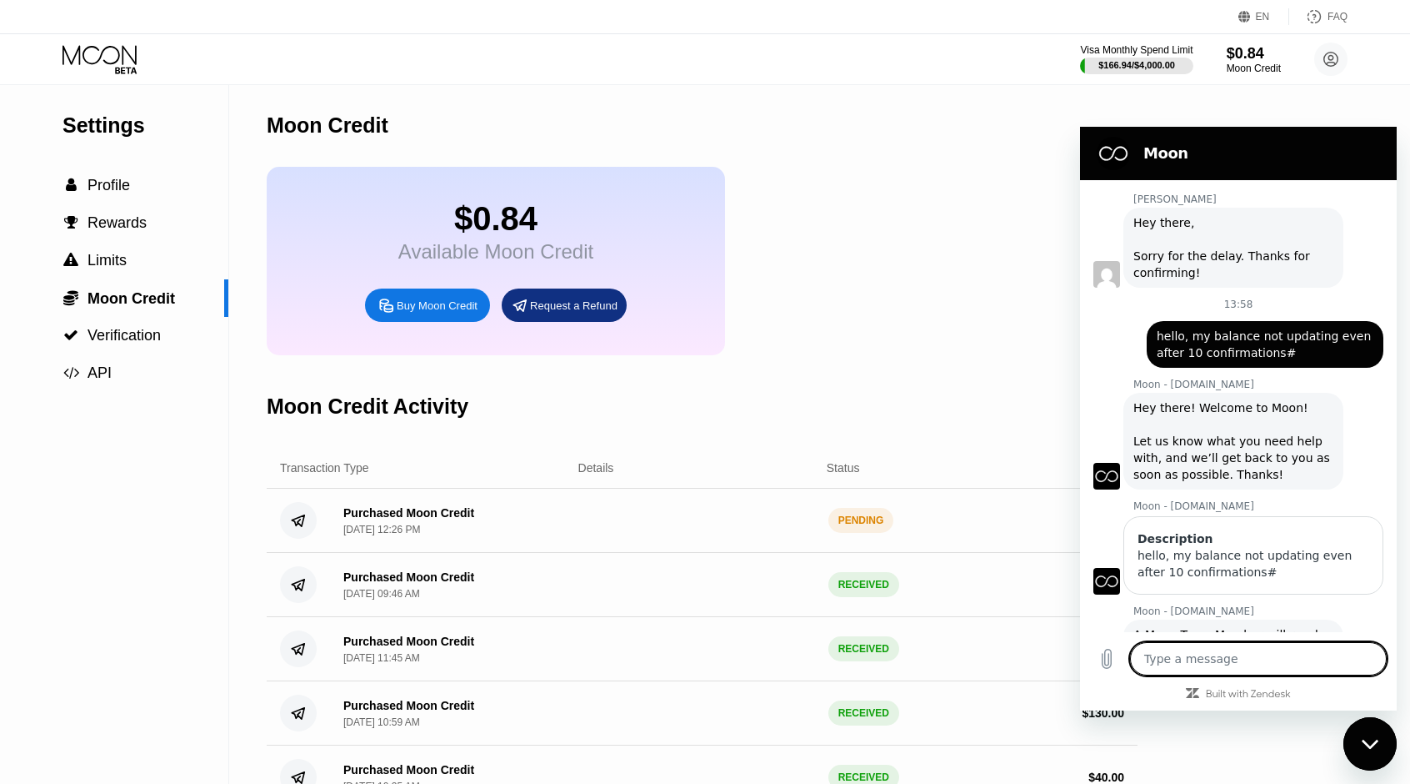
scroll to position [2004, 0]
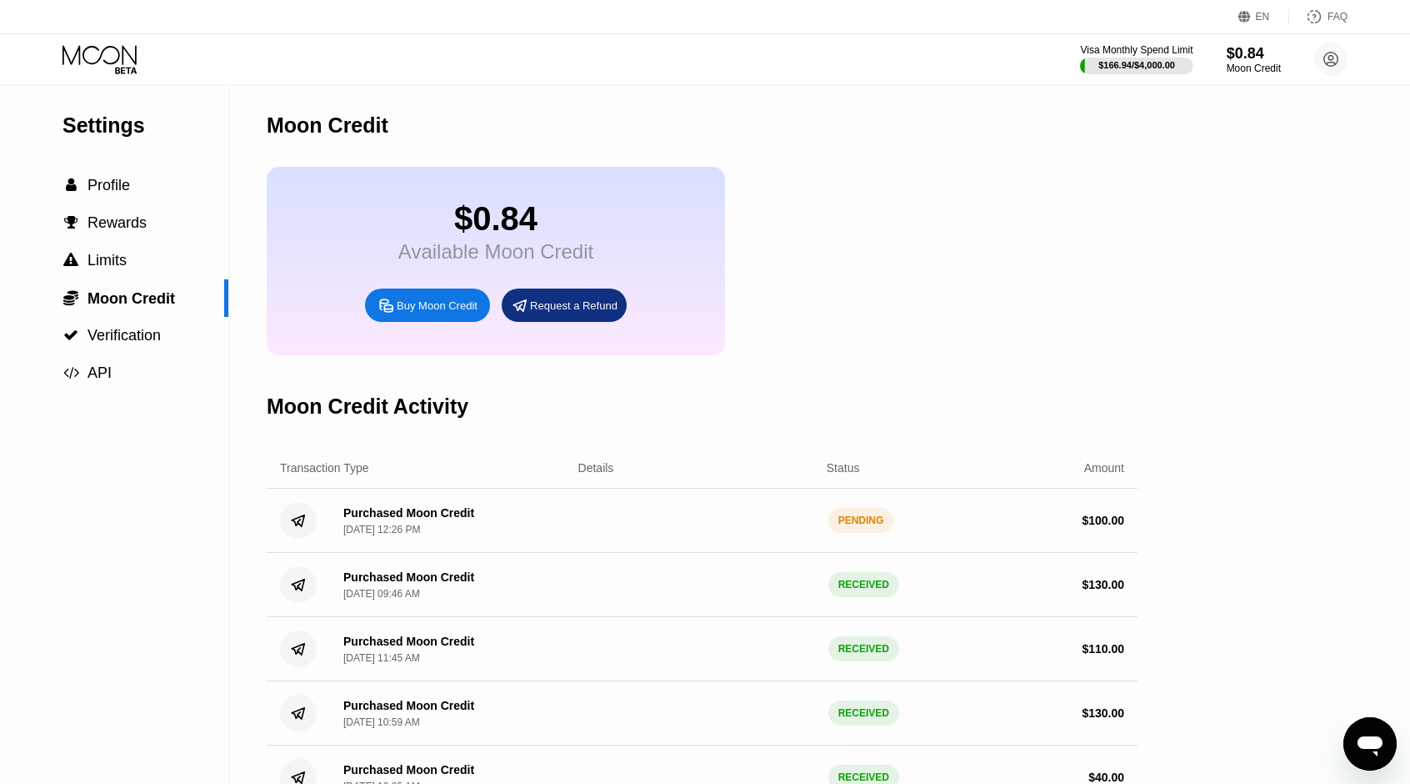
click at [1365, 739] on icon "Open messaging window" at bounding box center [1370, 746] width 25 height 20
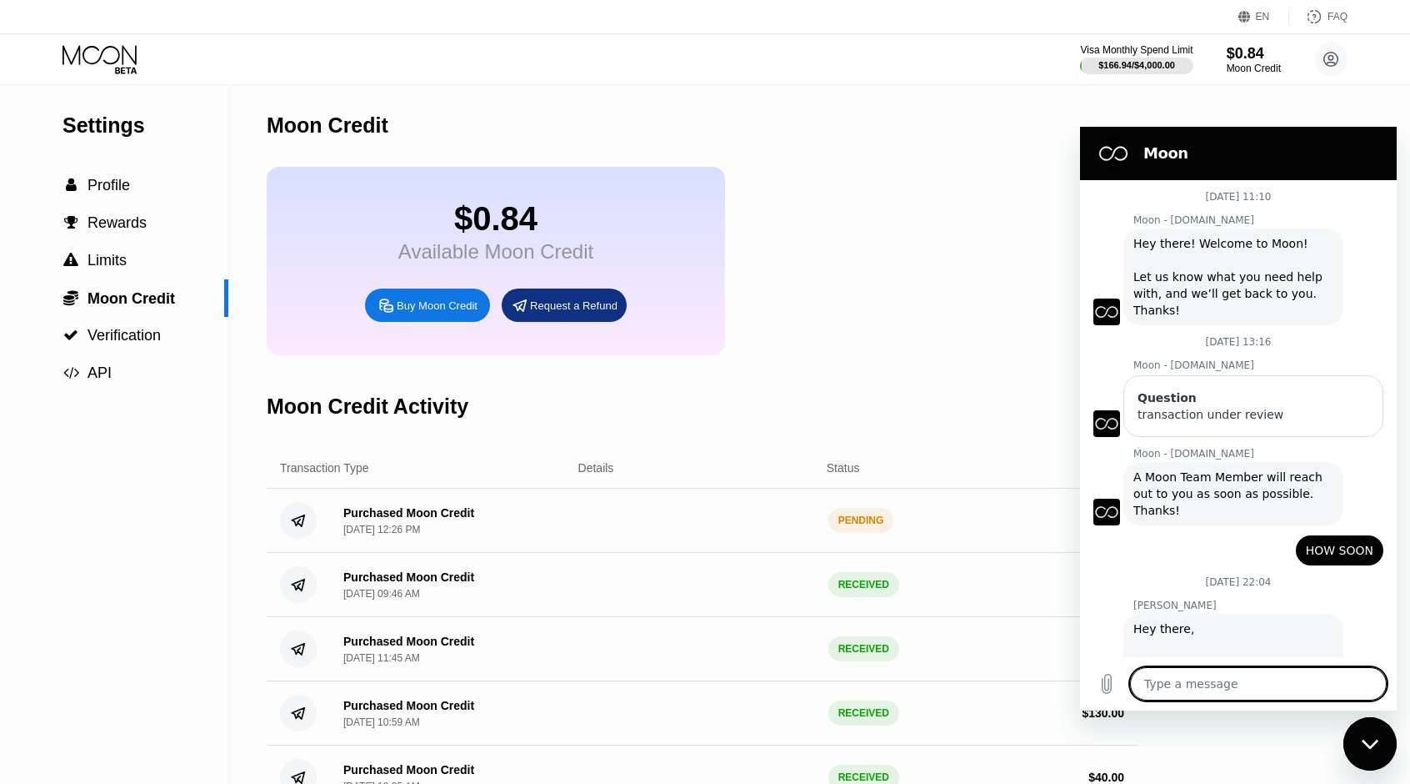
scroll to position [1979, 0]
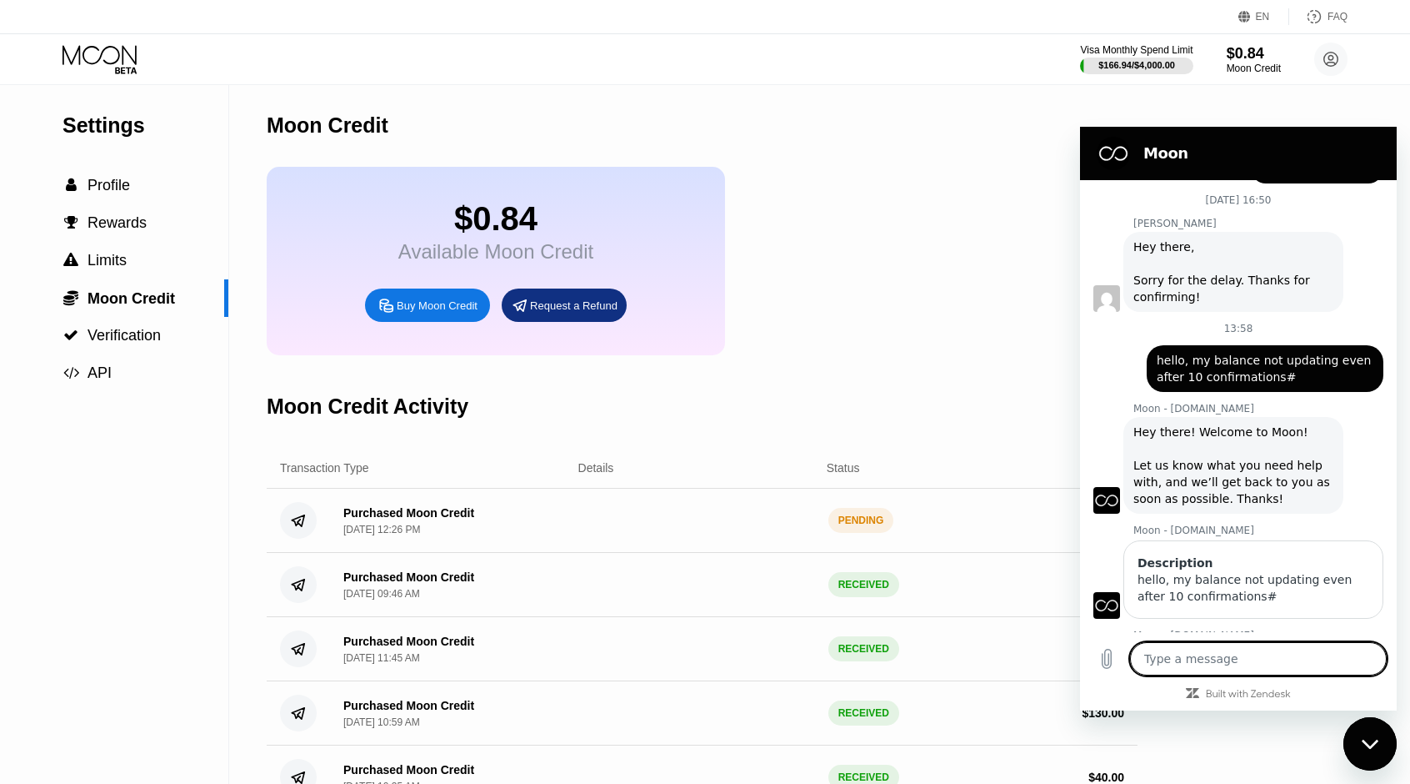
click at [1364, 739] on icon "Close messaging window" at bounding box center [1371, 744] width 18 height 11
type textarea "x"
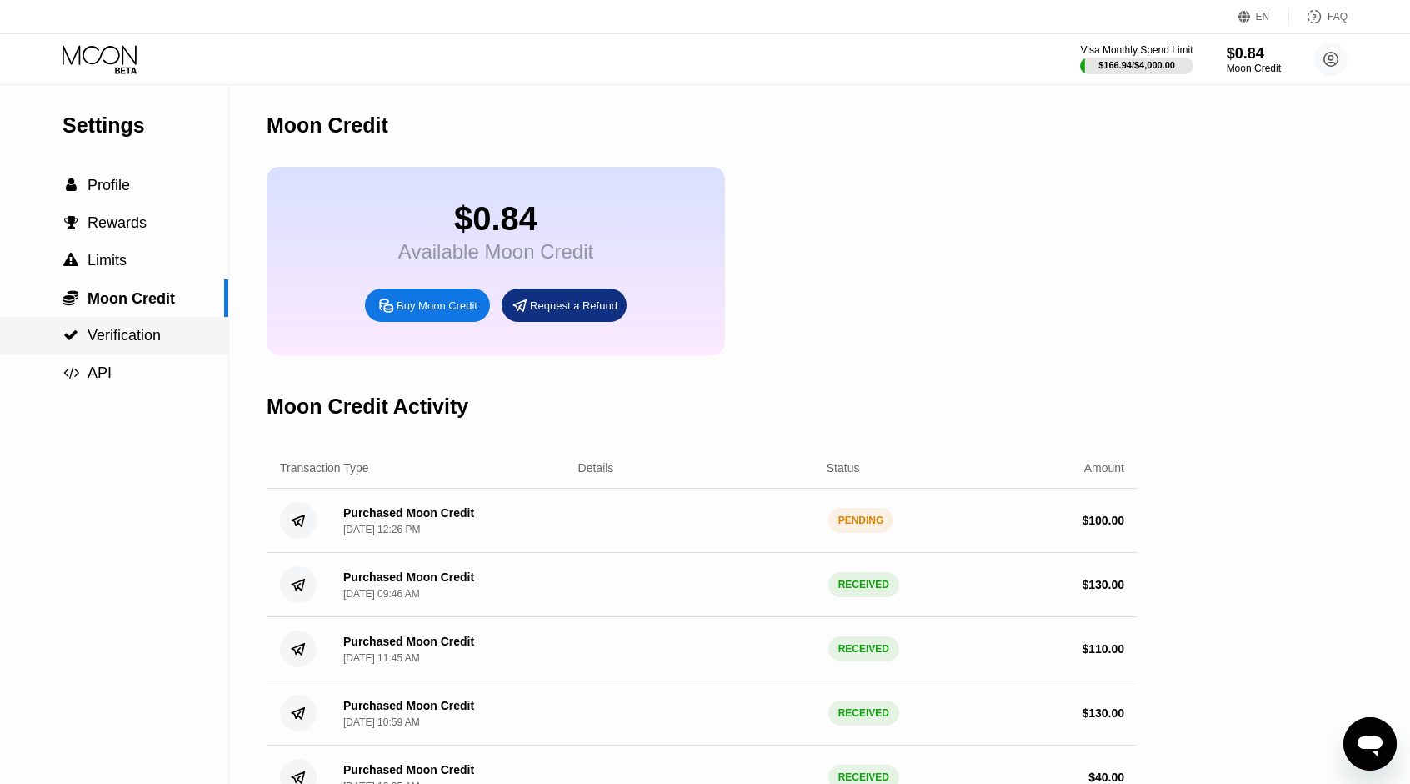
click at [159, 342] on span "Verification" at bounding box center [124, 335] width 73 height 17
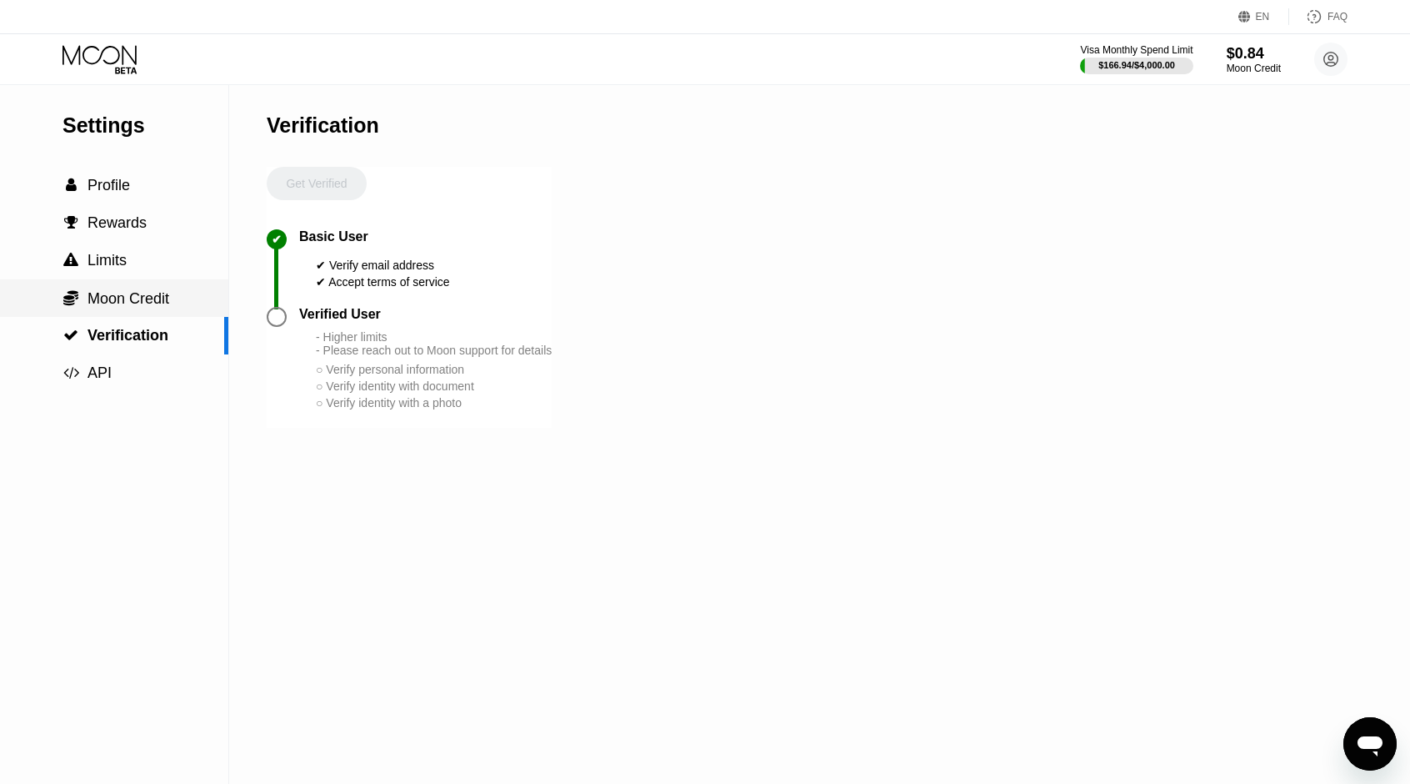
click at [153, 307] on span "Moon Credit" at bounding box center [129, 298] width 82 height 17
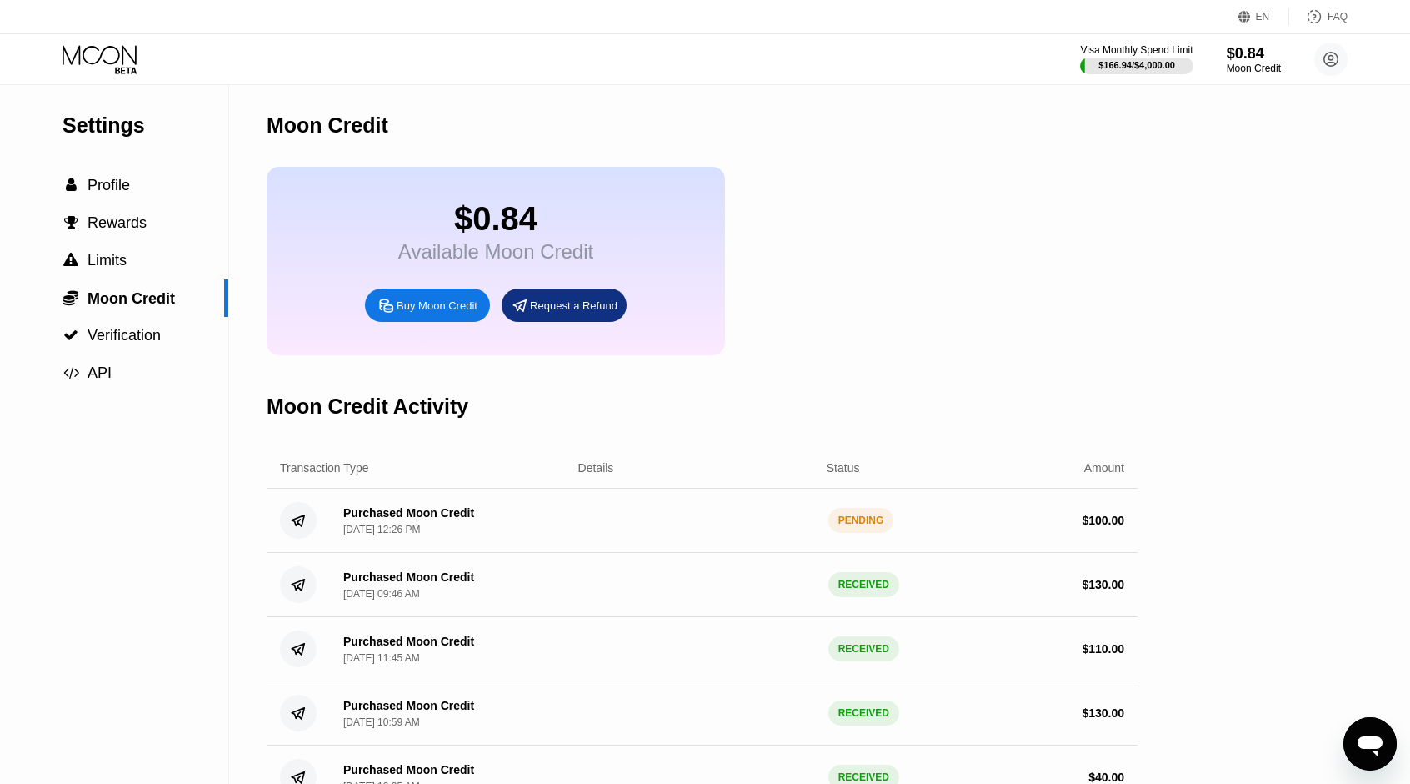
click at [1384, 748] on icon "Open messaging window" at bounding box center [1370, 744] width 30 height 30
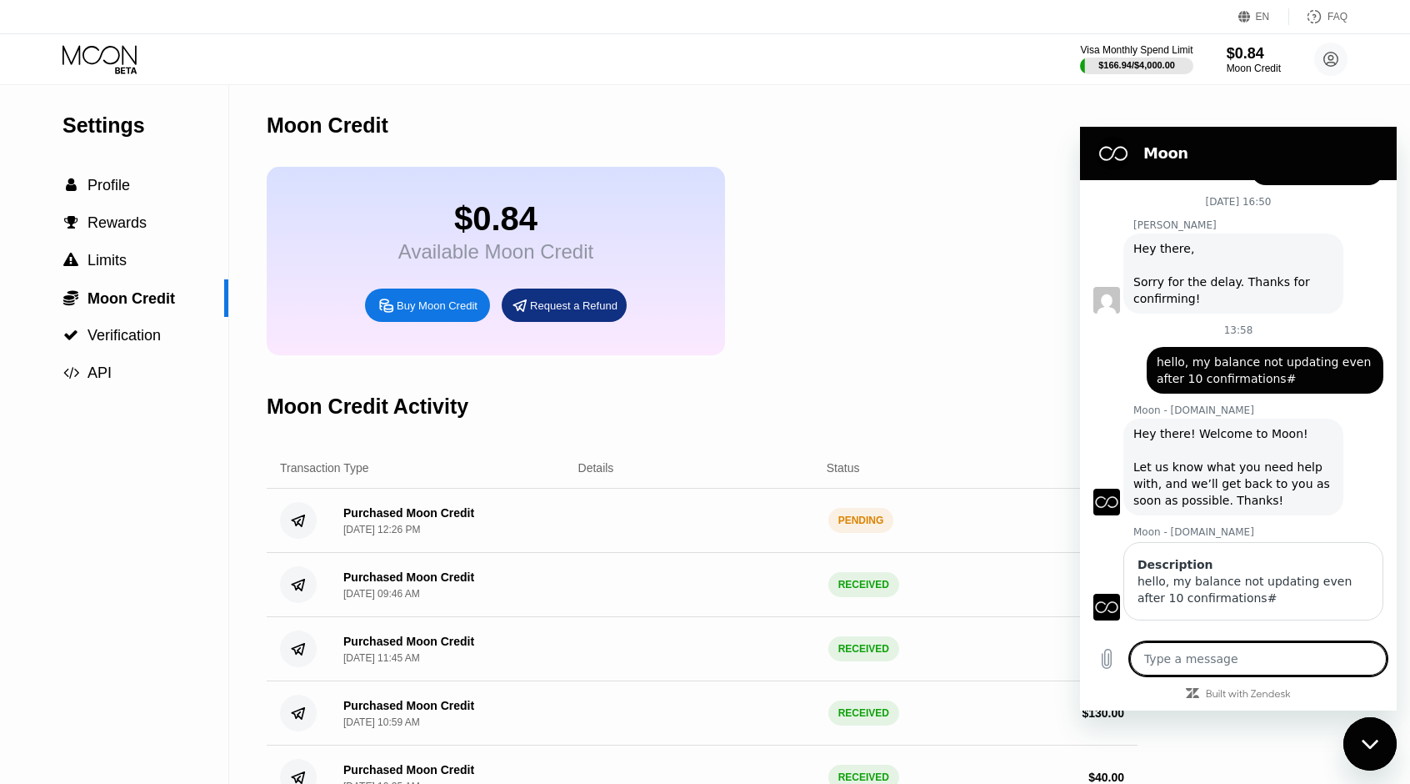
scroll to position [2004, 0]
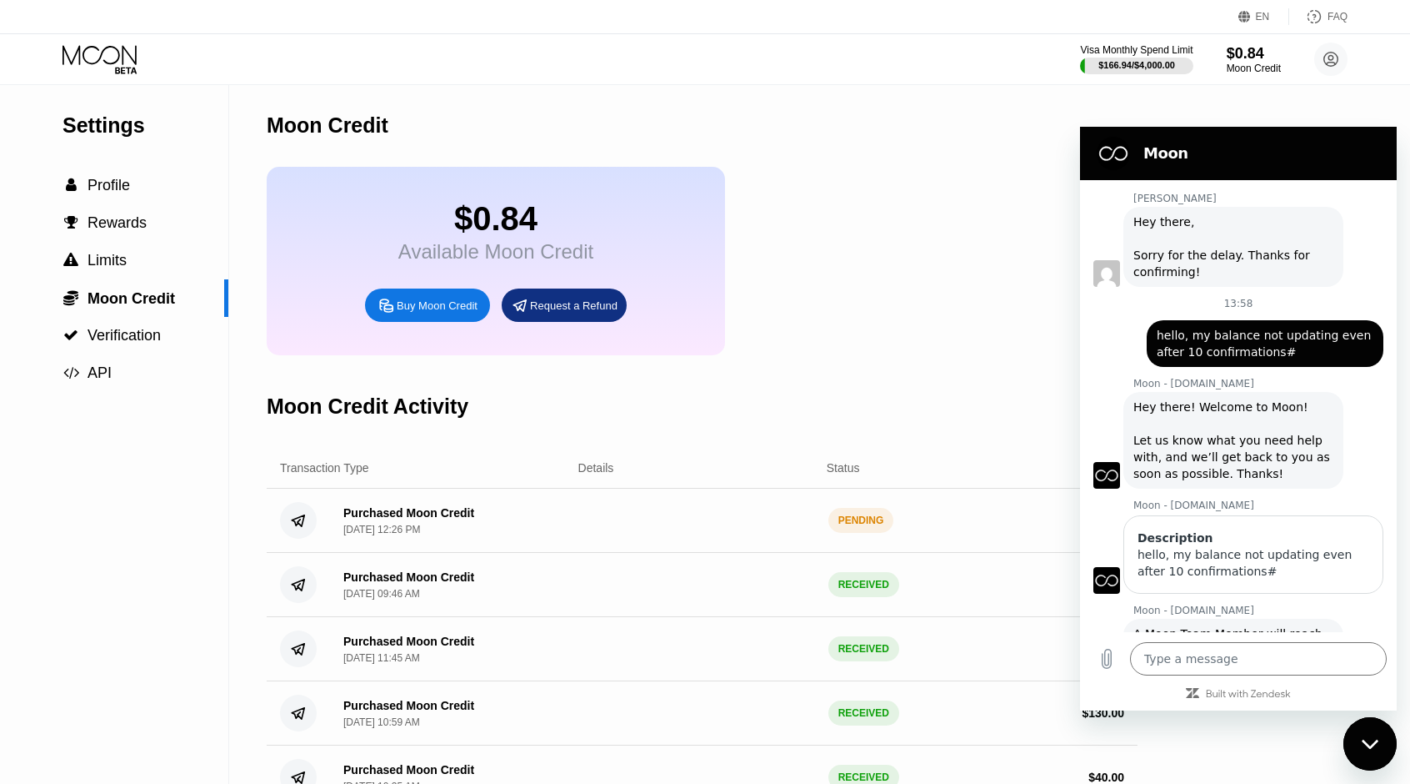
click at [1351, 737] on div "Close messaging window" at bounding box center [1370, 744] width 50 height 50
type textarea "x"
